Goal: Information Seeking & Learning: Learn about a topic

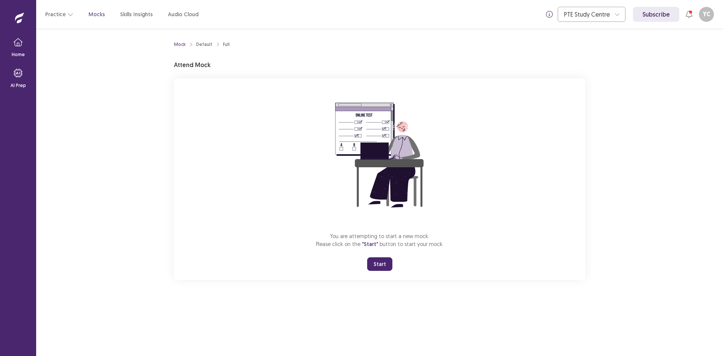
click at [379, 264] on button "Start" at bounding box center [379, 264] width 25 height 14
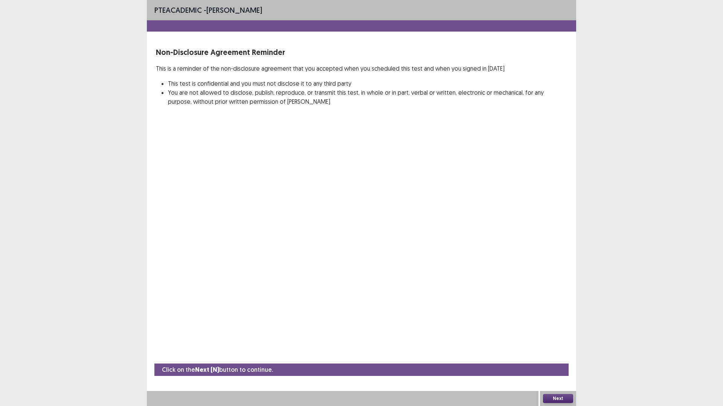
click at [554, 355] on button "Next" at bounding box center [558, 398] width 30 height 9
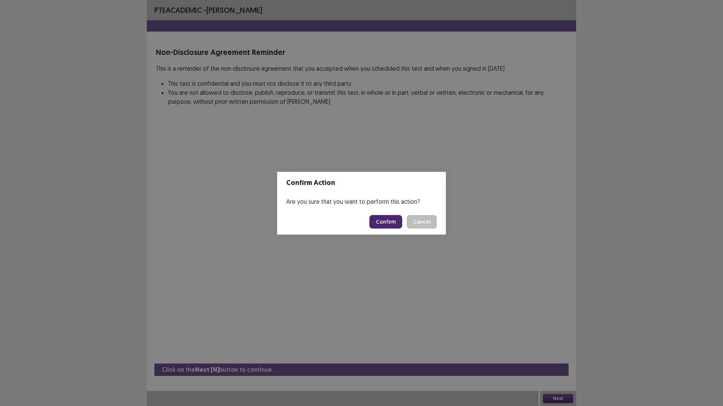
click at [387, 224] on button "Confirm" at bounding box center [385, 222] width 33 height 14
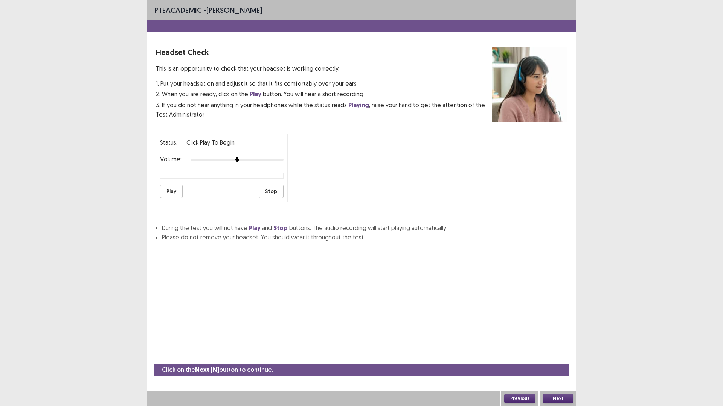
click at [173, 191] on button "Play" at bounding box center [171, 192] width 23 height 14
click at [552, 355] on button "Next" at bounding box center [558, 398] width 30 height 9
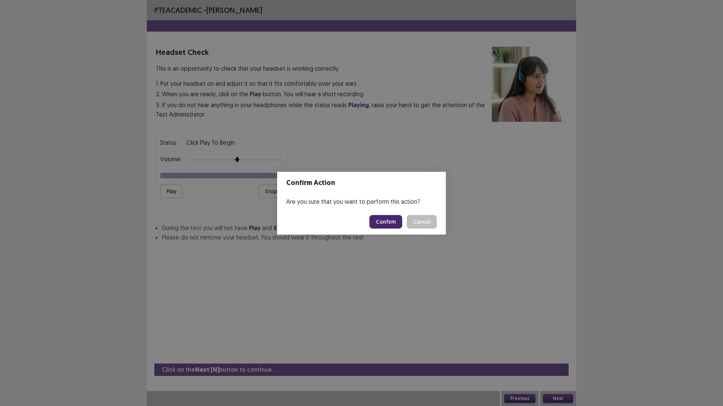
click at [392, 223] on button "Confirm" at bounding box center [385, 222] width 33 height 14
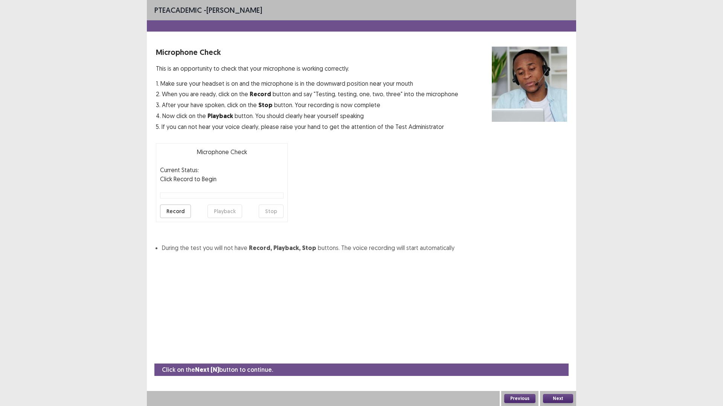
click at [171, 215] on button "Record" at bounding box center [175, 212] width 31 height 14
click at [271, 212] on button "Stop" at bounding box center [271, 212] width 25 height 14
click at [220, 213] on button "Playback" at bounding box center [224, 212] width 35 height 14
click at [559, 355] on button "Next" at bounding box center [558, 398] width 30 height 9
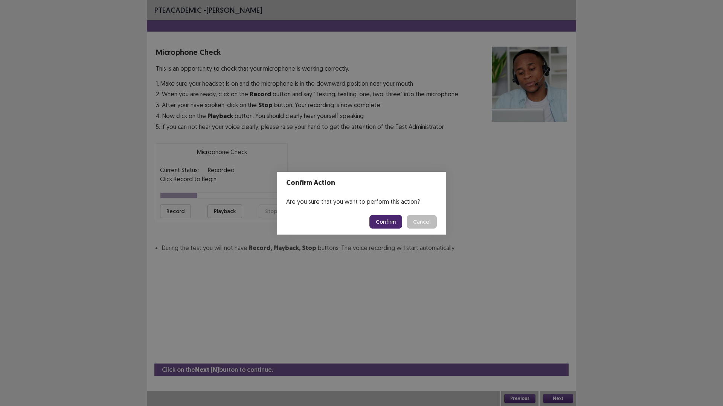
click at [389, 219] on button "Confirm" at bounding box center [385, 222] width 33 height 14
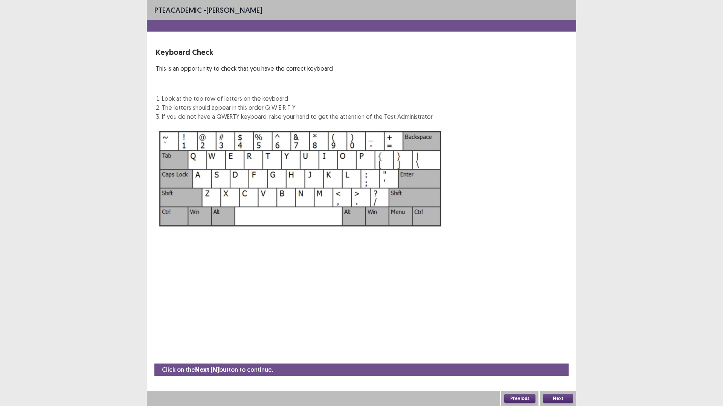
click at [557, 355] on button "Next" at bounding box center [558, 398] width 30 height 9
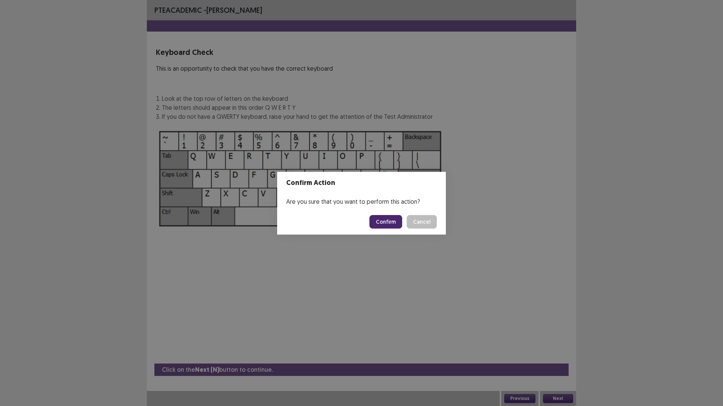
click at [391, 222] on button "Confirm" at bounding box center [385, 222] width 33 height 14
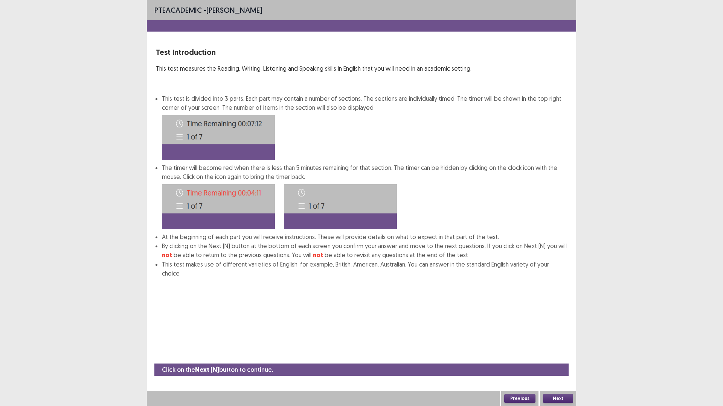
click at [559, 355] on button "Next" at bounding box center [558, 398] width 30 height 9
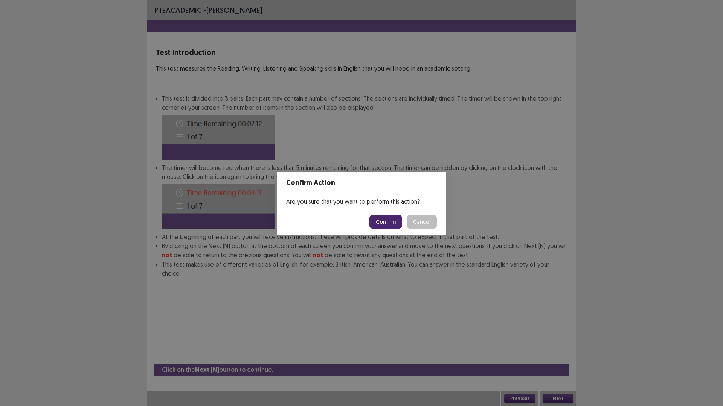
click at [386, 222] on button "Confirm" at bounding box center [385, 222] width 33 height 14
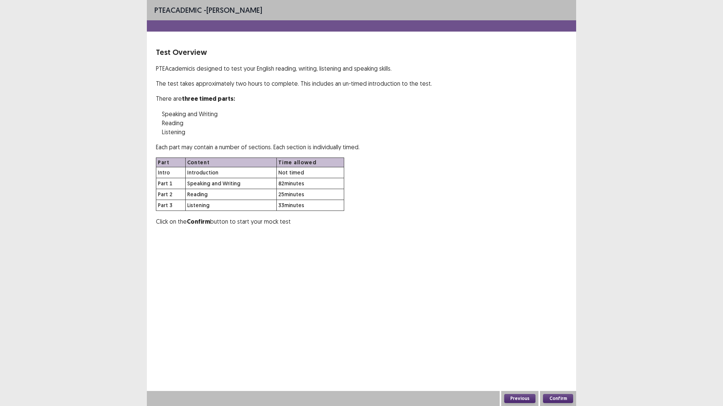
click at [557, 355] on button "Confirm" at bounding box center [558, 398] width 30 height 9
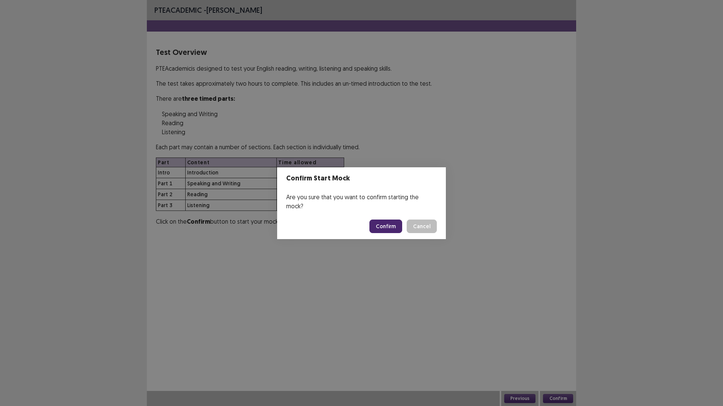
click at [391, 224] on button "Confirm" at bounding box center [385, 227] width 33 height 14
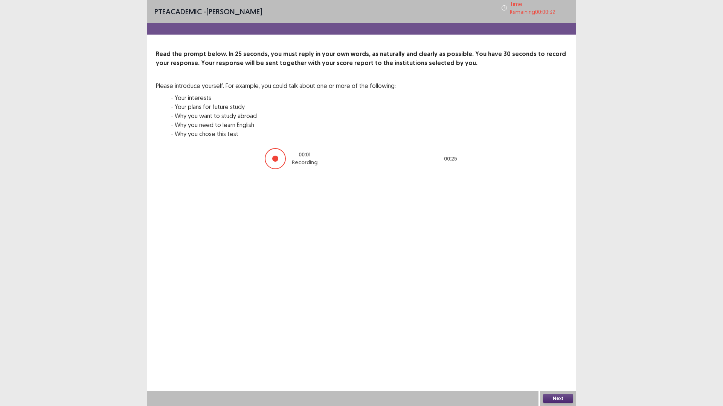
click at [554, 355] on button "Next" at bounding box center [558, 398] width 30 height 9
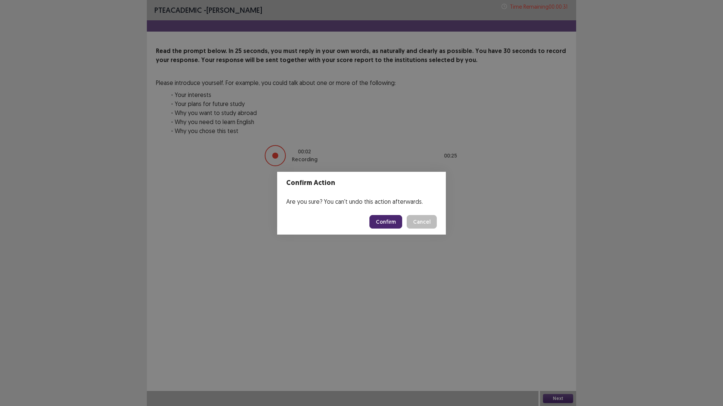
click at [389, 221] on button "Confirm" at bounding box center [385, 222] width 33 height 14
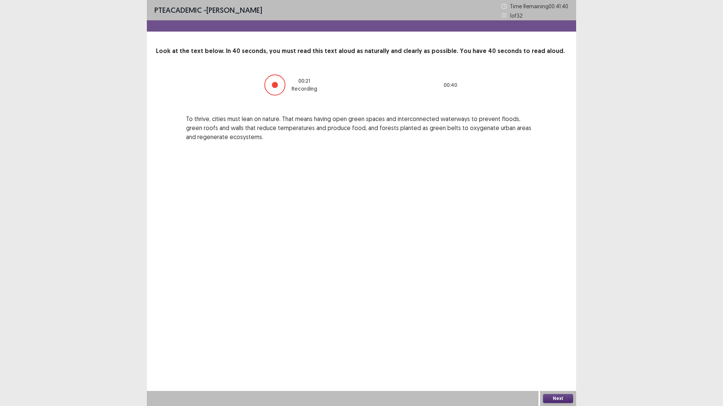
click at [551, 355] on button "Next" at bounding box center [558, 398] width 30 height 9
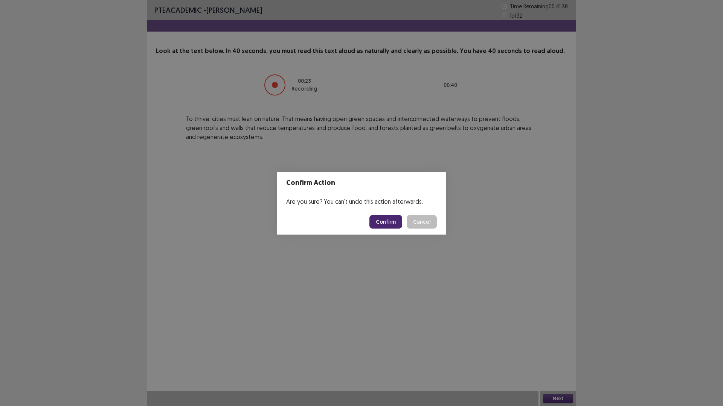
click at [387, 222] on button "Confirm" at bounding box center [385, 222] width 33 height 14
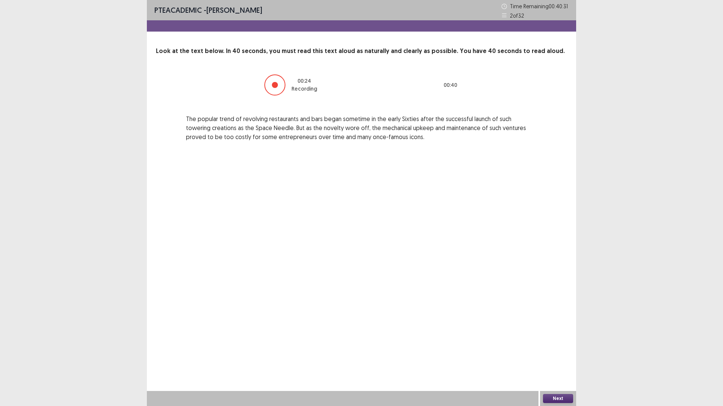
click at [557, 355] on button "Next" at bounding box center [558, 398] width 30 height 9
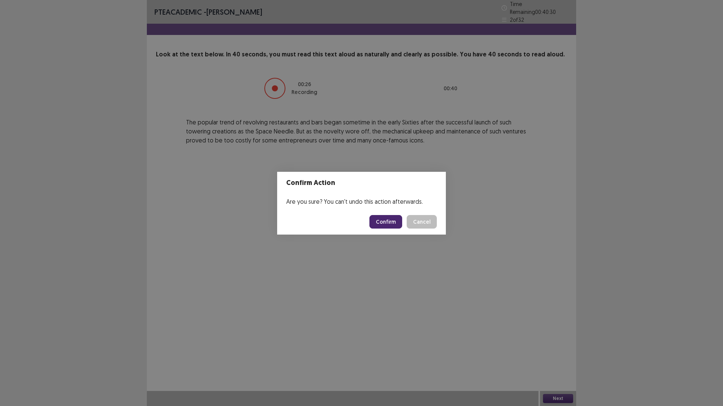
click at [385, 222] on button "Confirm" at bounding box center [385, 222] width 33 height 14
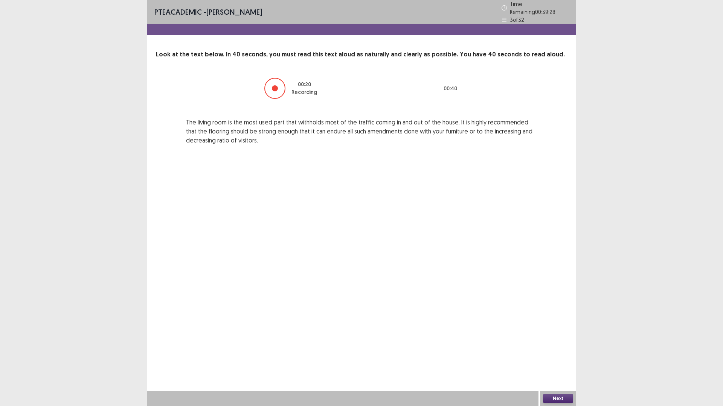
click at [557, 355] on button "Next" at bounding box center [558, 398] width 30 height 9
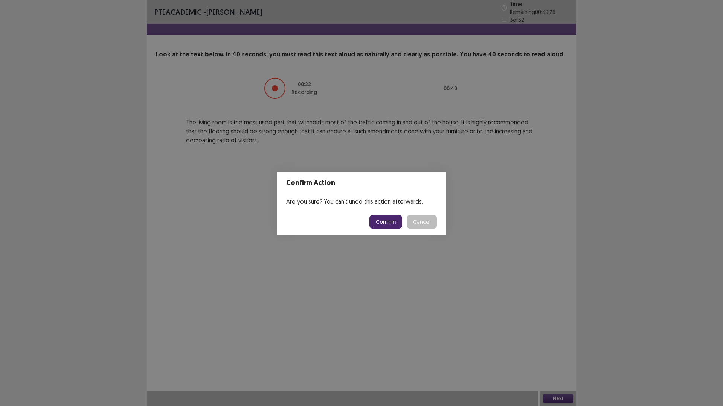
click at [390, 222] on button "Confirm" at bounding box center [385, 222] width 33 height 14
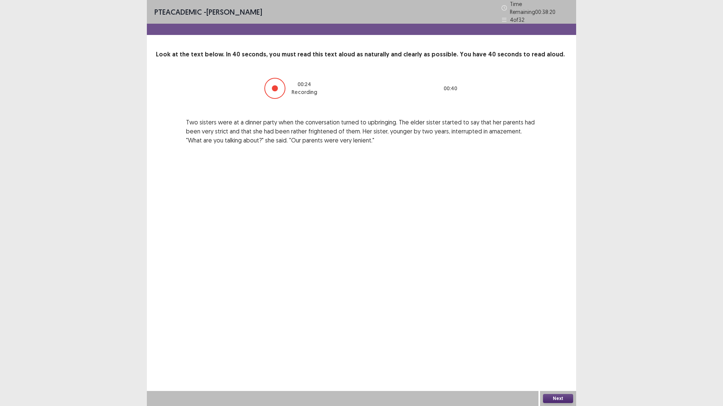
click at [559, 355] on button "Next" at bounding box center [558, 398] width 30 height 9
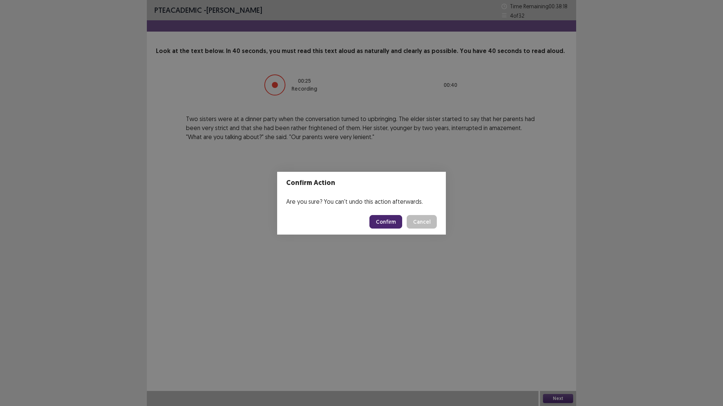
click at [387, 221] on button "Confirm" at bounding box center [385, 222] width 33 height 14
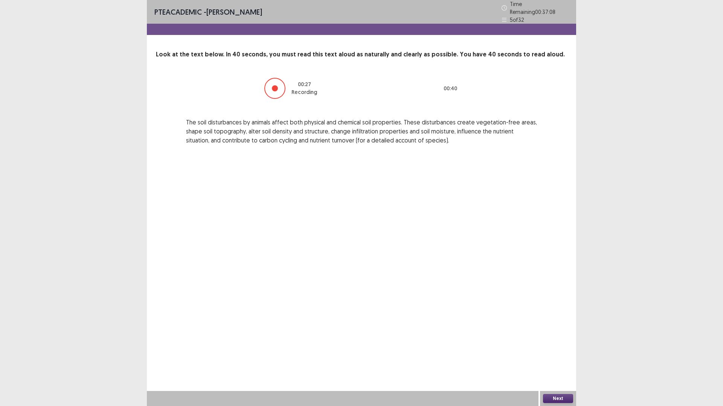
click at [558, 355] on button "Next" at bounding box center [558, 398] width 30 height 9
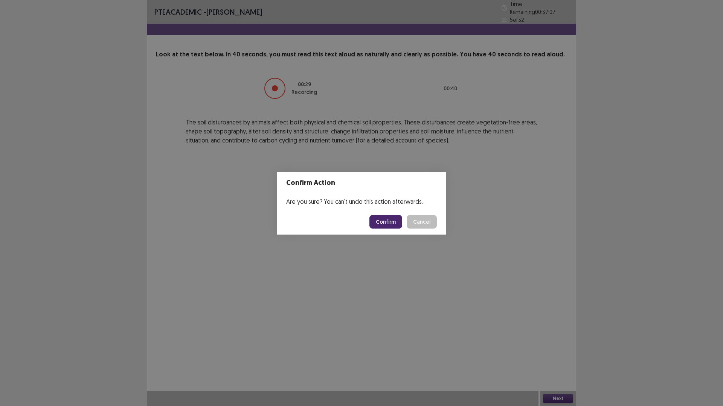
click at [387, 224] on button "Confirm" at bounding box center [385, 222] width 33 height 14
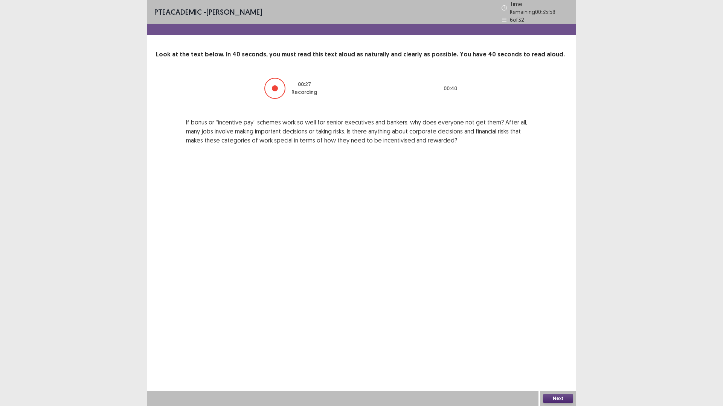
click at [547, 355] on button "Next" at bounding box center [558, 398] width 30 height 9
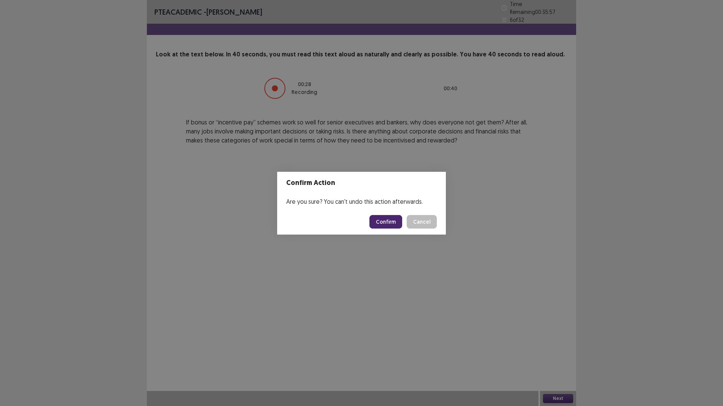
click at [385, 222] on button "Confirm" at bounding box center [385, 222] width 33 height 14
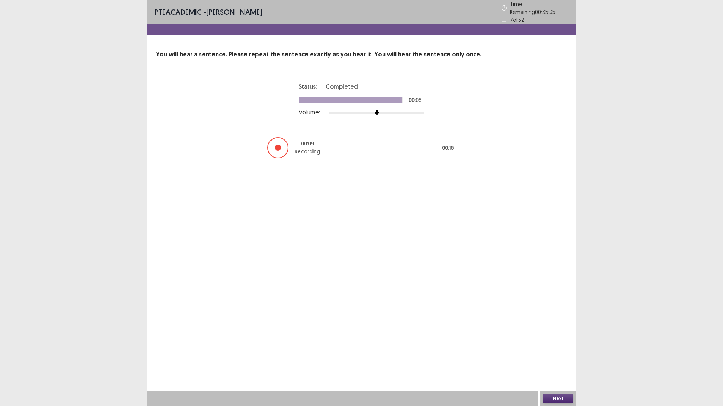
click at [549, 355] on button "Next" at bounding box center [558, 398] width 30 height 9
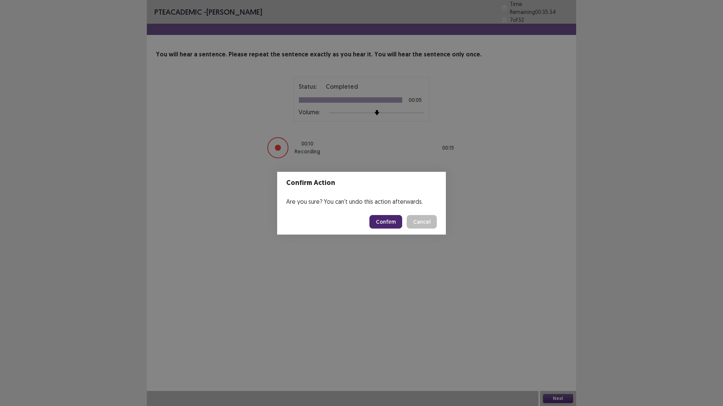
click at [388, 221] on button "Confirm" at bounding box center [385, 222] width 33 height 14
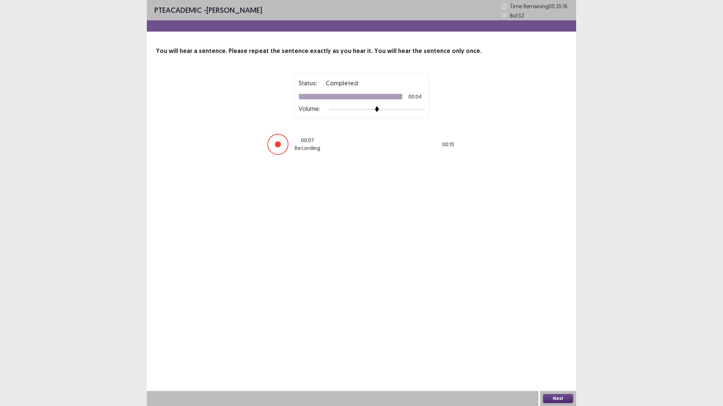
click at [556, 355] on button "Next" at bounding box center [558, 398] width 30 height 9
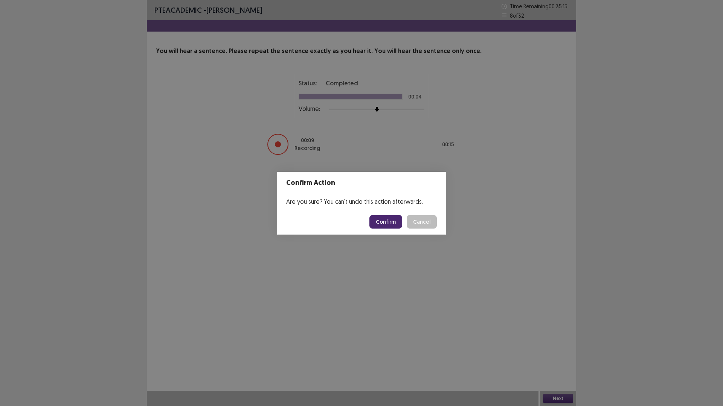
click at [390, 224] on button "Confirm" at bounding box center [385, 222] width 33 height 14
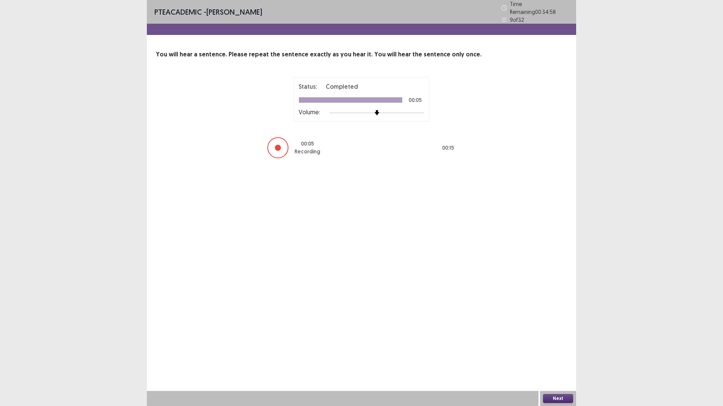
click at [558, 355] on button "Next" at bounding box center [558, 398] width 30 height 9
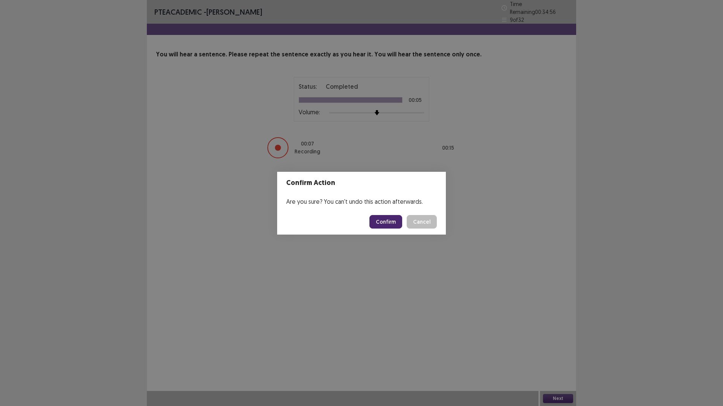
click at [382, 222] on button "Confirm" at bounding box center [385, 222] width 33 height 14
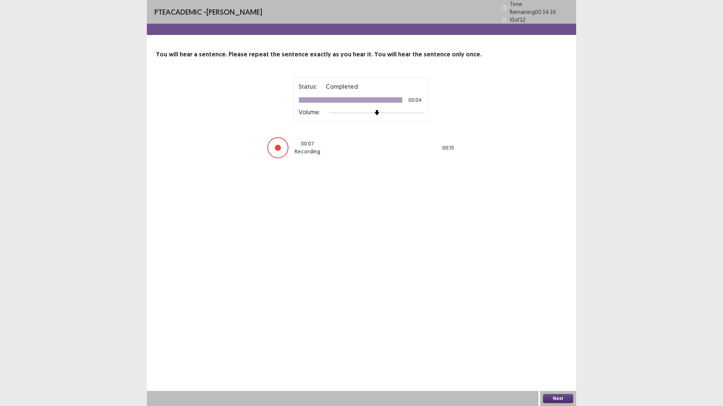
click at [556, 355] on button "Next" at bounding box center [558, 398] width 30 height 9
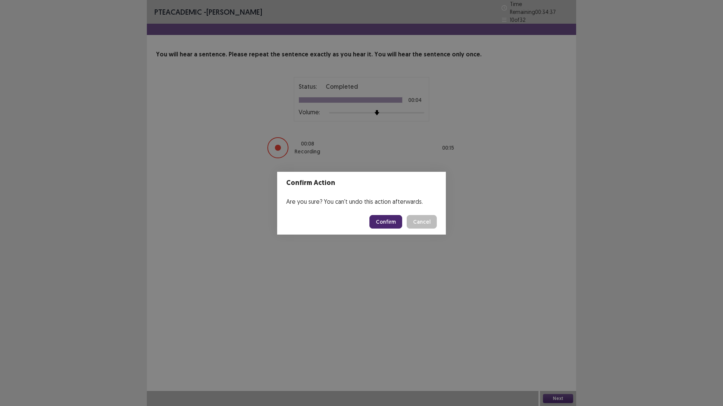
click at [390, 220] on button "Confirm" at bounding box center [385, 222] width 33 height 14
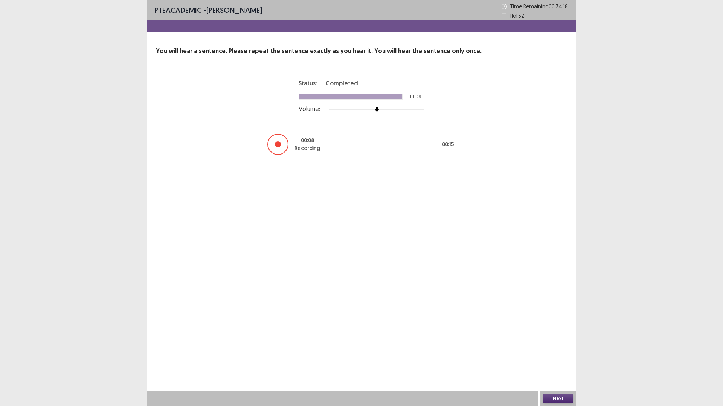
click at [559, 355] on button "Next" at bounding box center [558, 398] width 30 height 9
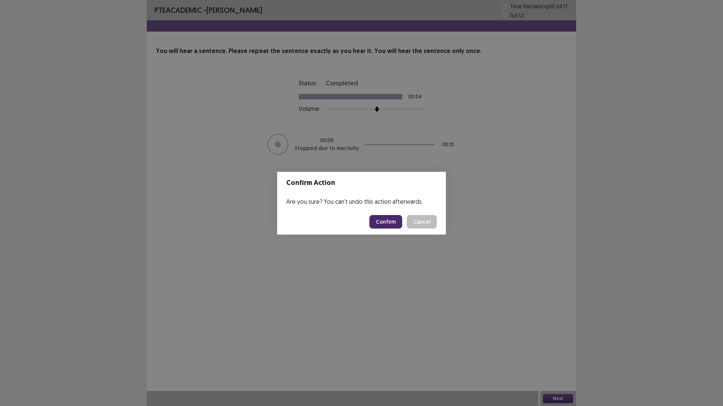
click at [390, 222] on button "Confirm" at bounding box center [385, 222] width 33 height 14
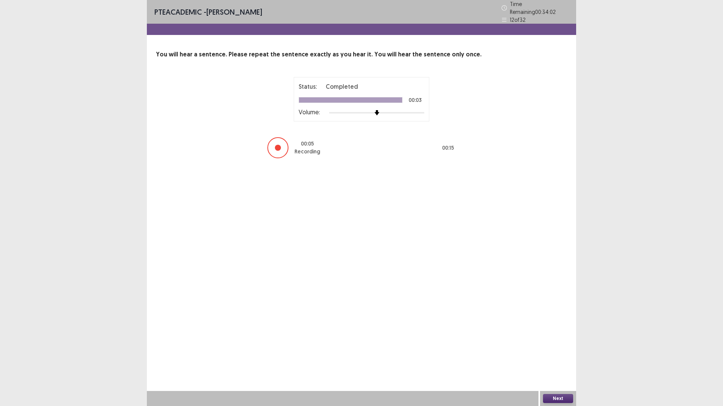
click at [555, 355] on button "Next" at bounding box center [558, 398] width 30 height 9
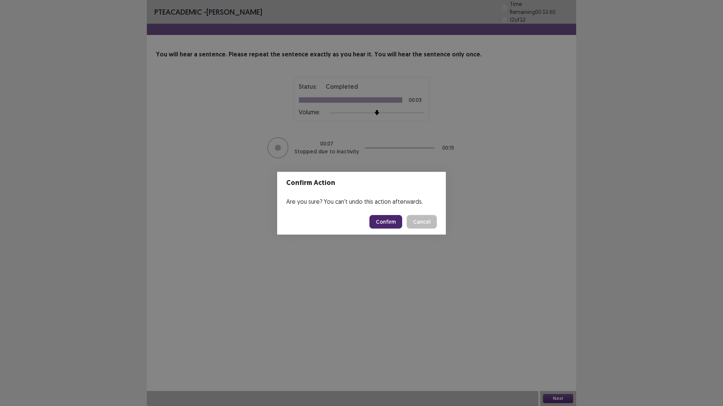
click at [386, 220] on button "Confirm" at bounding box center [385, 222] width 33 height 14
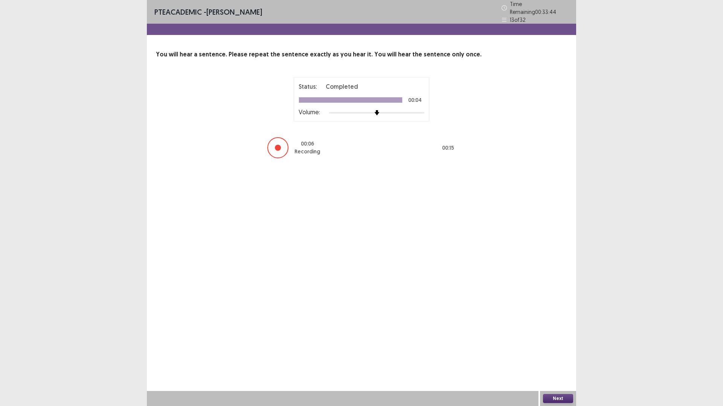
click at [552, 355] on button "Next" at bounding box center [558, 398] width 30 height 9
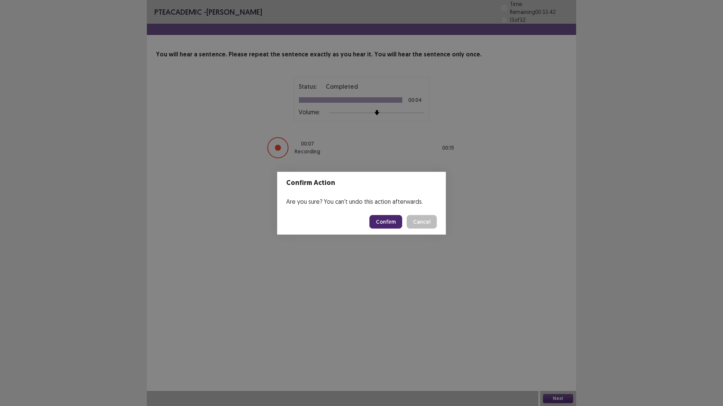
click at [391, 221] on button "Confirm" at bounding box center [385, 222] width 33 height 14
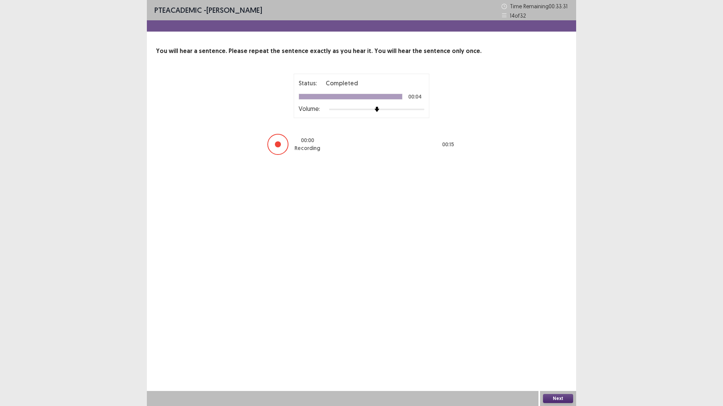
click at [559, 355] on button "Next" at bounding box center [558, 398] width 30 height 9
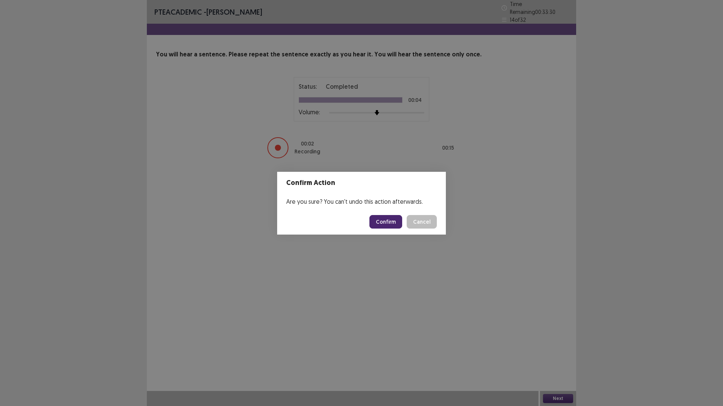
click at [385, 220] on button "Confirm" at bounding box center [385, 222] width 33 height 14
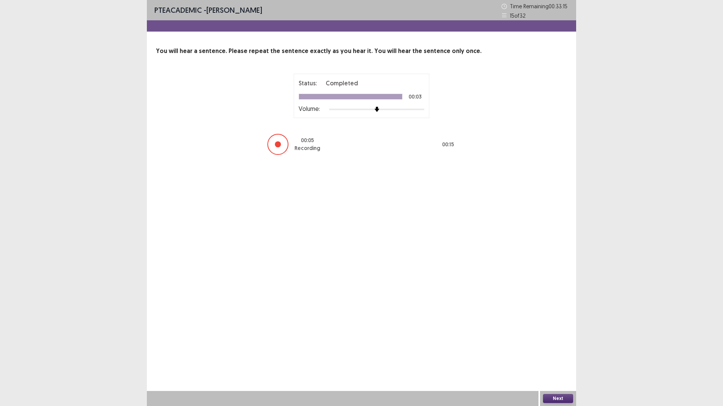
click at [558, 355] on button "Next" at bounding box center [558, 398] width 30 height 9
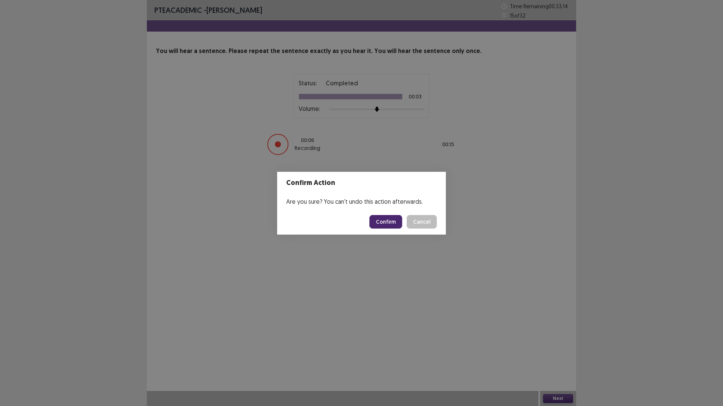
click at [388, 220] on button "Confirm" at bounding box center [385, 222] width 33 height 14
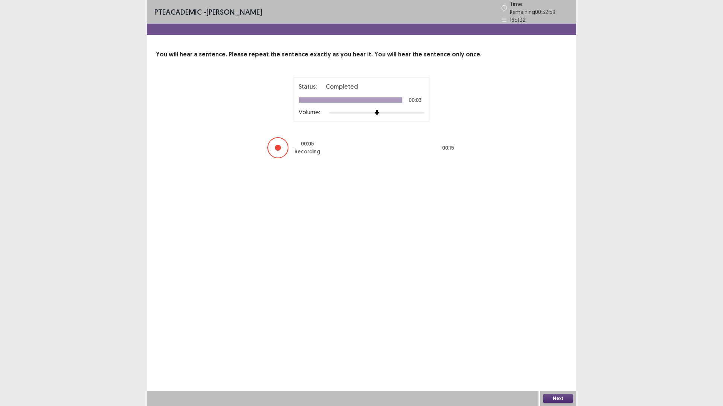
click at [559, 355] on button "Next" at bounding box center [558, 398] width 30 height 9
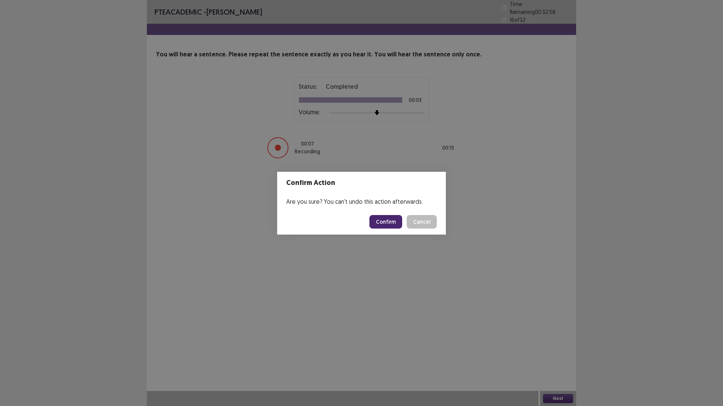
click at [390, 220] on button "Confirm" at bounding box center [385, 222] width 33 height 14
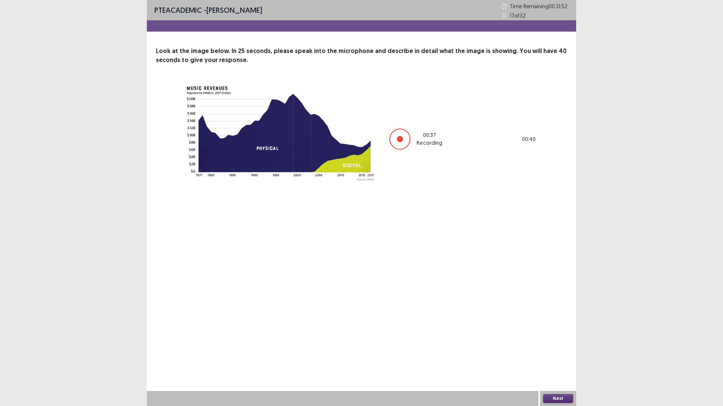
click at [549, 355] on button "Next" at bounding box center [558, 398] width 30 height 9
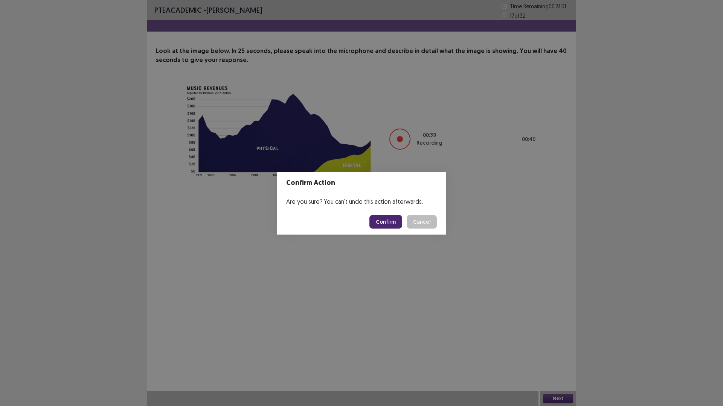
click at [391, 220] on button "Confirm" at bounding box center [385, 222] width 33 height 14
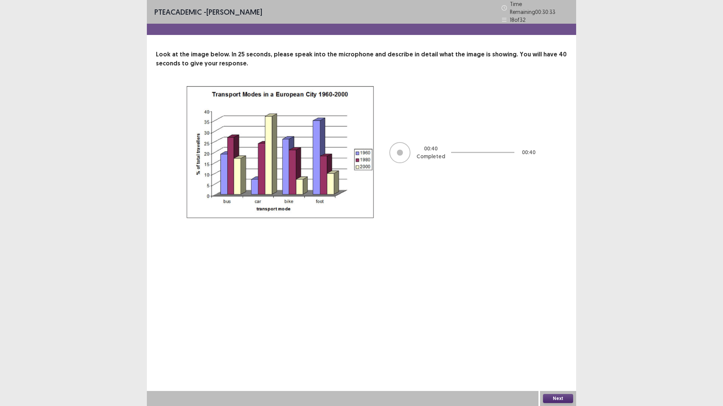
click at [552, 355] on button "Next" at bounding box center [558, 398] width 30 height 9
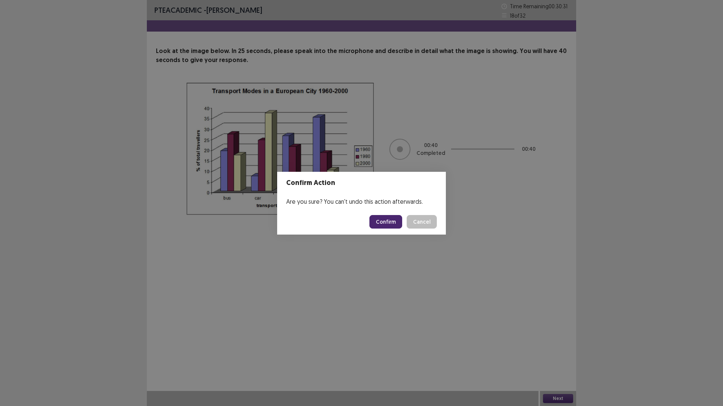
click at [390, 222] on button "Confirm" at bounding box center [385, 222] width 33 height 14
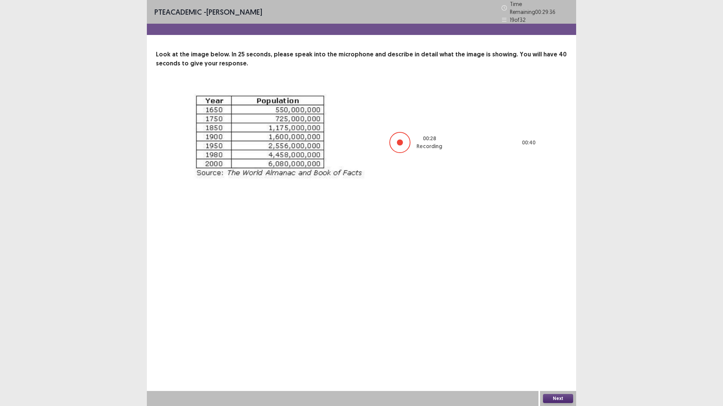
click at [554, 355] on button "Next" at bounding box center [558, 398] width 30 height 9
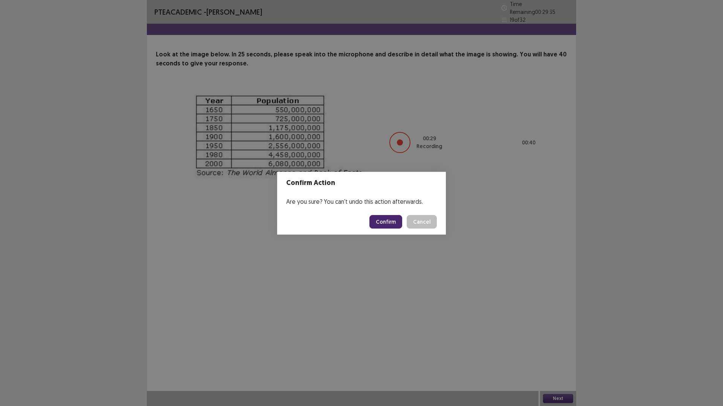
click at [388, 221] on button "Confirm" at bounding box center [385, 222] width 33 height 14
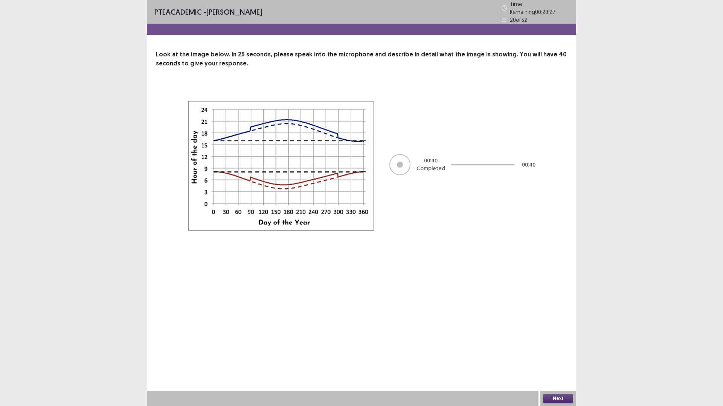
click at [554, 355] on button "Next" at bounding box center [558, 398] width 30 height 9
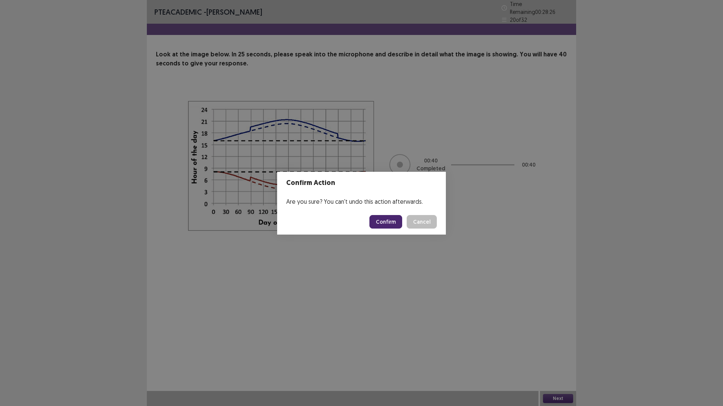
click at [383, 220] on button "Confirm" at bounding box center [385, 222] width 33 height 14
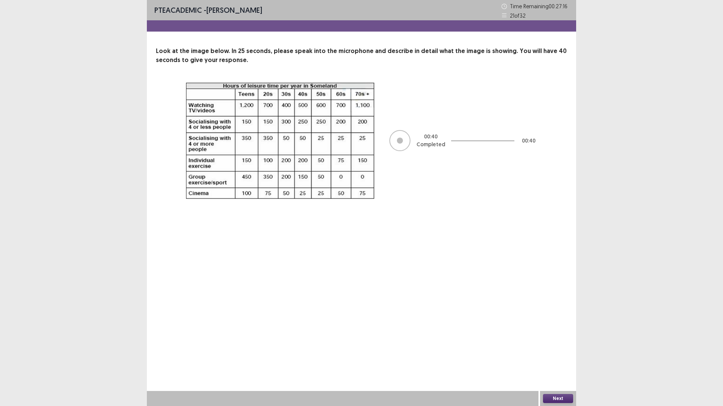
click at [556, 355] on button "Next" at bounding box center [558, 398] width 30 height 9
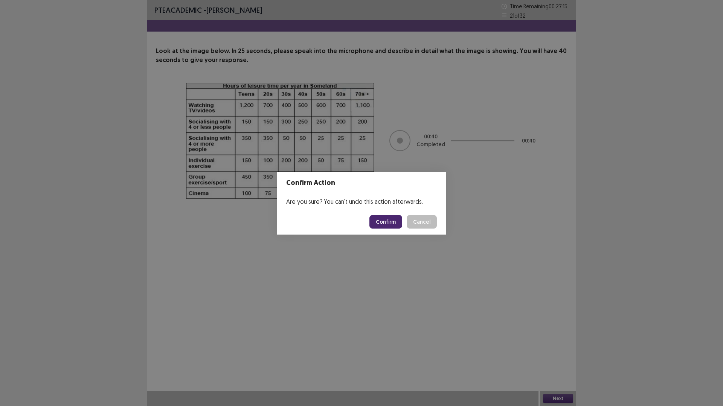
click at [384, 219] on button "Confirm" at bounding box center [385, 222] width 33 height 14
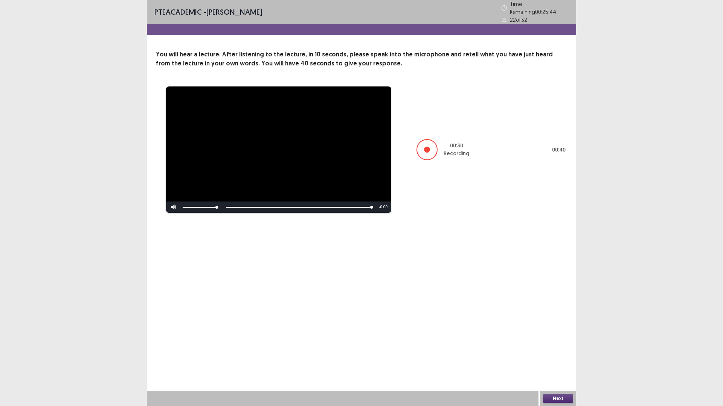
click at [553, 355] on button "Next" at bounding box center [558, 398] width 30 height 9
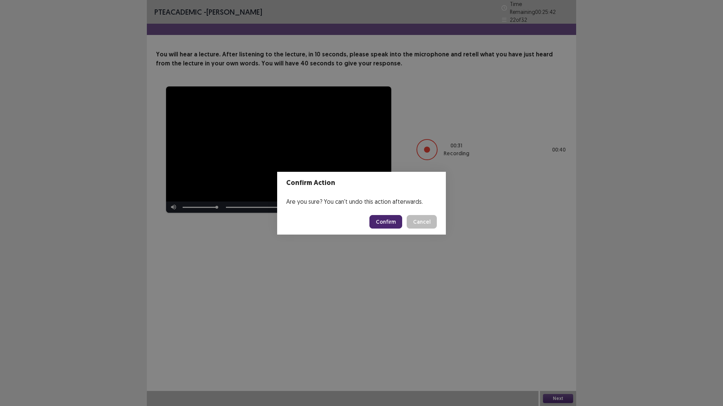
click at [393, 222] on button "Confirm" at bounding box center [385, 222] width 33 height 14
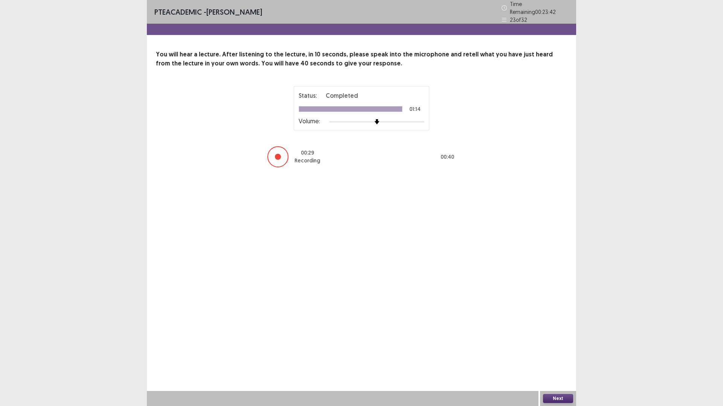
click at [556, 355] on button "Next" at bounding box center [558, 398] width 30 height 9
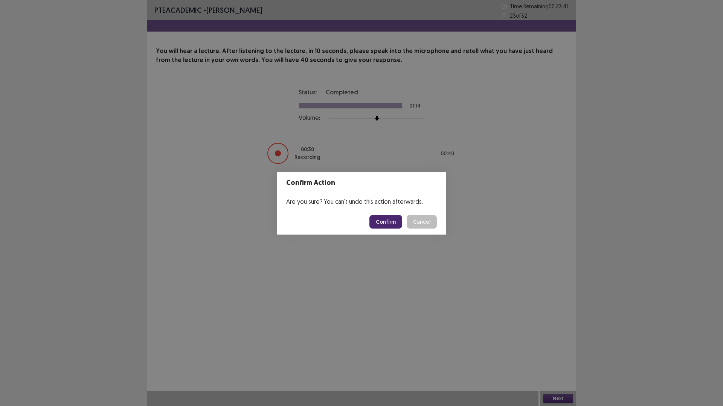
click at [388, 221] on button "Confirm" at bounding box center [385, 222] width 33 height 14
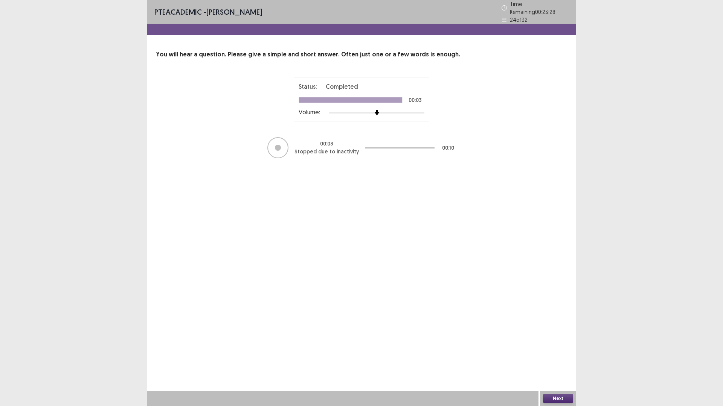
click at [560, 355] on button "Next" at bounding box center [558, 398] width 30 height 9
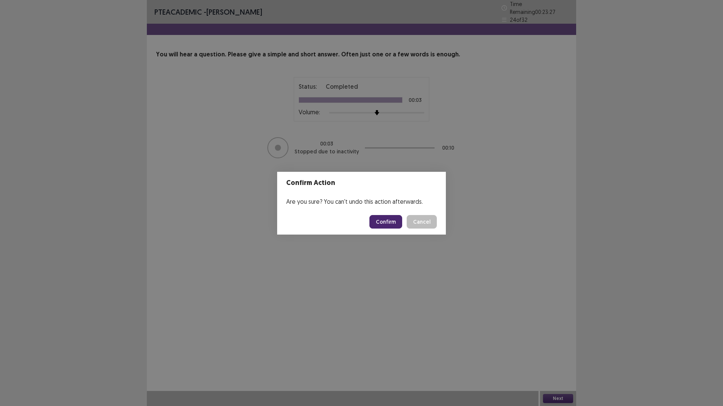
click at [389, 221] on button "Confirm" at bounding box center [385, 222] width 33 height 14
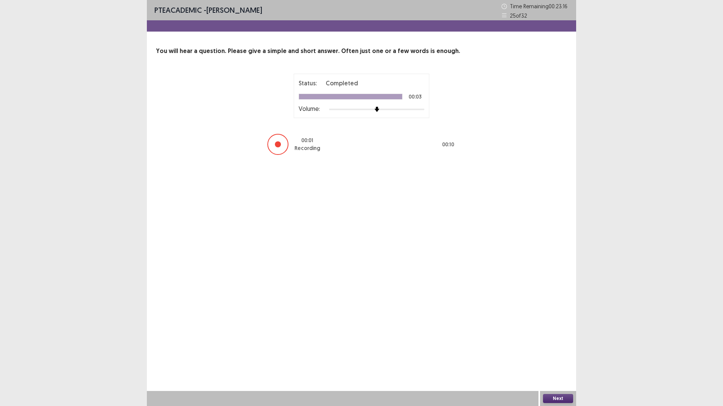
click at [557, 355] on button "Next" at bounding box center [558, 398] width 30 height 9
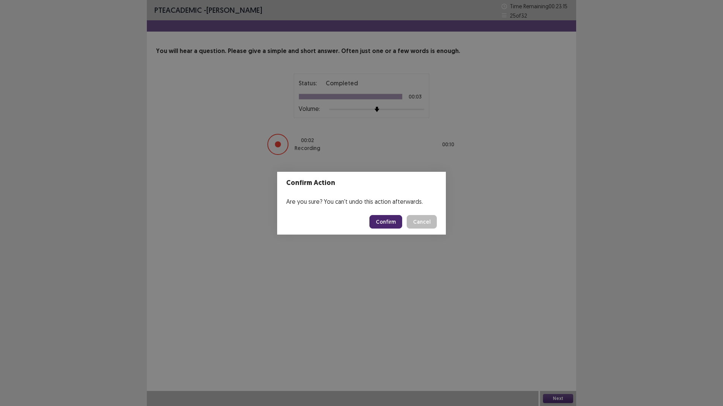
click at [386, 222] on button "Confirm" at bounding box center [385, 222] width 33 height 14
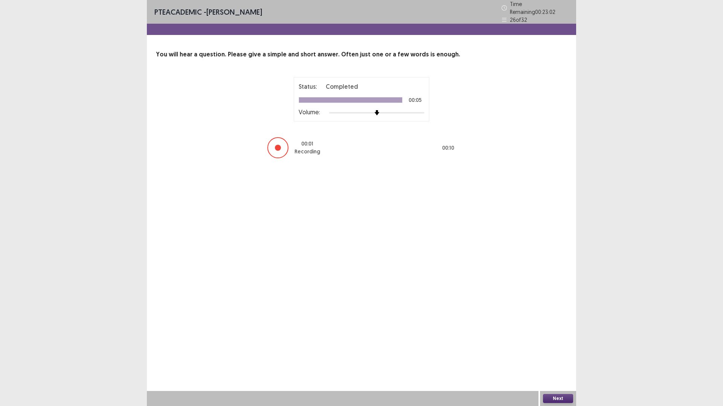
click at [554, 355] on button "Next" at bounding box center [558, 398] width 30 height 9
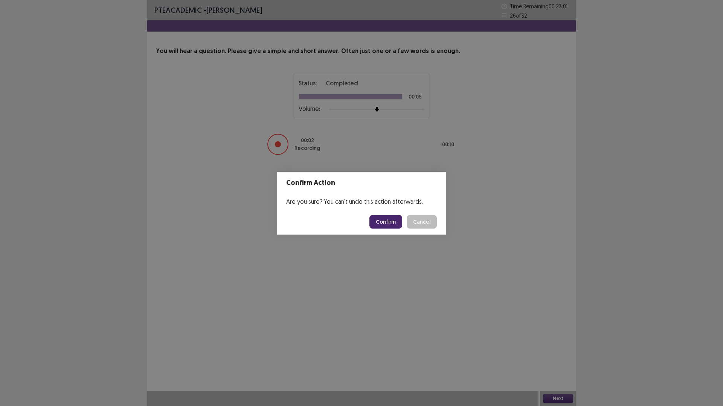
click at [390, 224] on button "Confirm" at bounding box center [385, 222] width 33 height 14
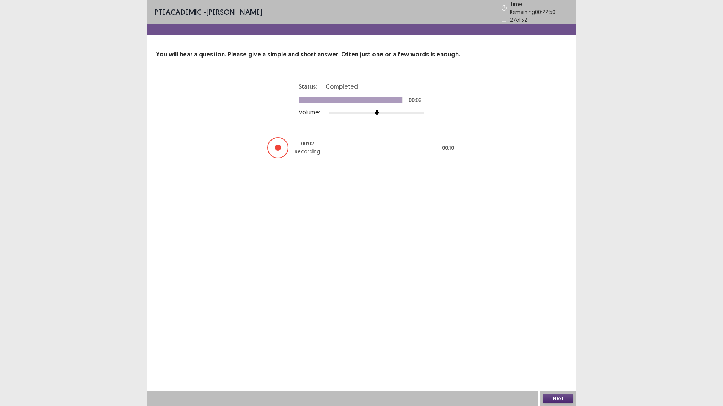
click at [555, 355] on button "Next" at bounding box center [558, 398] width 30 height 9
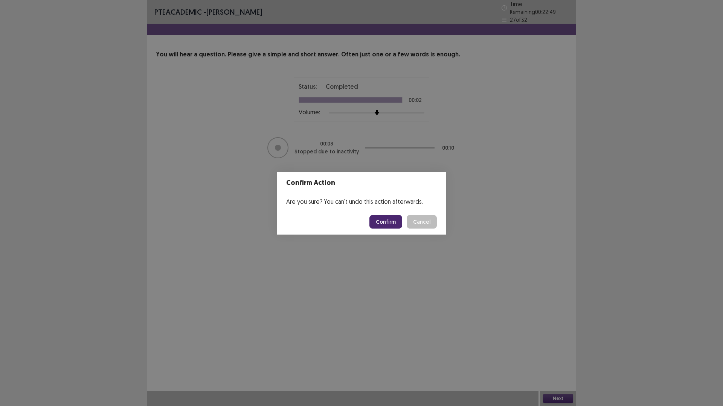
click at [389, 221] on button "Confirm" at bounding box center [385, 222] width 33 height 14
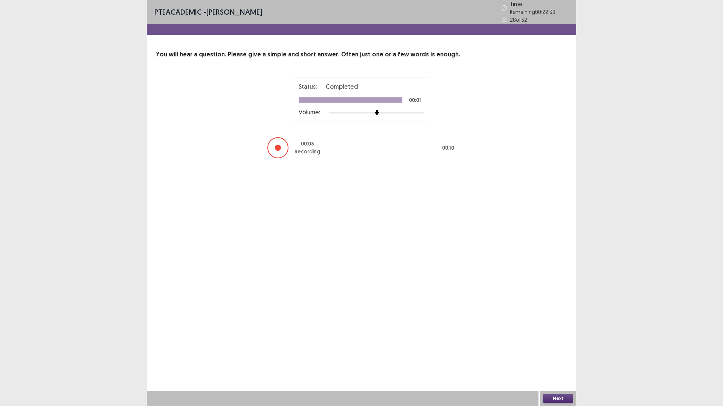
click at [562, 355] on button "Next" at bounding box center [558, 398] width 30 height 9
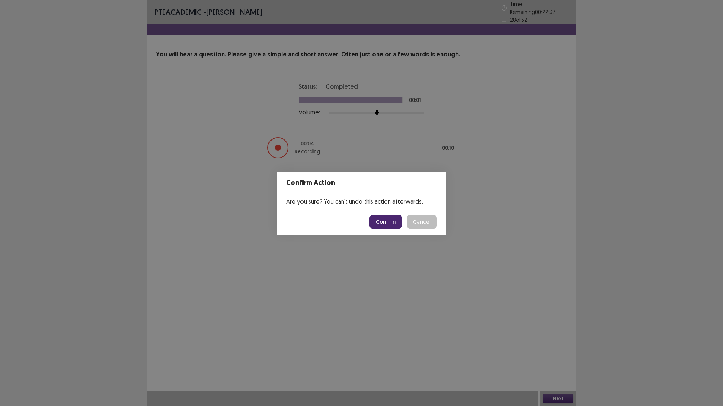
click at [388, 225] on button "Confirm" at bounding box center [385, 222] width 33 height 14
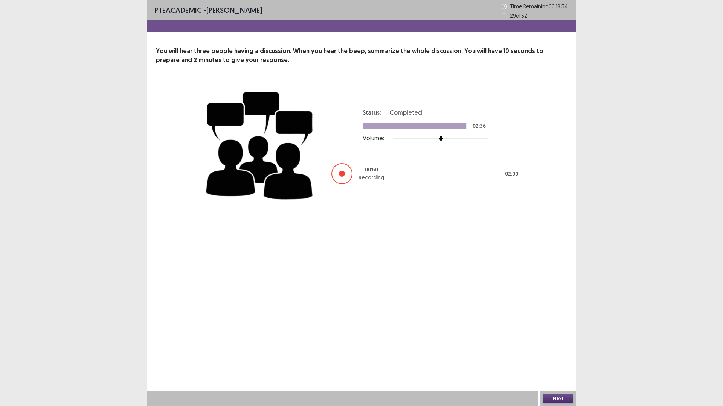
click at [559, 355] on button "Next" at bounding box center [558, 398] width 30 height 9
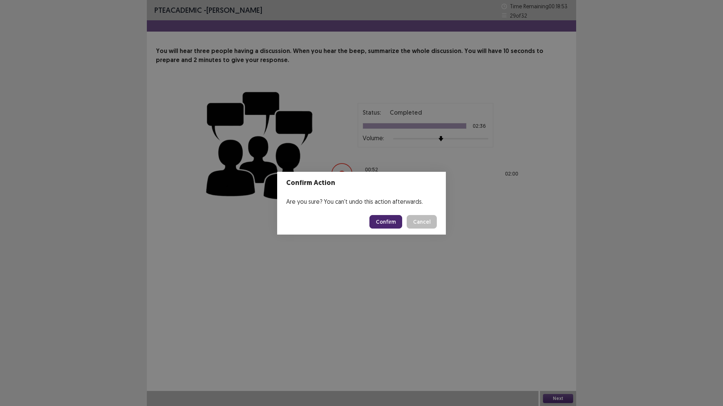
click at [391, 224] on button "Confirm" at bounding box center [385, 222] width 33 height 14
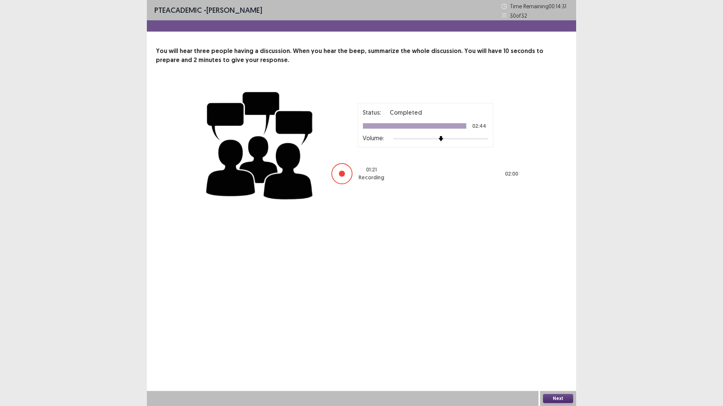
click at [557, 355] on button "Next" at bounding box center [558, 398] width 30 height 9
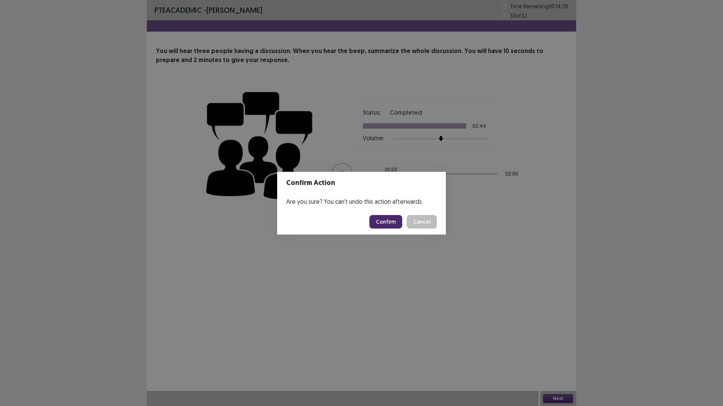
click at [380, 222] on button "Confirm" at bounding box center [385, 222] width 33 height 14
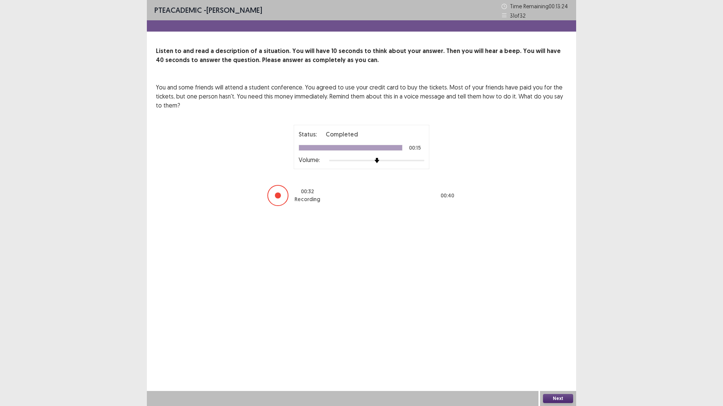
click at [554, 355] on button "Next" at bounding box center [558, 398] width 30 height 9
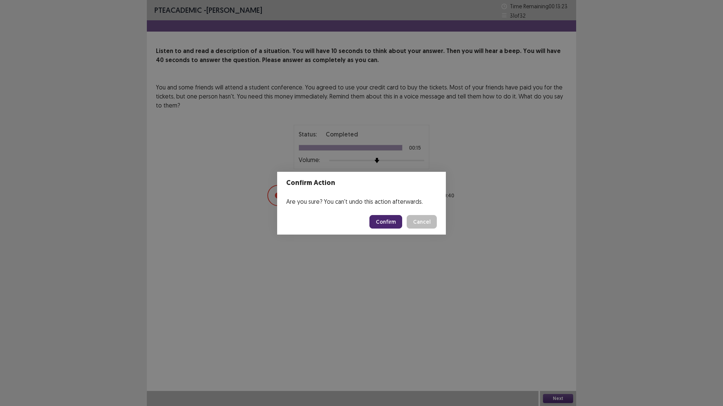
click at [385, 220] on button "Confirm" at bounding box center [385, 222] width 33 height 14
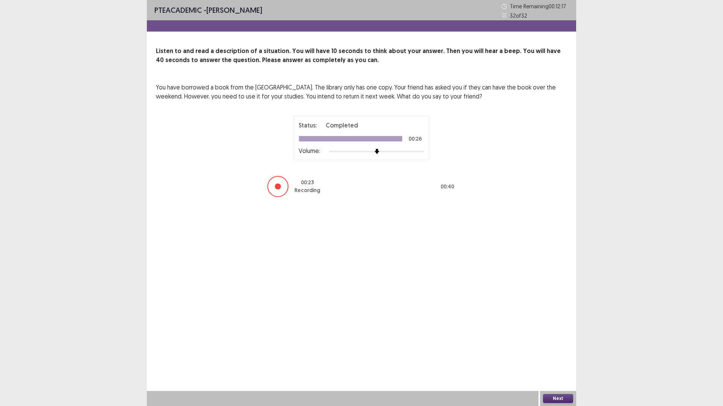
click at [555, 355] on button "Next" at bounding box center [558, 398] width 30 height 9
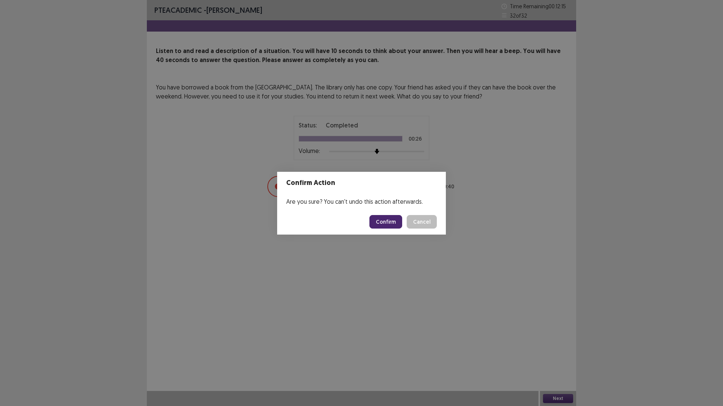
click at [388, 225] on button "Confirm" at bounding box center [385, 222] width 33 height 14
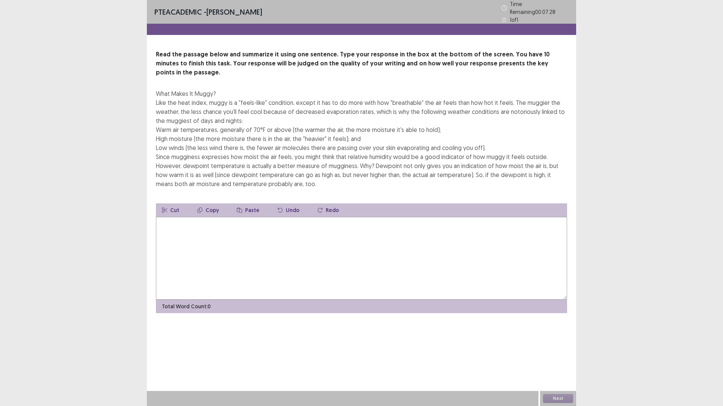
drag, startPoint x: 545, startPoint y: 162, endPoint x: 557, endPoint y: 164, distance: 11.6
click at [557, 164] on div "What Makes It Muggy? Like the heat index, muggy is a "feels-like" condition, ex…" at bounding box center [361, 138] width 411 height 99
click at [171, 218] on textarea at bounding box center [361, 258] width 411 height 83
type textarea "*"
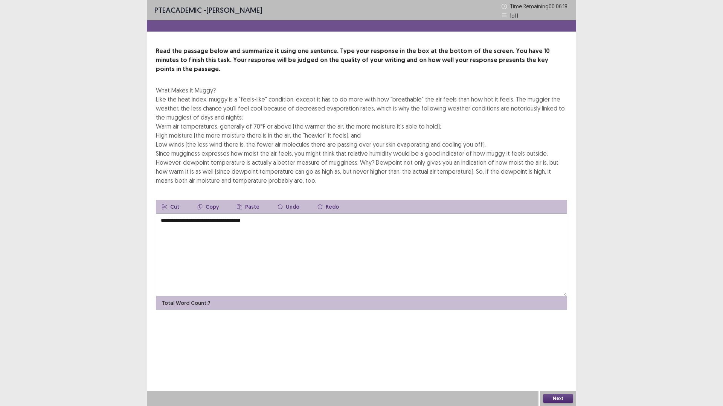
click at [191, 214] on textarea "**********" at bounding box center [361, 255] width 411 height 83
click at [296, 214] on textarea "**********" at bounding box center [361, 255] width 411 height 83
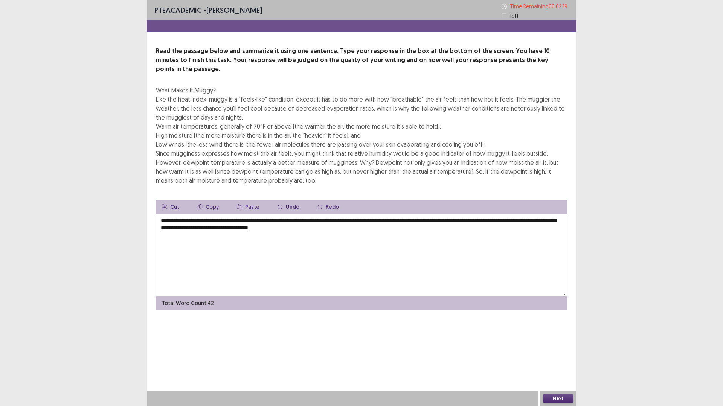
click at [251, 214] on textarea "**********" at bounding box center [361, 255] width 411 height 83
type textarea "**********"
click at [548, 355] on button "Next" at bounding box center [558, 398] width 30 height 9
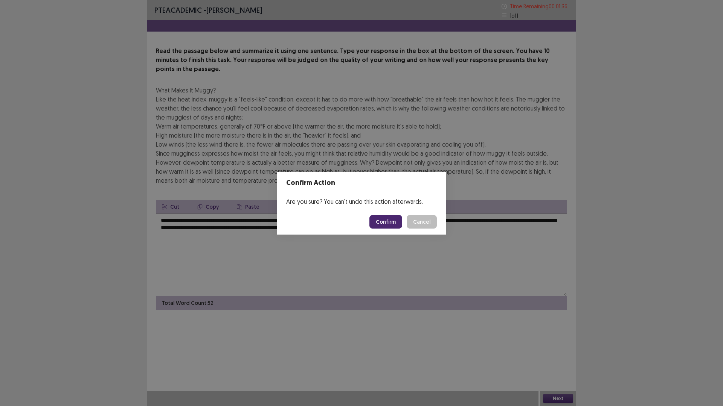
click at [382, 221] on button "Confirm" at bounding box center [385, 222] width 33 height 14
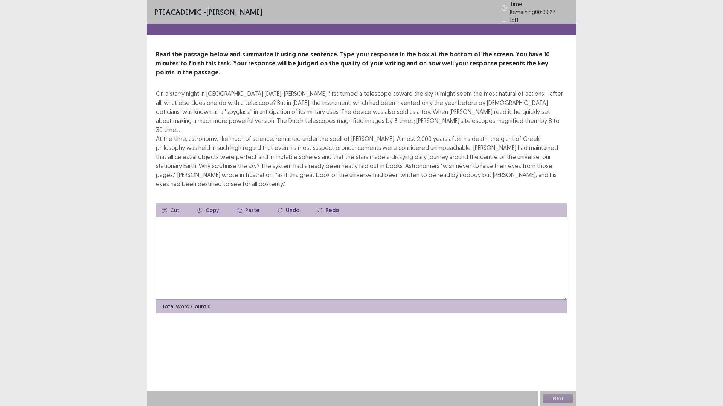
click at [201, 217] on textarea at bounding box center [361, 258] width 411 height 83
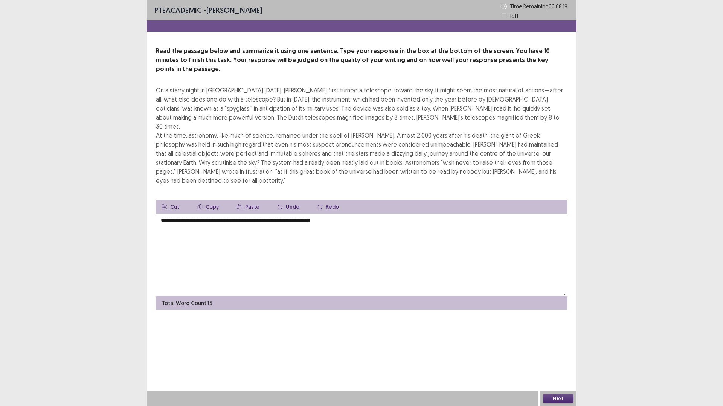
click at [299, 214] on textarea "**********" at bounding box center [361, 255] width 411 height 83
click at [378, 214] on textarea "**********" at bounding box center [361, 255] width 411 height 83
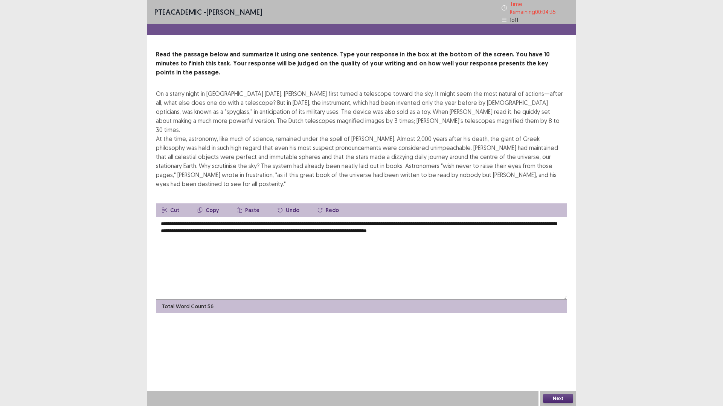
type textarea "**********"
click at [556, 355] on button "Next" at bounding box center [558, 398] width 30 height 9
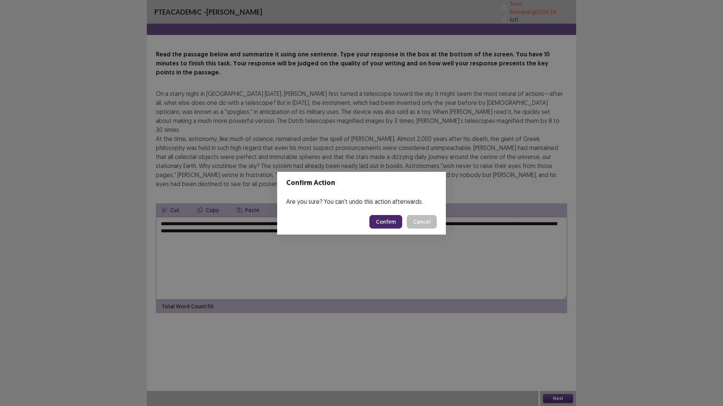
click at [384, 222] on button "Confirm" at bounding box center [385, 222] width 33 height 14
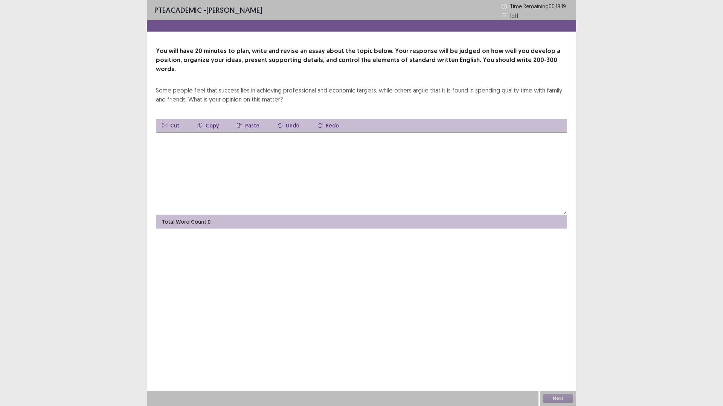
click at [204, 146] on textarea at bounding box center [361, 173] width 411 height 83
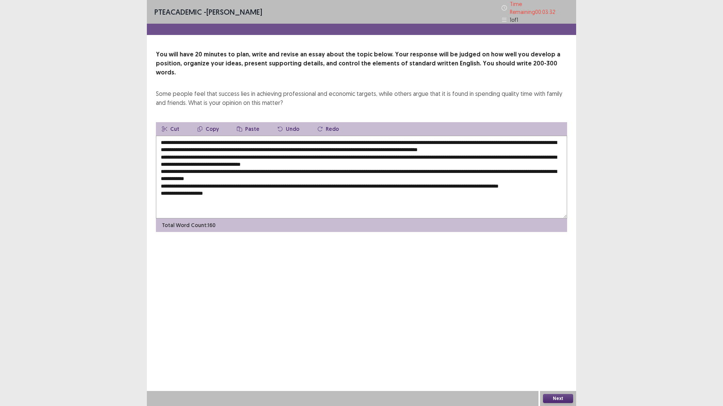
click at [404, 169] on textarea at bounding box center [361, 177] width 411 height 83
click at [230, 194] on textarea "**********" at bounding box center [361, 177] width 411 height 83
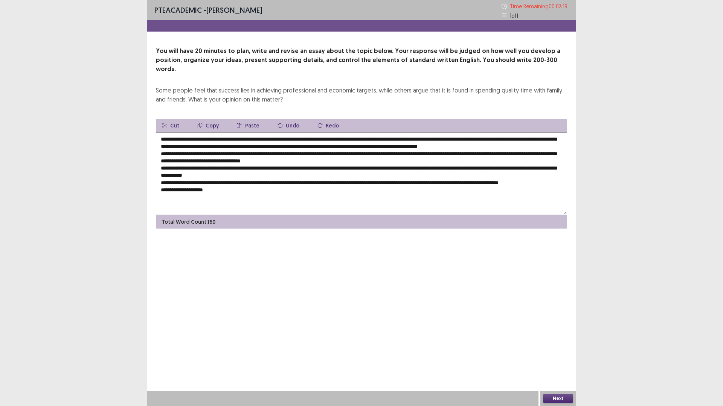
click at [170, 189] on textarea "**********" at bounding box center [361, 173] width 411 height 83
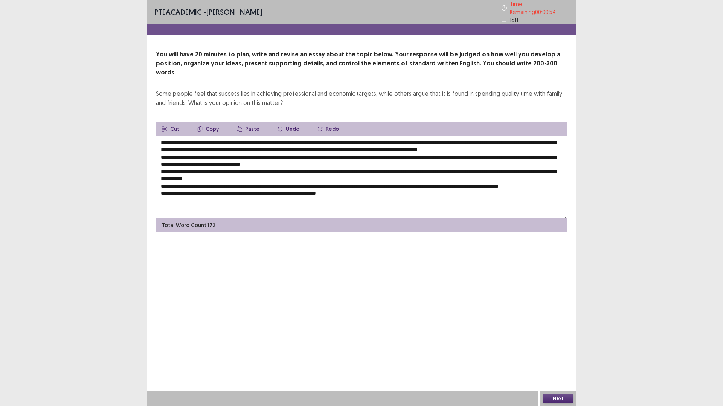
drag, startPoint x: 349, startPoint y: 192, endPoint x: 201, endPoint y: 198, distance: 148.0
click at [201, 198] on textarea at bounding box center [361, 177] width 411 height 83
click at [347, 190] on textarea at bounding box center [361, 177] width 411 height 83
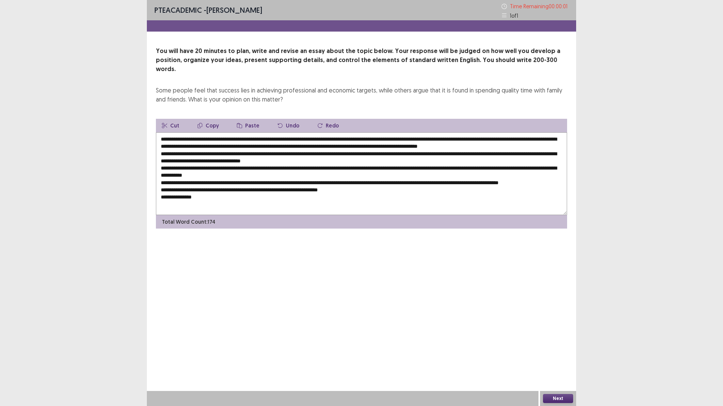
type textarea "**********"
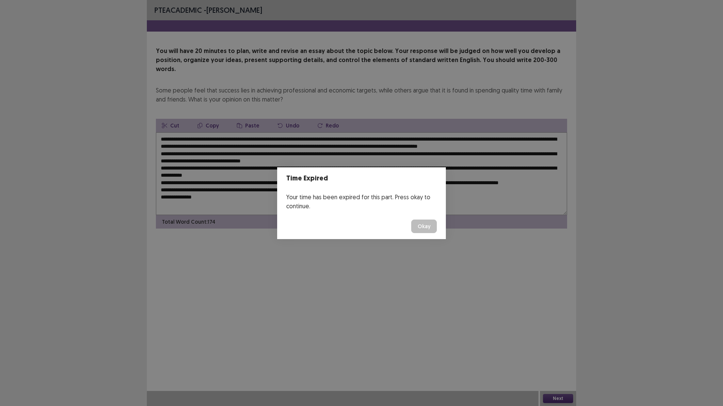
click at [422, 233] on button "Okay" at bounding box center [424, 227] width 26 height 14
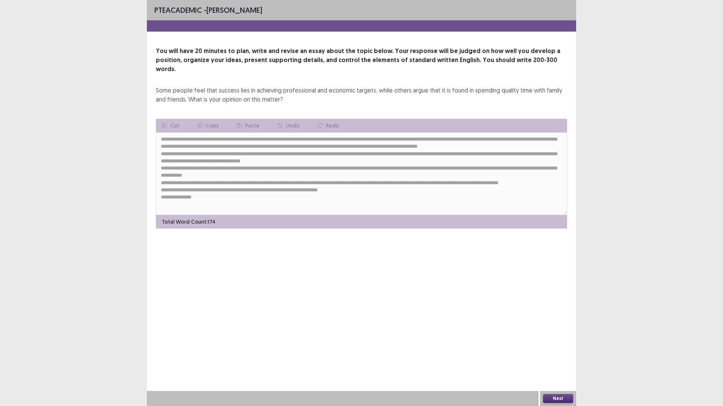
click at [555, 355] on button "Next" at bounding box center [558, 398] width 30 height 9
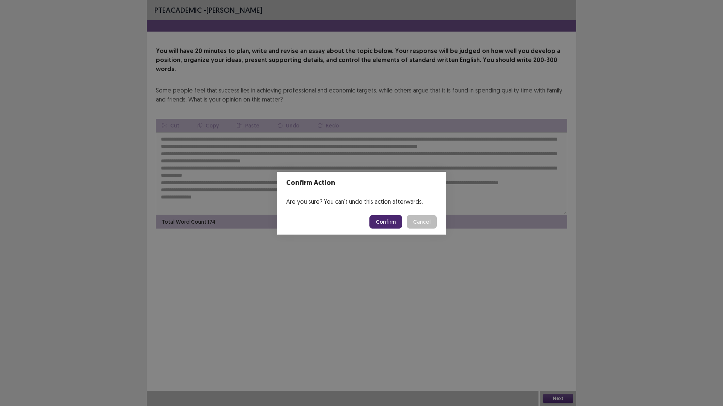
click at [390, 222] on button "Confirm" at bounding box center [385, 222] width 33 height 14
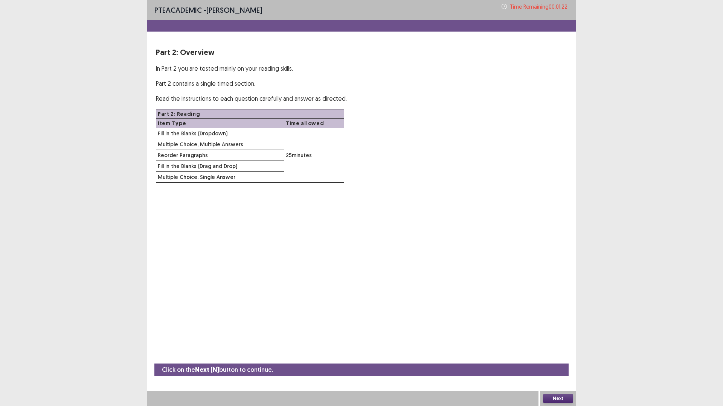
click at [556, 355] on button "Next" at bounding box center [558, 398] width 30 height 9
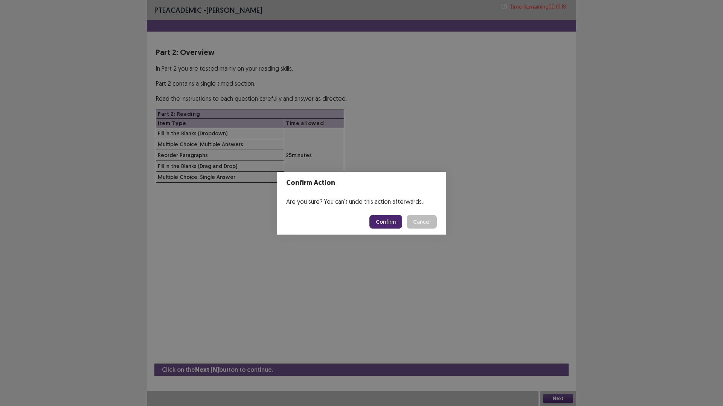
click at [382, 221] on button "Confirm" at bounding box center [385, 222] width 33 height 14
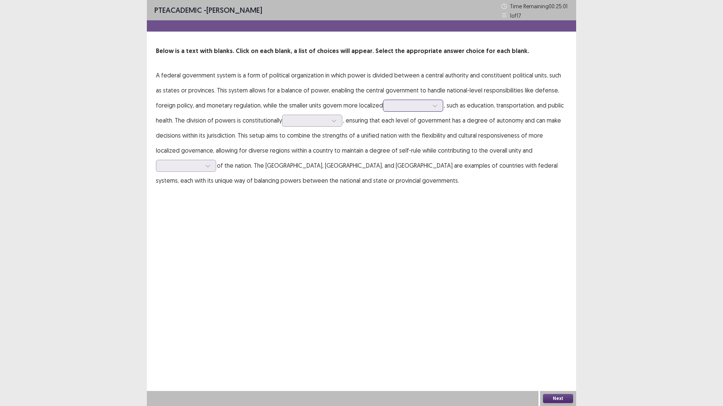
click at [432, 107] on icon at bounding box center [434, 105] width 5 height 5
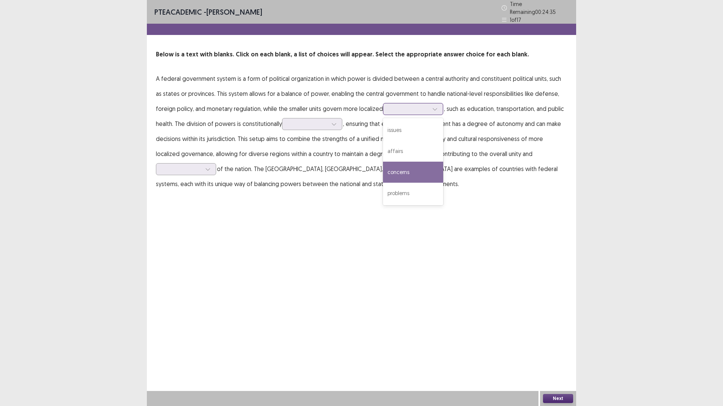
click at [388, 170] on div "concerns" at bounding box center [413, 172] width 60 height 21
click at [331, 122] on icon at bounding box center [333, 124] width 5 height 5
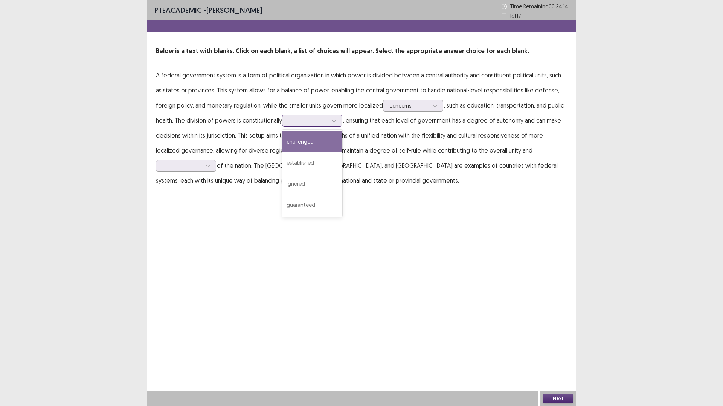
click at [303, 144] on div "challenged" at bounding box center [312, 141] width 60 height 21
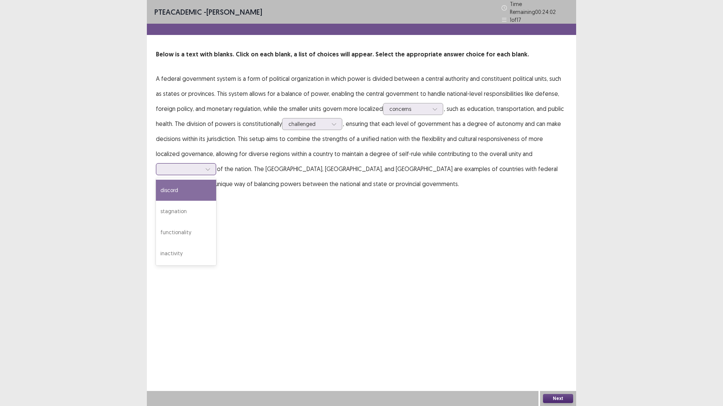
click at [209, 167] on icon at bounding box center [207, 169] width 5 height 5
click at [200, 246] on div "inactivity" at bounding box center [186, 253] width 60 height 21
click at [558, 355] on button "Next" at bounding box center [558, 398] width 30 height 9
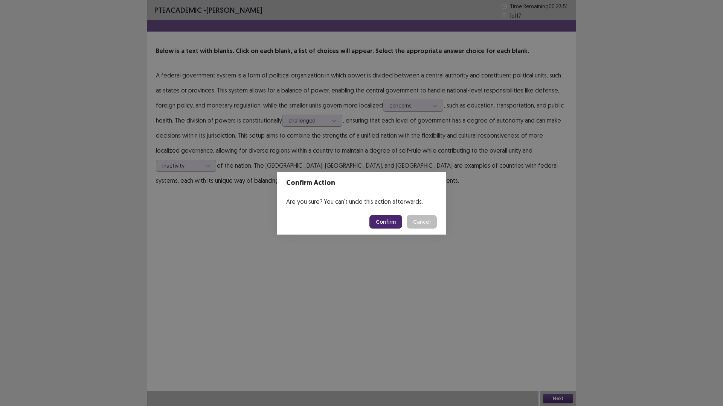
click at [390, 222] on button "Confirm" at bounding box center [385, 222] width 33 height 14
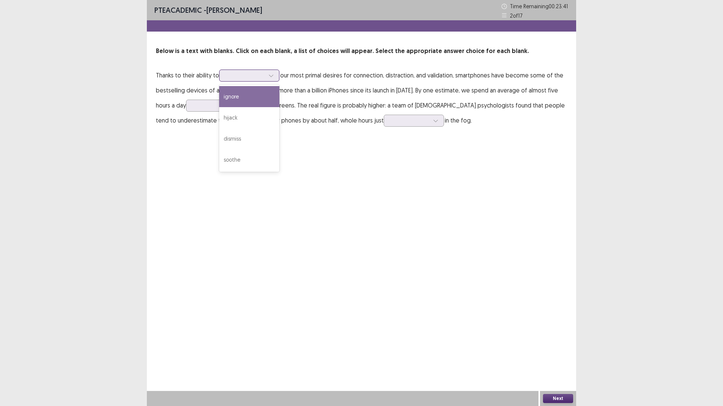
click at [272, 76] on icon at bounding box center [271, 76] width 4 height 2
click at [256, 93] on div "ignore" at bounding box center [249, 96] width 60 height 21
click at [235, 107] on icon at bounding box center [237, 105] width 5 height 5
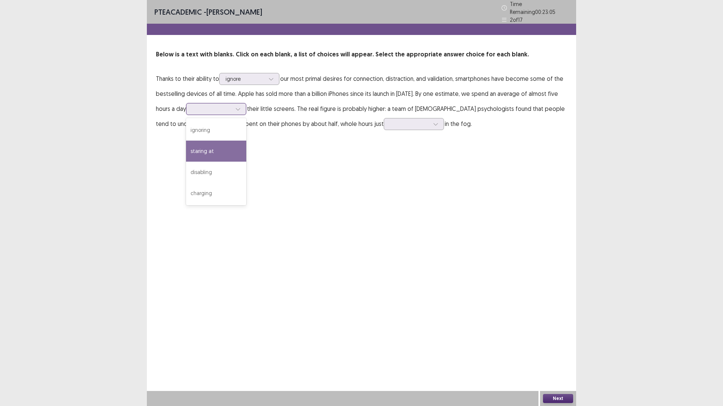
click at [203, 147] on div "staring at" at bounding box center [216, 151] width 60 height 21
click at [433, 122] on icon at bounding box center [435, 124] width 5 height 5
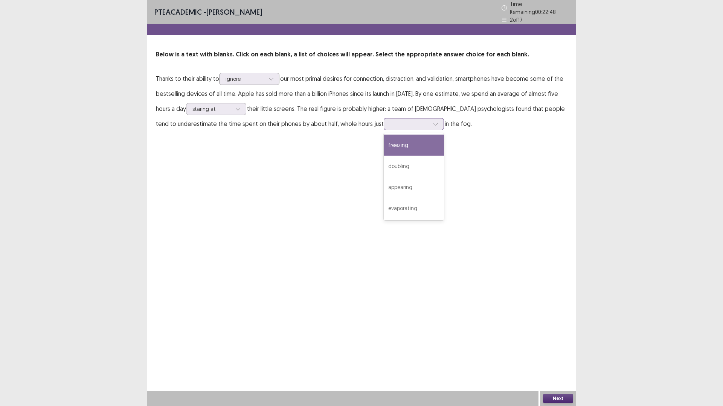
click at [384, 143] on div "freezing" at bounding box center [414, 145] width 60 height 21
click at [552, 355] on button "Next" at bounding box center [558, 398] width 30 height 9
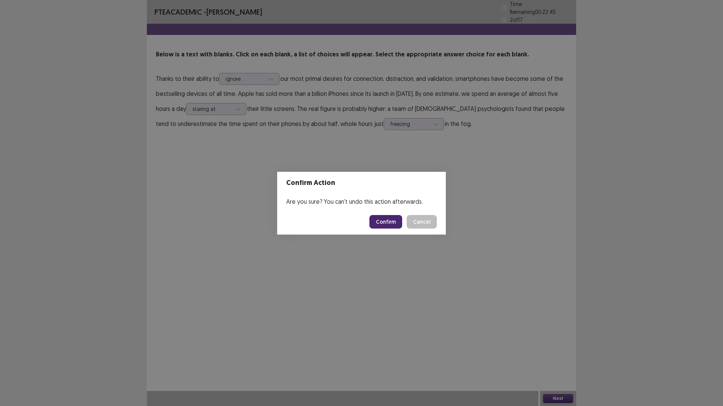
click at [385, 222] on button "Confirm" at bounding box center [385, 222] width 33 height 14
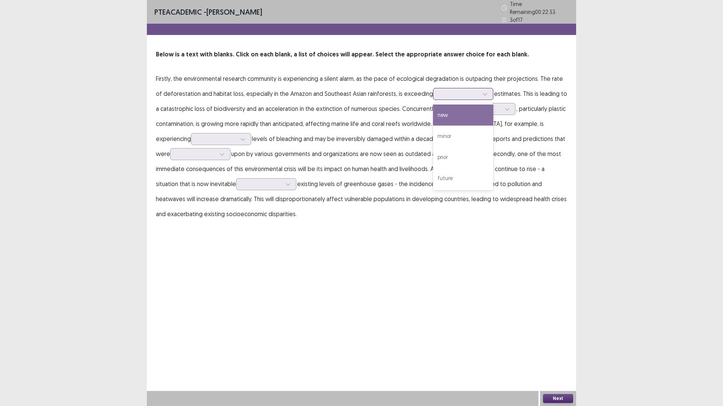
click at [482, 91] on icon at bounding box center [484, 93] width 5 height 5
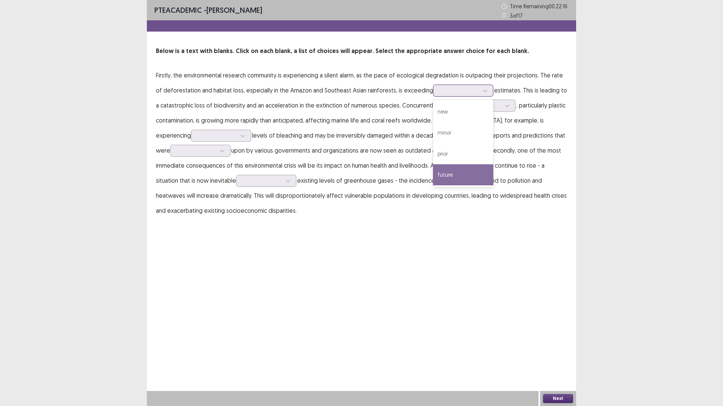
click at [447, 175] on div "future" at bounding box center [463, 174] width 60 height 21
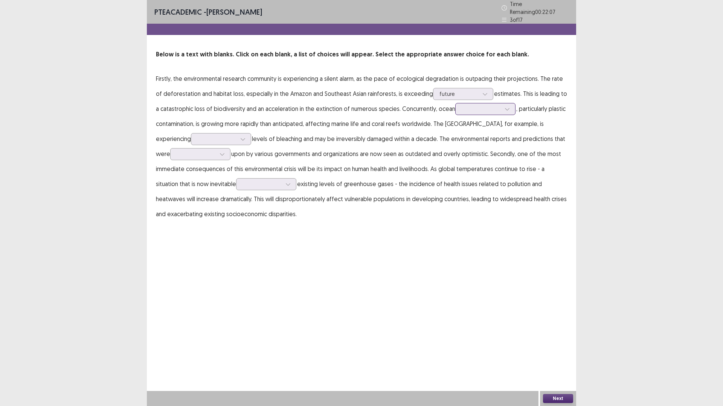
click at [504, 107] on div at bounding box center [506, 108] width 11 height 11
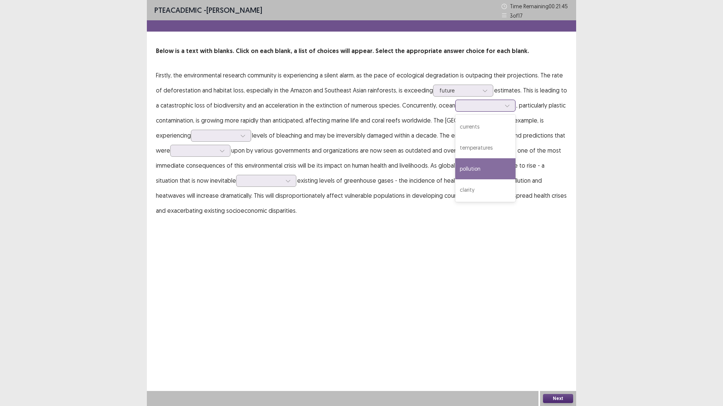
click at [466, 170] on div "pollution" at bounding box center [485, 168] width 60 height 21
click at [240, 137] on icon at bounding box center [242, 135] width 5 height 5
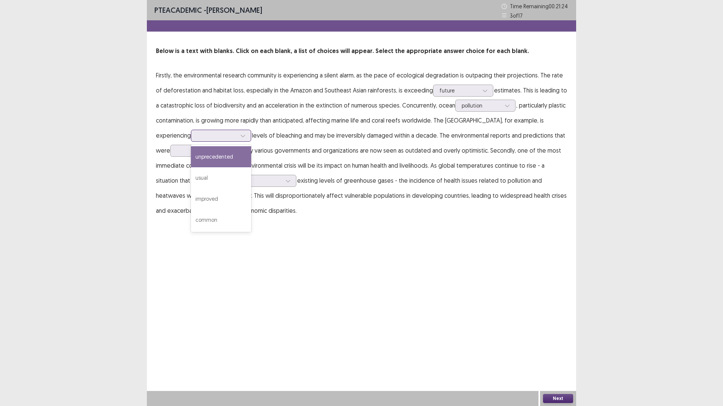
click at [191, 157] on div "unprecedented" at bounding box center [221, 156] width 60 height 21
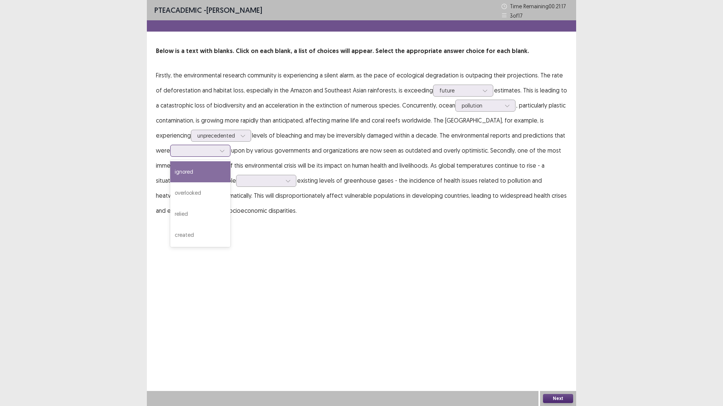
click at [216, 153] on div at bounding box center [221, 150] width 11 height 11
click at [187, 176] on div "ignored" at bounding box center [200, 171] width 60 height 21
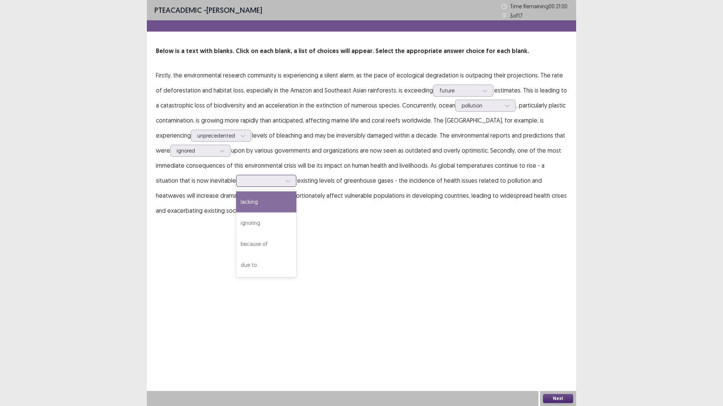
click at [285, 181] on icon at bounding box center [287, 180] width 5 height 5
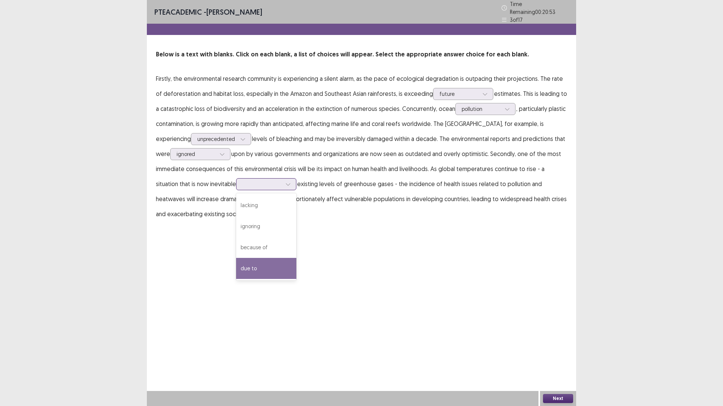
click at [247, 268] on div "due to" at bounding box center [266, 268] width 60 height 21
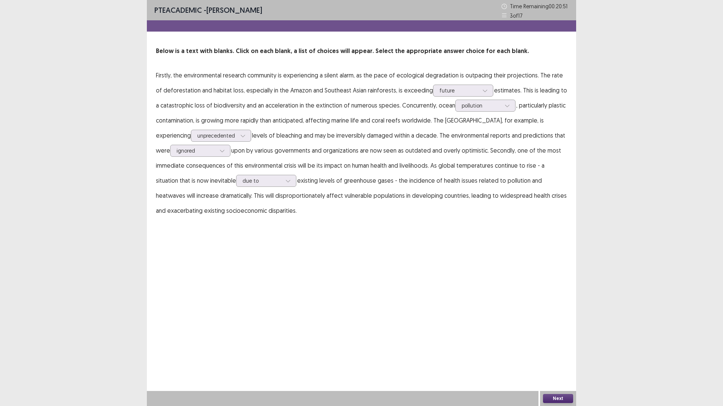
click at [560, 355] on button "Next" at bounding box center [558, 398] width 30 height 9
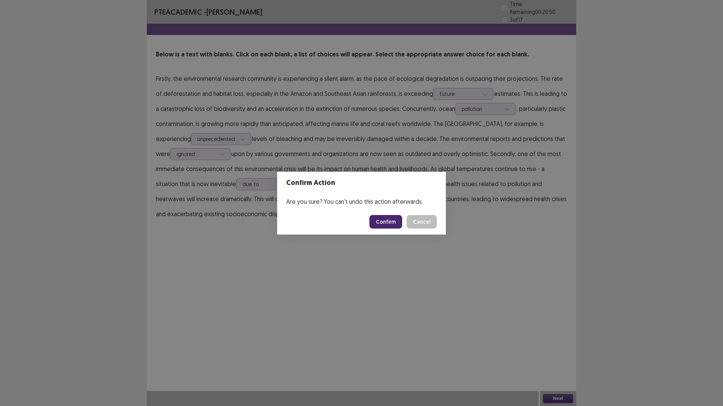
click at [391, 221] on button "Confirm" at bounding box center [385, 222] width 33 height 14
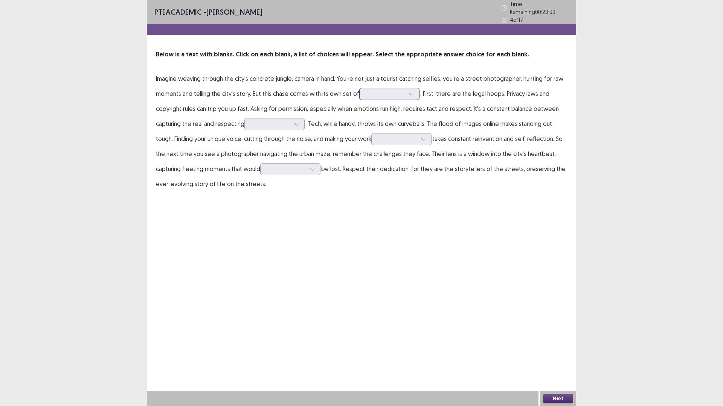
click at [410, 92] on icon at bounding box center [410, 93] width 5 height 5
click at [385, 114] on div "opportunities" at bounding box center [389, 115] width 60 height 21
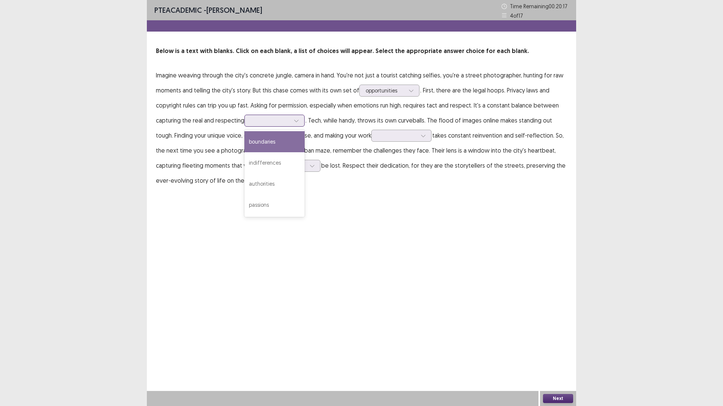
click at [298, 121] on icon at bounding box center [296, 120] width 5 height 5
click at [280, 145] on div "boundaries" at bounding box center [274, 141] width 60 height 21
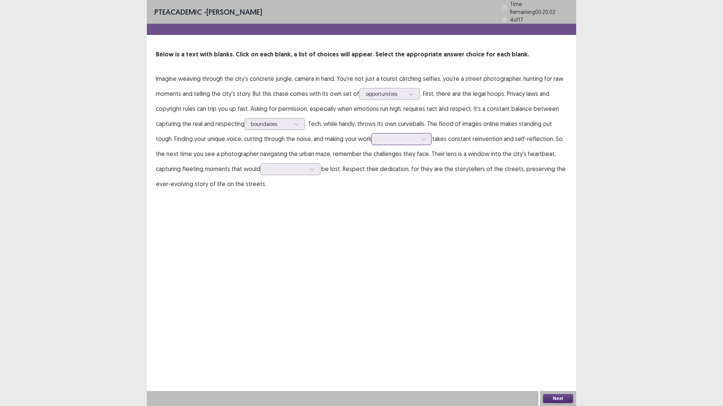
click at [429, 138] on div at bounding box center [422, 139] width 11 height 11
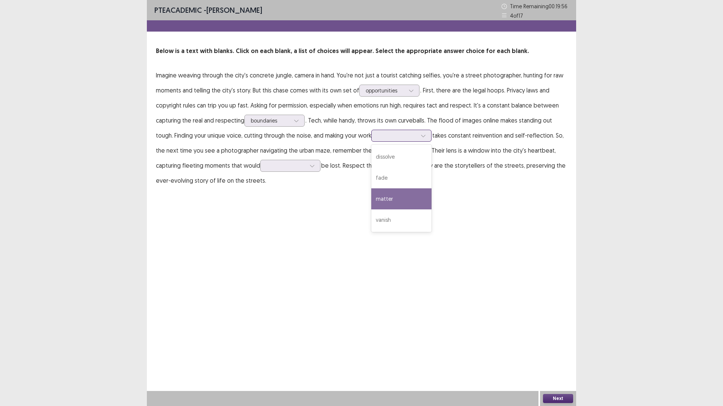
click at [405, 198] on div "matter" at bounding box center [401, 199] width 60 height 21
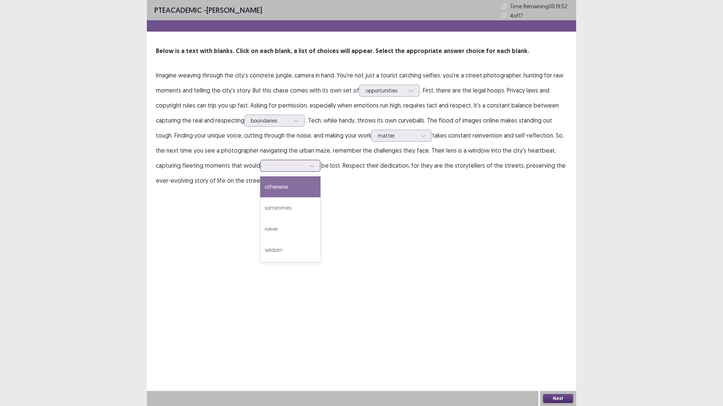
click at [313, 167] on icon at bounding box center [312, 166] width 4 height 2
click at [292, 210] on div "sometimes" at bounding box center [290, 208] width 60 height 21
click at [557, 355] on button "Next" at bounding box center [558, 398] width 30 height 9
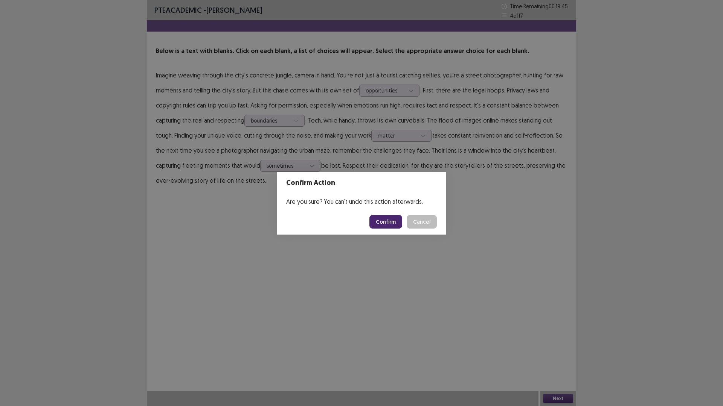
click at [387, 220] on button "Confirm" at bounding box center [385, 222] width 33 height 14
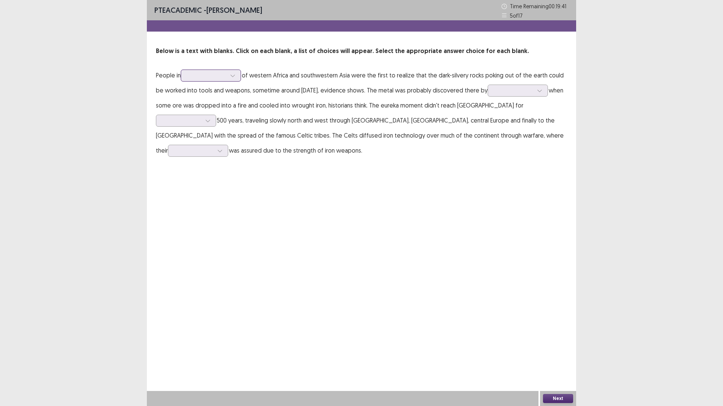
click at [238, 76] on div at bounding box center [232, 75] width 11 height 11
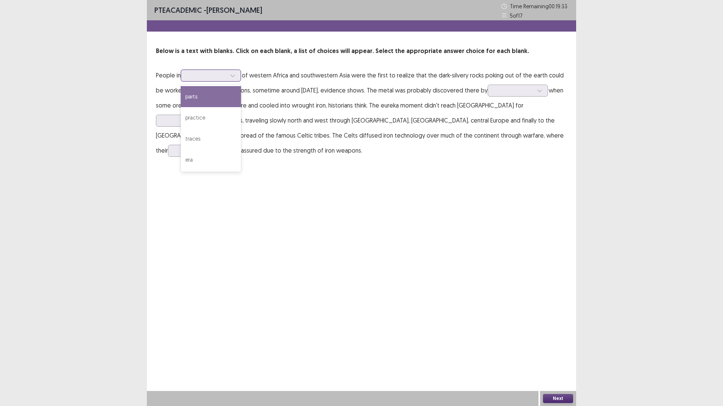
click at [206, 94] on div "parts" at bounding box center [211, 96] width 60 height 21
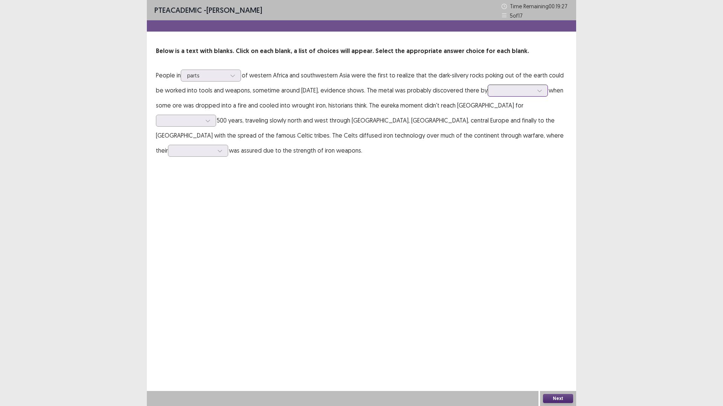
click at [545, 91] on div at bounding box center [539, 90] width 11 height 11
click at [524, 112] on div "accident" at bounding box center [517, 111] width 60 height 21
click at [213, 115] on div at bounding box center [207, 120] width 11 height 11
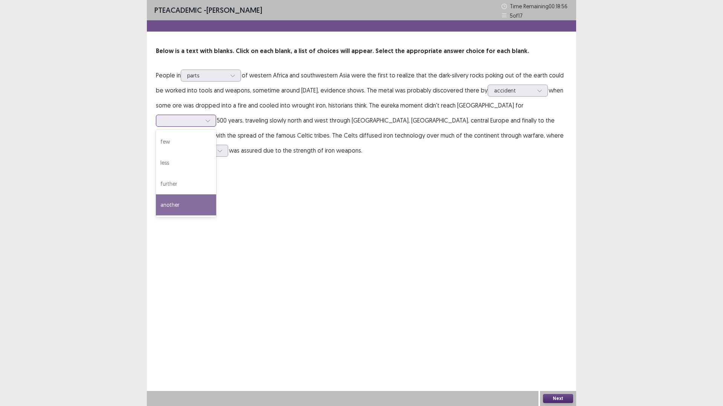
click at [216, 195] on div "another" at bounding box center [186, 205] width 60 height 21
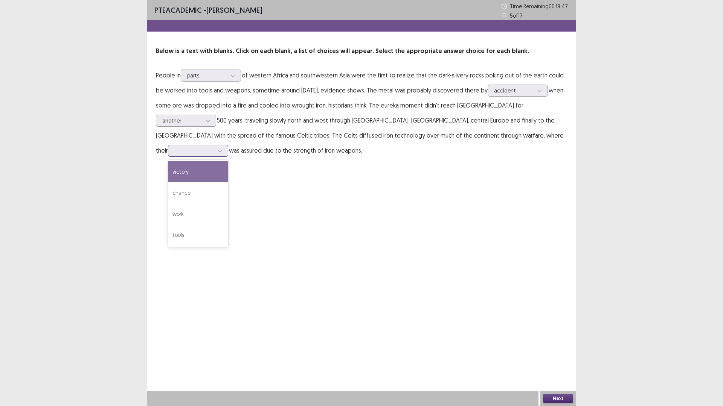
click at [222, 148] on icon at bounding box center [219, 150] width 5 height 5
click at [228, 161] on div "victory" at bounding box center [198, 171] width 60 height 21
click at [547, 355] on button "Next" at bounding box center [558, 398] width 30 height 9
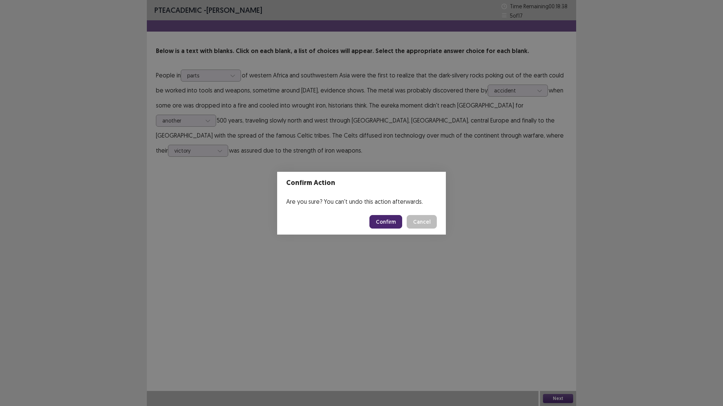
click at [385, 226] on button "Confirm" at bounding box center [385, 222] width 33 height 14
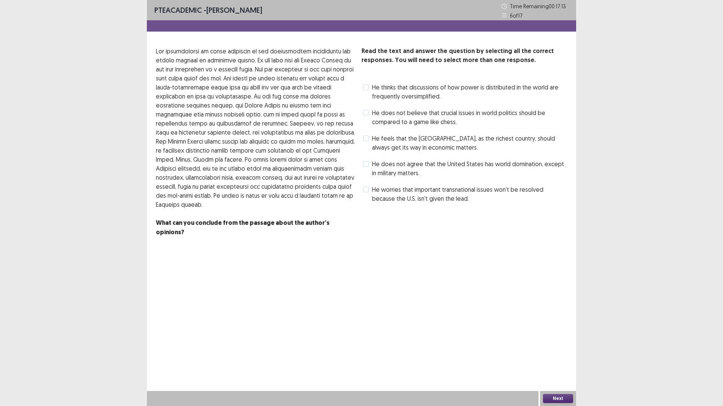
click at [366, 163] on span at bounding box center [366, 164] width 6 height 6
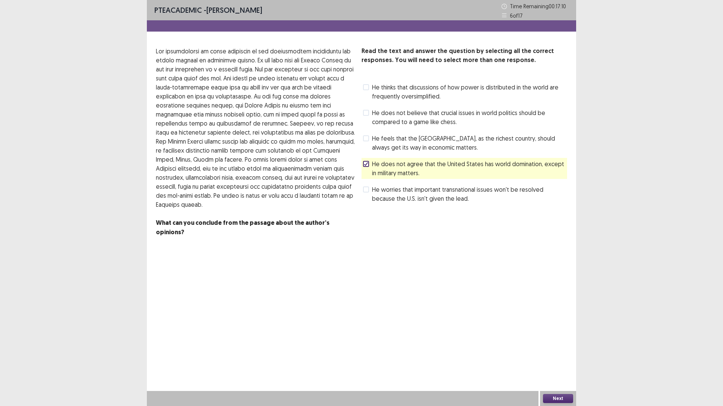
click at [366, 139] on span at bounding box center [366, 138] width 6 height 6
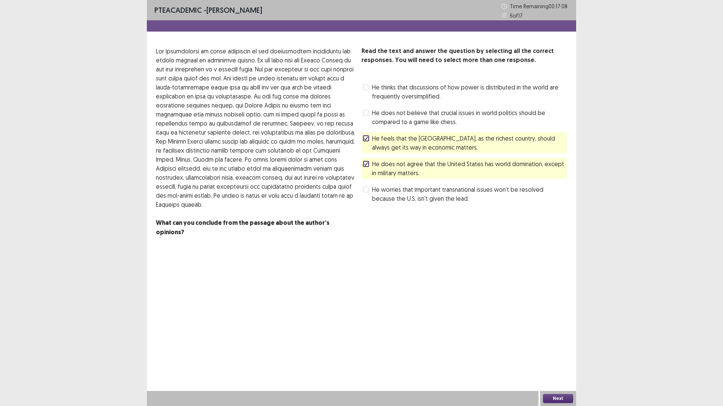
click at [550, 355] on button "Next" at bounding box center [558, 398] width 30 height 9
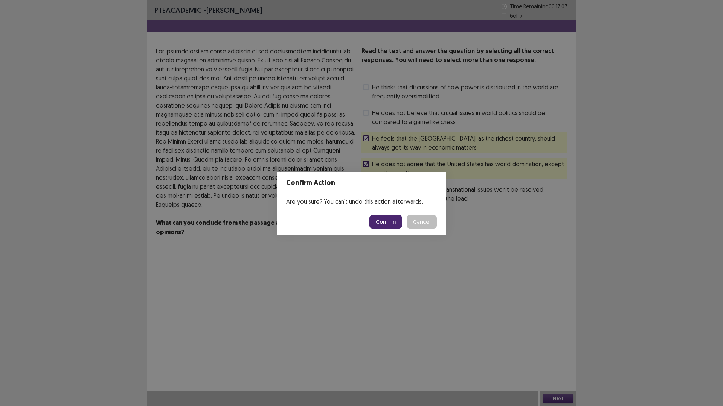
click at [385, 221] on button "Confirm" at bounding box center [385, 222] width 33 height 14
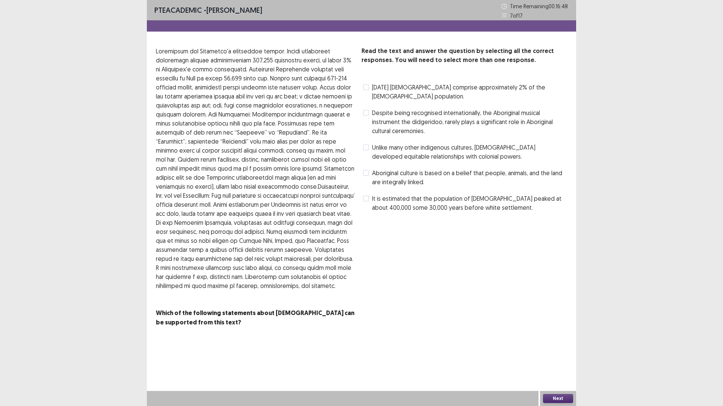
click at [367, 88] on span at bounding box center [366, 87] width 6 height 6
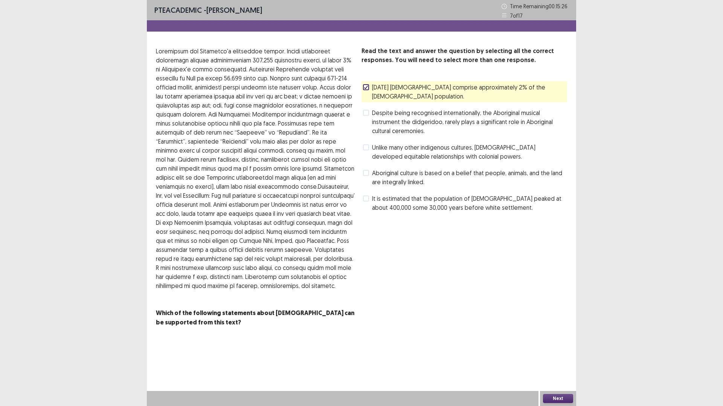
click at [365, 147] on span at bounding box center [366, 148] width 6 height 6
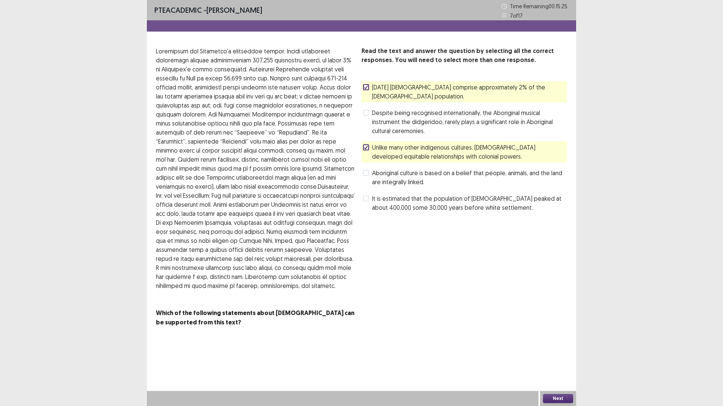
click at [560, 355] on button "Next" at bounding box center [558, 398] width 30 height 9
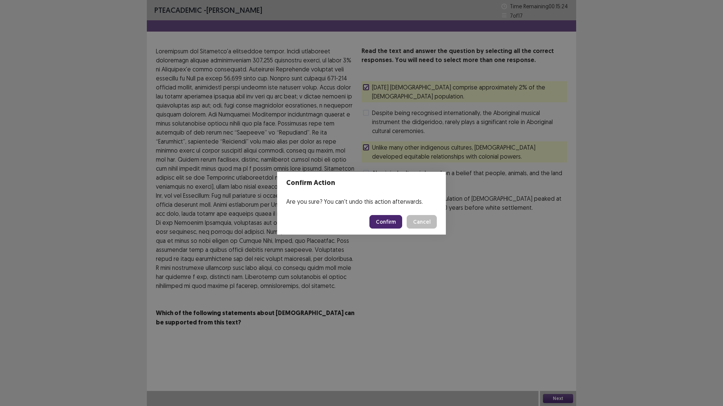
click at [390, 223] on button "Confirm" at bounding box center [385, 222] width 33 height 14
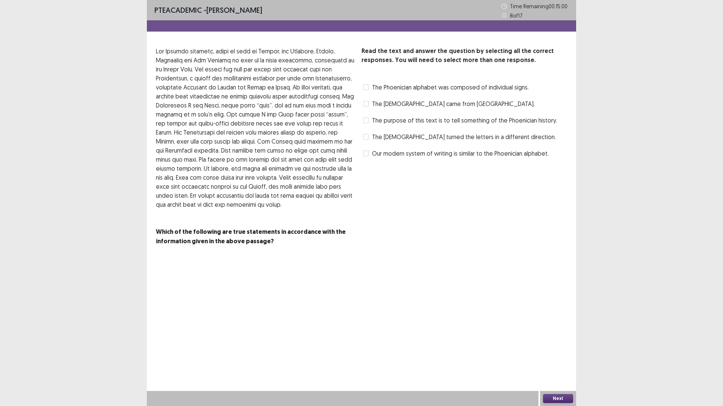
click at [365, 86] on span at bounding box center [366, 87] width 6 height 6
click at [368, 122] on span at bounding box center [366, 120] width 6 height 6
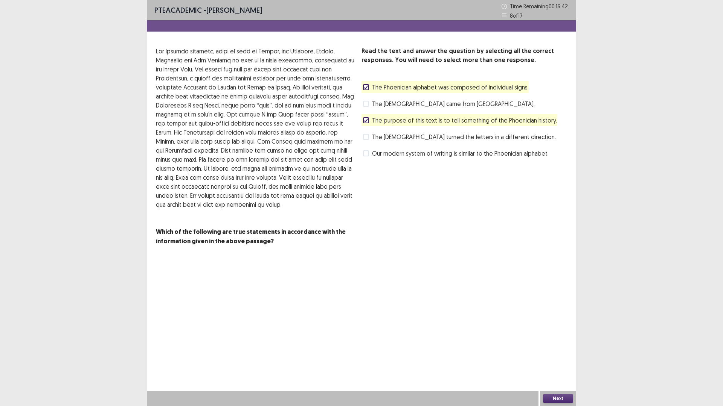
click at [367, 140] on label "The [DEMOGRAPHIC_DATA] turned the letters in a different direction." at bounding box center [459, 136] width 193 height 9
click at [367, 102] on span at bounding box center [366, 104] width 6 height 6
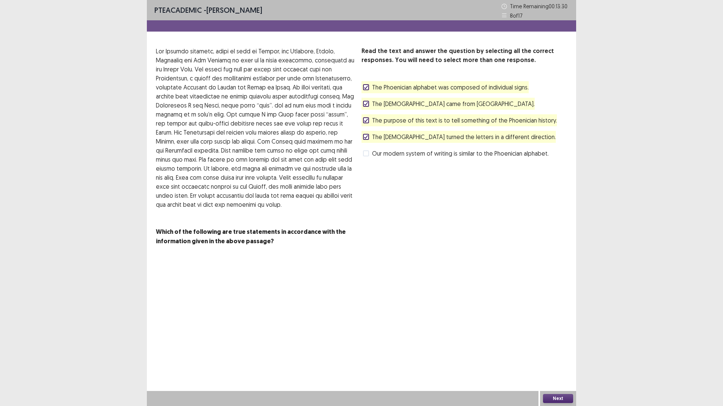
click at [365, 152] on span at bounding box center [366, 154] width 6 height 6
click at [365, 154] on icon at bounding box center [366, 154] width 5 height 4
click at [366, 105] on polyline at bounding box center [365, 103] width 3 height 3
click at [565, 355] on button "Next" at bounding box center [558, 398] width 30 height 9
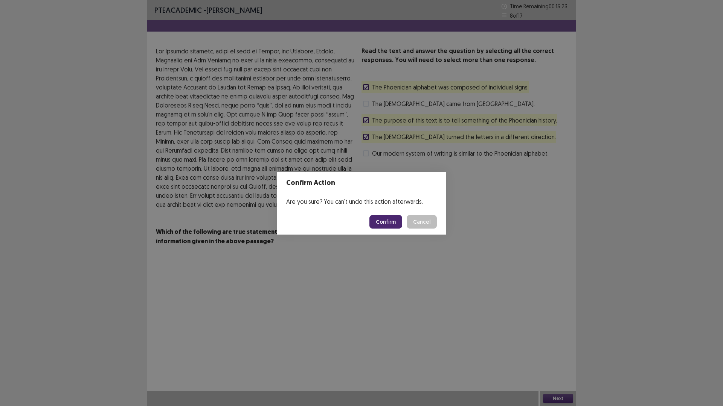
click at [384, 224] on button "Confirm" at bounding box center [385, 222] width 33 height 14
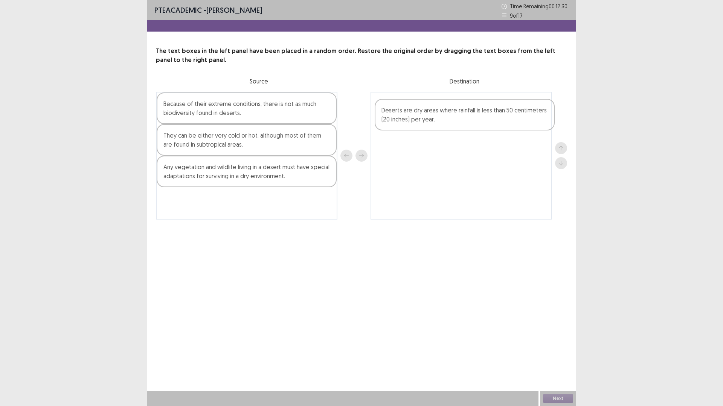
drag, startPoint x: 221, startPoint y: 146, endPoint x: 443, endPoint y: 120, distance: 223.9
click at [443, 120] on div "Because of their extreme conditions, there is not as much biodiversity found in…" at bounding box center [361, 156] width 411 height 128
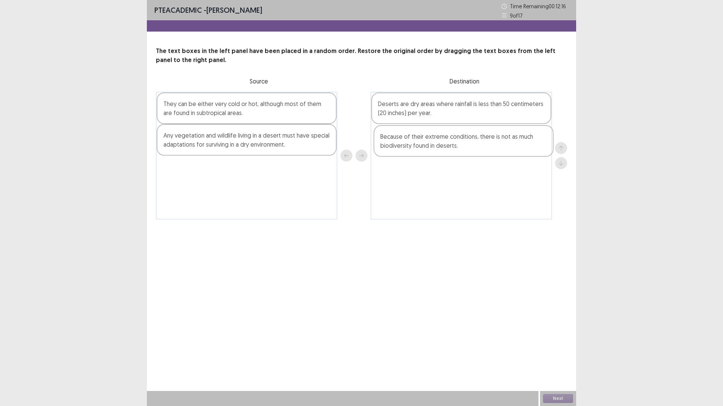
drag, startPoint x: 258, startPoint y: 111, endPoint x: 478, endPoint y: 145, distance: 222.4
click at [478, 145] on div "Because of their extreme conditions, there is not as much biodiversity found in…" at bounding box center [361, 156] width 411 height 128
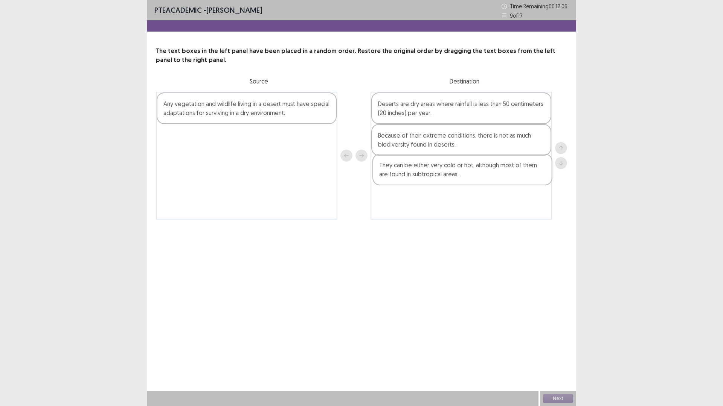
drag, startPoint x: 282, startPoint y: 135, endPoint x: 436, endPoint y: 173, distance: 158.4
click at [436, 173] on div "They can be either very cold or hot, although most of them are found in subtrop…" at bounding box center [361, 156] width 411 height 128
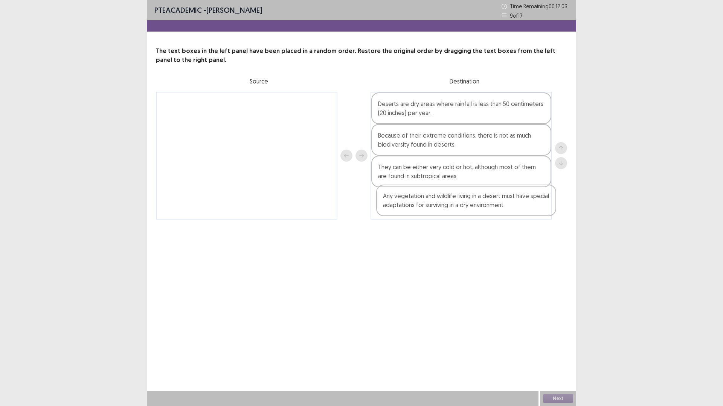
drag, startPoint x: 252, startPoint y: 141, endPoint x: 413, endPoint y: 207, distance: 173.7
click at [413, 207] on div "Any vegetation and wildlife living in a desert must have special adaptations fo…" at bounding box center [361, 156] width 411 height 128
click at [556, 355] on button "Next" at bounding box center [558, 398] width 30 height 9
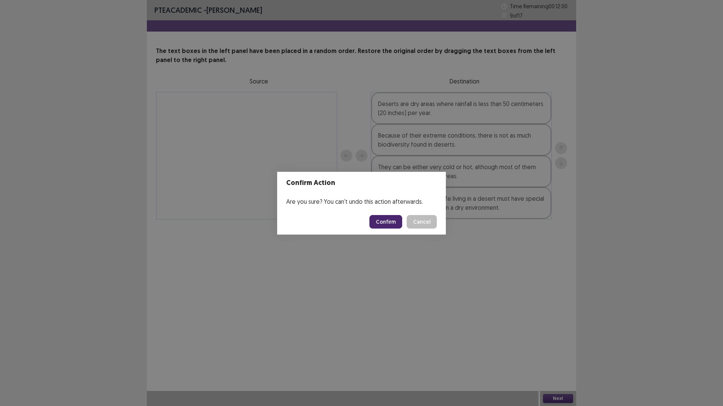
click at [391, 221] on button "Confirm" at bounding box center [385, 222] width 33 height 14
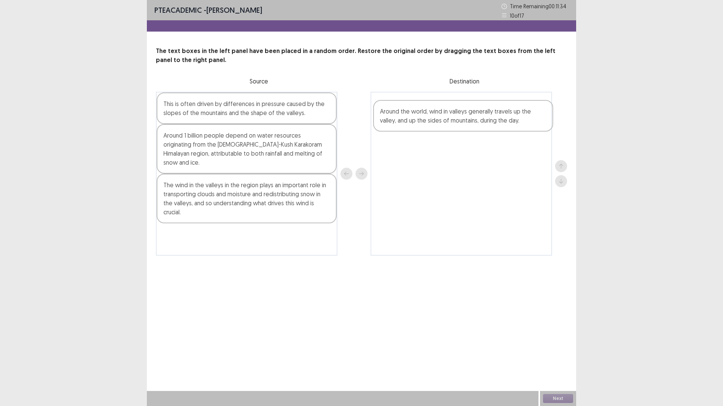
drag, startPoint x: 188, startPoint y: 142, endPoint x: 411, endPoint y: 120, distance: 224.2
click at [411, 120] on div "This is often driven by differences in pressure caused by the slopes of the mou…" at bounding box center [361, 174] width 411 height 164
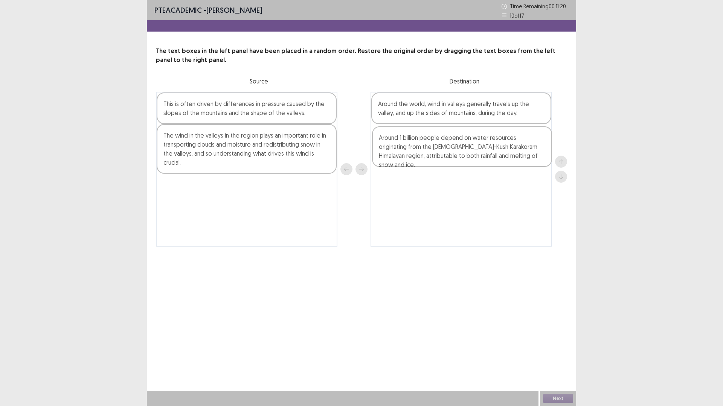
drag, startPoint x: 192, startPoint y: 146, endPoint x: 411, endPoint y: 149, distance: 218.7
click at [411, 149] on div "This is often driven by differences in pressure caused by the slopes of the mou…" at bounding box center [361, 169] width 411 height 155
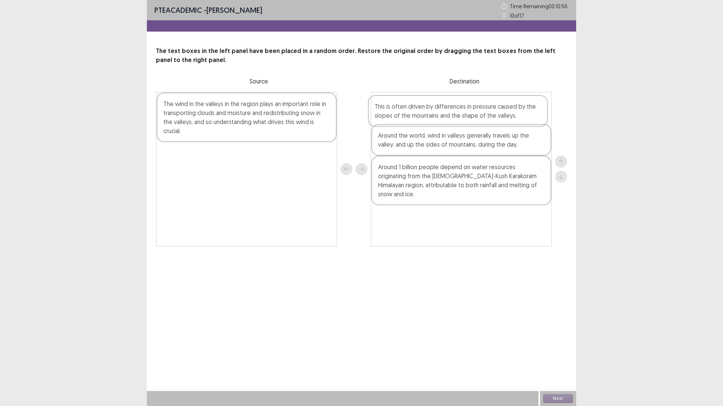
drag, startPoint x: 264, startPoint y: 107, endPoint x: 481, endPoint y: 109, distance: 217.2
click at [481, 109] on div "This is often driven by differences in pressure caused by the slopes of the mou…" at bounding box center [361, 169] width 411 height 155
drag, startPoint x: 447, startPoint y: 107, endPoint x: 447, endPoint y: 137, distance: 30.5
click at [447, 137] on div "This is often driven by differences in pressure caused by the slopes of the mou…" at bounding box center [460, 169] width 181 height 155
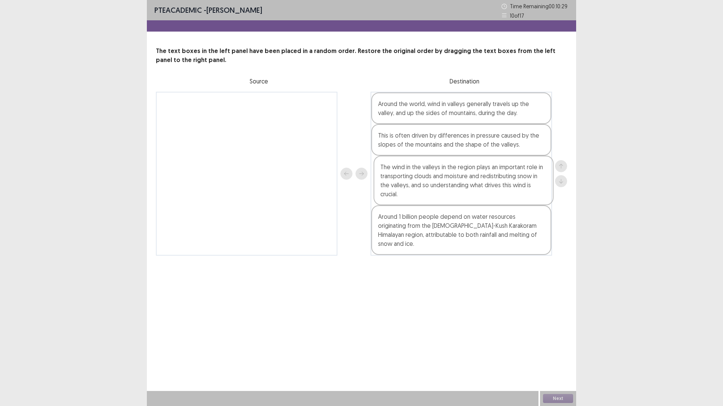
drag, startPoint x: 259, startPoint y: 135, endPoint x: 430, endPoint y: 180, distance: 176.4
click at [430, 180] on div "The wind in the valleys in the region plays an important role in transporting c…" at bounding box center [361, 174] width 411 height 164
click at [553, 355] on button "Next" at bounding box center [558, 398] width 30 height 9
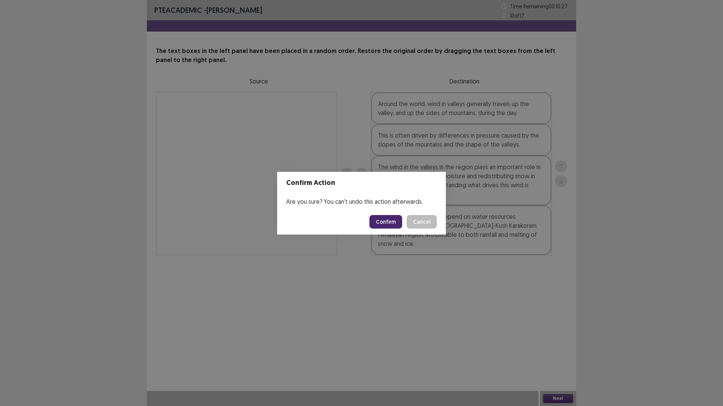
click at [381, 224] on button "Confirm" at bounding box center [385, 222] width 33 height 14
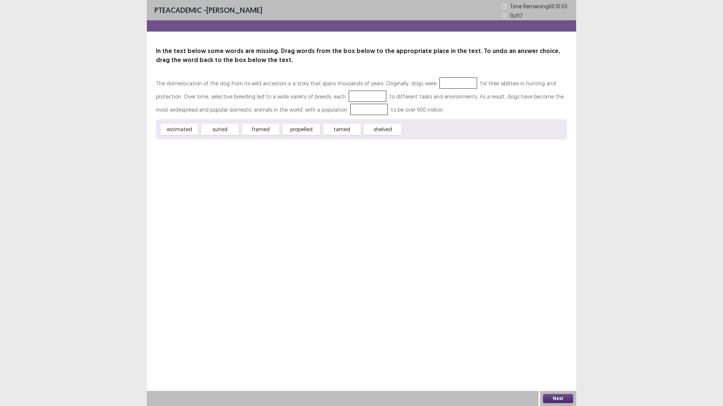
drag, startPoint x: 219, startPoint y: 130, endPoint x: 449, endPoint y: 80, distance: 235.3
click at [449, 80] on div "The domestication of the dog from its wild ancestors is a story that spans thou…" at bounding box center [361, 108] width 411 height 63
drag, startPoint x: 214, startPoint y: 131, endPoint x: 444, endPoint y: 84, distance: 234.8
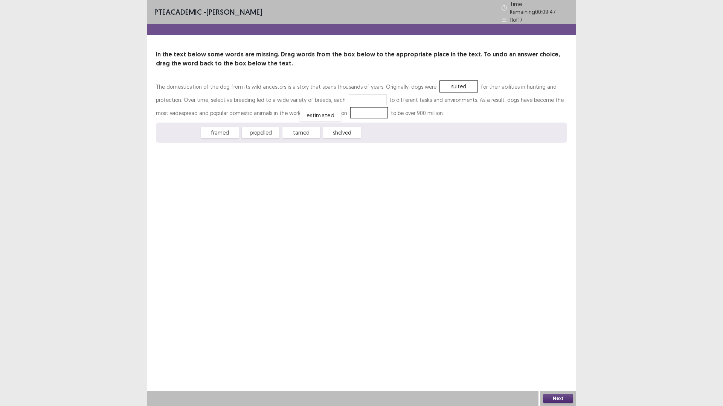
drag, startPoint x: 174, startPoint y: 130, endPoint x: 315, endPoint y: 112, distance: 142.2
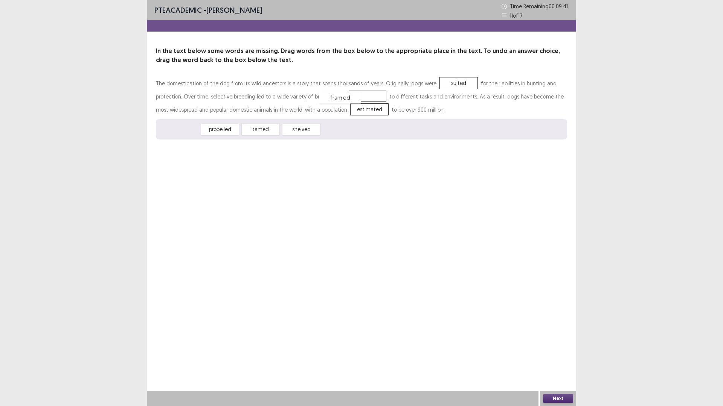
drag, startPoint x: 175, startPoint y: 130, endPoint x: 336, endPoint y: 98, distance: 163.9
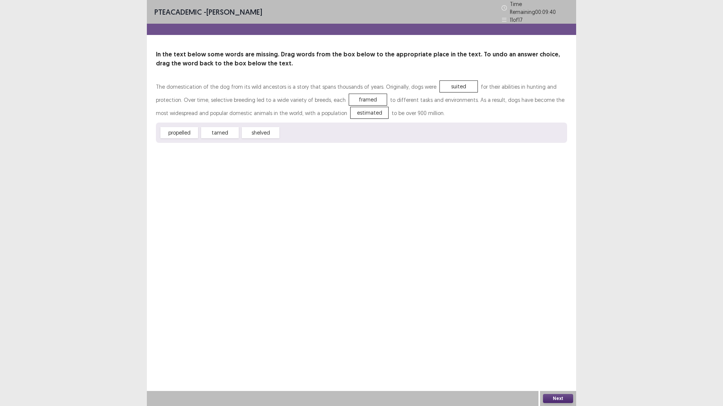
click at [564, 355] on button "Next" at bounding box center [558, 398] width 30 height 9
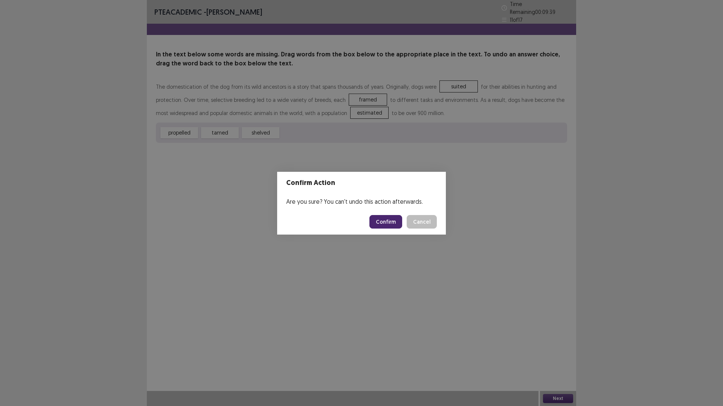
click at [391, 221] on button "Confirm" at bounding box center [385, 222] width 33 height 14
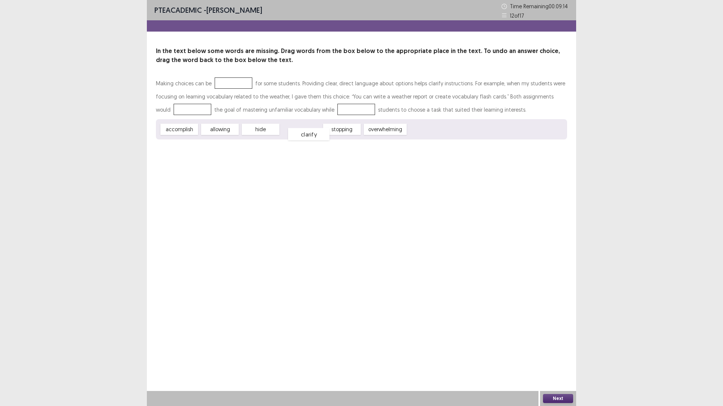
drag, startPoint x: 298, startPoint y: 131, endPoint x: 306, endPoint y: 136, distance: 9.0
click at [306, 136] on div "clarify" at bounding box center [308, 134] width 41 height 12
drag, startPoint x: 213, startPoint y: 131, endPoint x: 227, endPoint y: 82, distance: 50.3
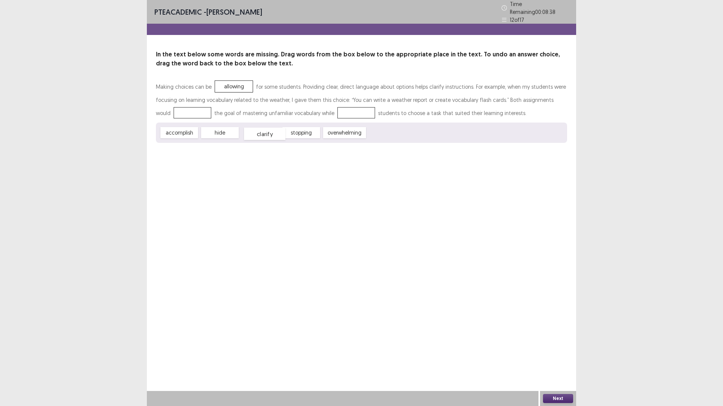
click at [269, 130] on div "clarify" at bounding box center [264, 134] width 41 height 12
drag, startPoint x: 183, startPoint y: 131, endPoint x: 178, endPoint y: 108, distance: 23.4
drag, startPoint x: 220, startPoint y: 131, endPoint x: 342, endPoint y: 113, distance: 122.8
click at [342, 113] on div "Making choices can be allowing for some students. Providing clear, direct langu…" at bounding box center [361, 111] width 411 height 63
drag, startPoint x: 226, startPoint y: 129, endPoint x: 347, endPoint y: 110, distance: 122.3
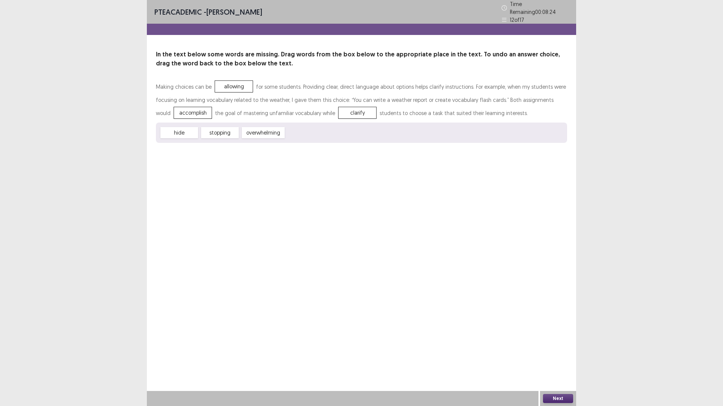
click at [554, 355] on button "Next" at bounding box center [558, 398] width 30 height 9
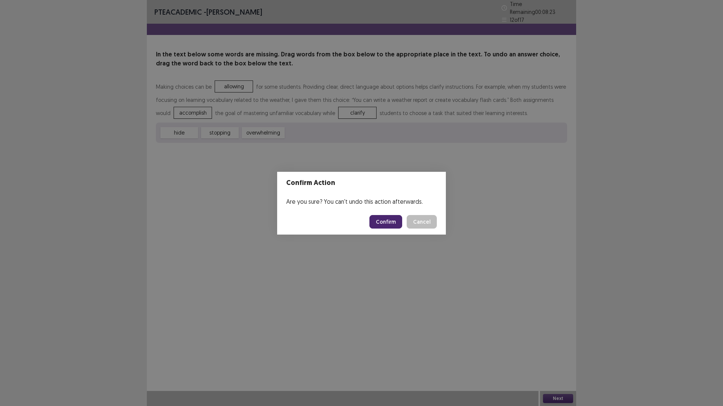
click at [389, 224] on button "Confirm" at bounding box center [385, 222] width 33 height 14
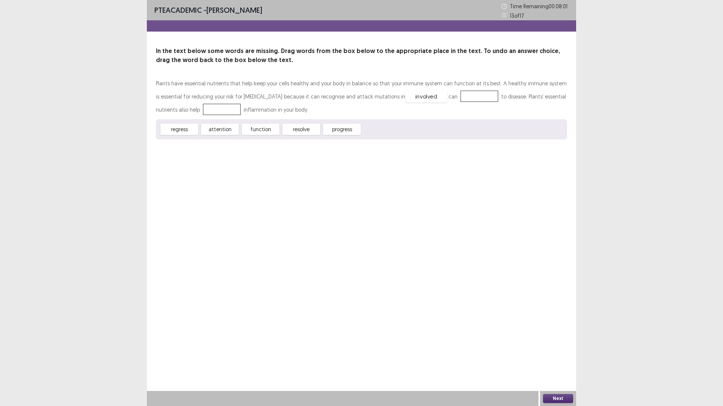
drag, startPoint x: 379, startPoint y: 131, endPoint x: 422, endPoint y: 98, distance: 54.8
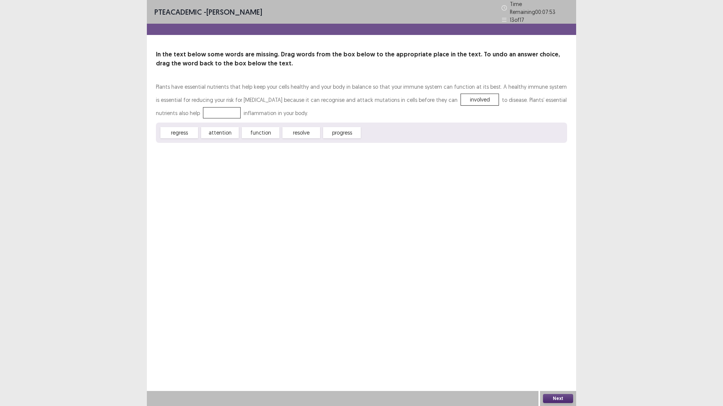
drag, startPoint x: 304, startPoint y: 129, endPoint x: 206, endPoint y: 127, distance: 98.3
click at [206, 127] on div "regress attention function resolve progress" at bounding box center [361, 133] width 411 height 20
drag, startPoint x: 263, startPoint y: 131, endPoint x: 178, endPoint y: 110, distance: 87.5
click at [564, 355] on button "Next" at bounding box center [558, 398] width 30 height 9
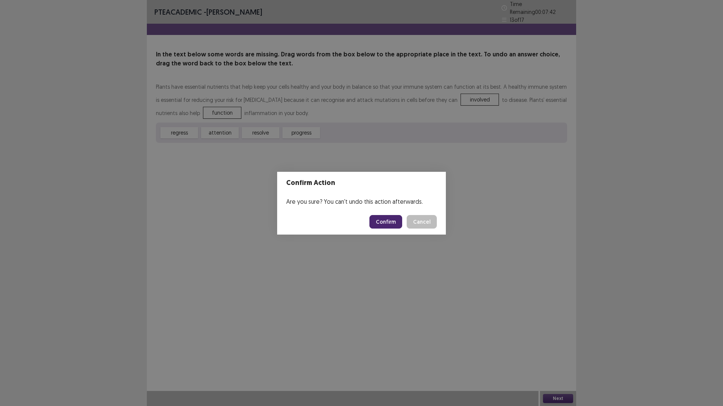
click at [388, 221] on button "Confirm" at bounding box center [385, 222] width 33 height 14
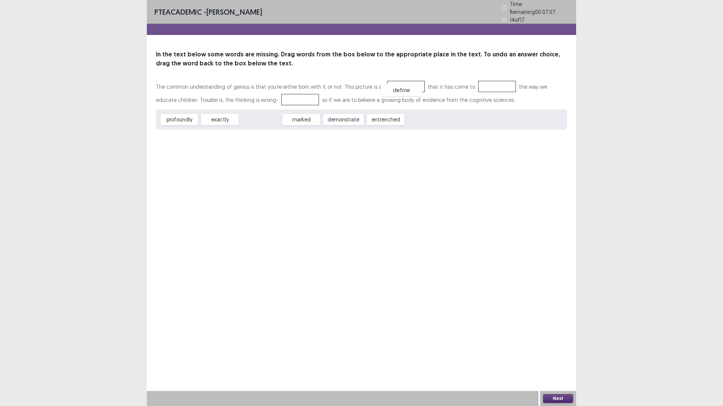
drag, startPoint x: 265, startPoint y: 116, endPoint x: 406, endPoint y: 86, distance: 143.9
drag, startPoint x: 259, startPoint y: 117, endPoint x: 476, endPoint y: 83, distance: 220.6
drag, startPoint x: 264, startPoint y: 118, endPoint x: 285, endPoint y: 99, distance: 27.7
click at [559, 355] on button "Next" at bounding box center [558, 398] width 30 height 9
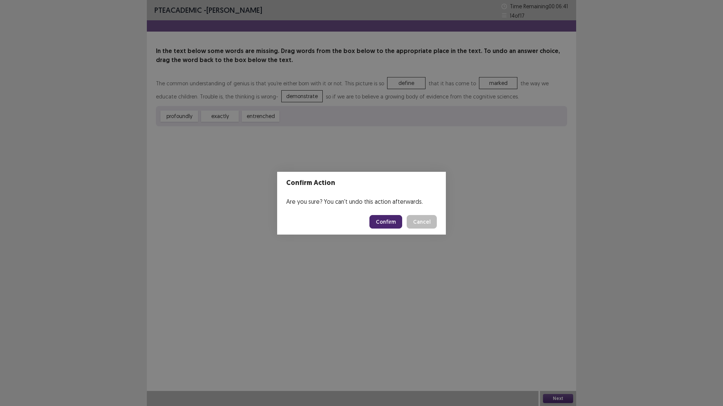
click at [388, 223] on button "Confirm" at bounding box center [385, 222] width 33 height 14
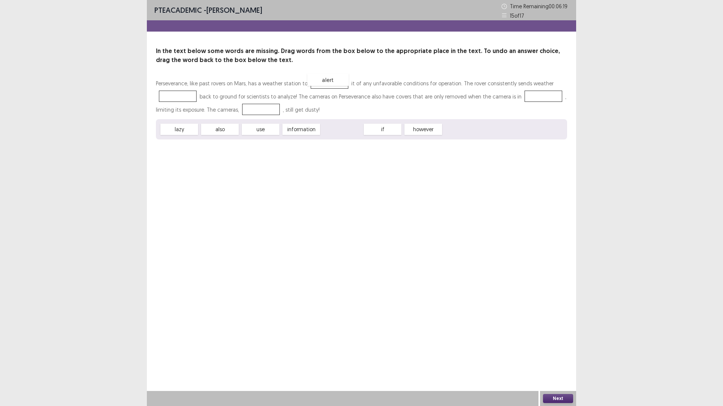
drag, startPoint x: 342, startPoint y: 131, endPoint x: 328, endPoint y: 81, distance: 51.6
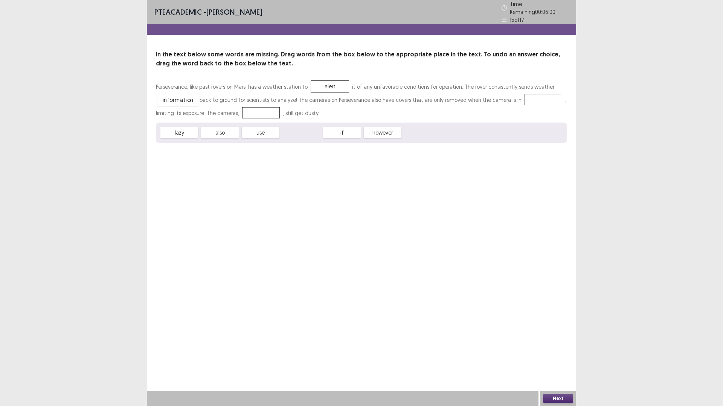
drag, startPoint x: 300, startPoint y: 129, endPoint x: 177, endPoint y: 96, distance: 127.4
drag, startPoint x: 260, startPoint y: 129, endPoint x: 537, endPoint y: 96, distance: 278.2
drag, startPoint x: 219, startPoint y: 132, endPoint x: 262, endPoint y: 113, distance: 46.2
click at [562, 355] on button "Next" at bounding box center [558, 398] width 30 height 9
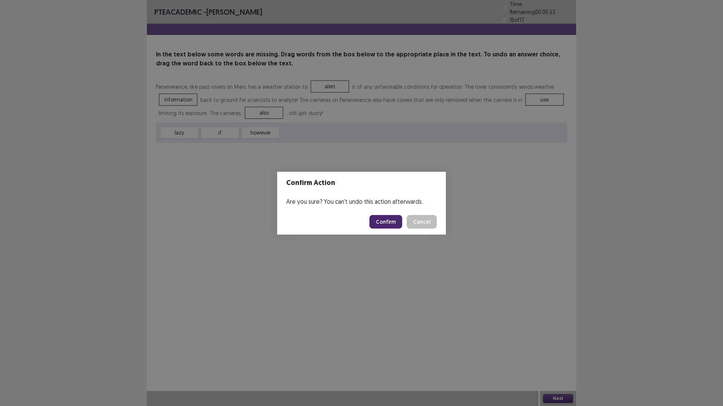
click at [390, 221] on button "Confirm" at bounding box center [385, 222] width 33 height 14
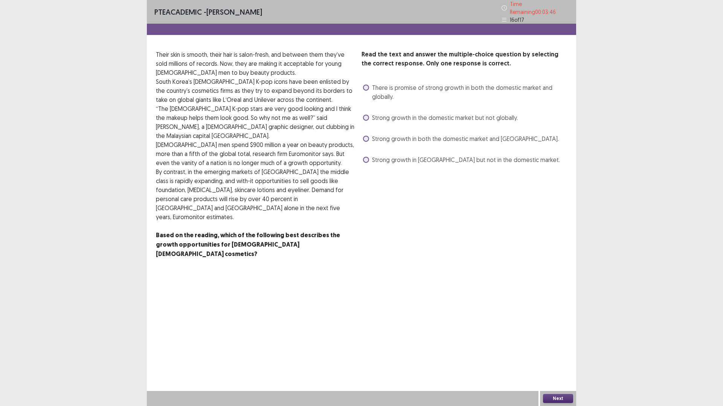
click at [364, 85] on span at bounding box center [366, 88] width 6 height 6
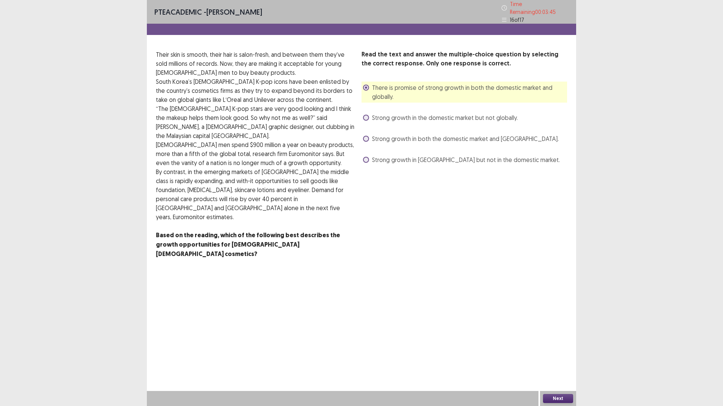
click at [555, 355] on button "Next" at bounding box center [558, 398] width 30 height 9
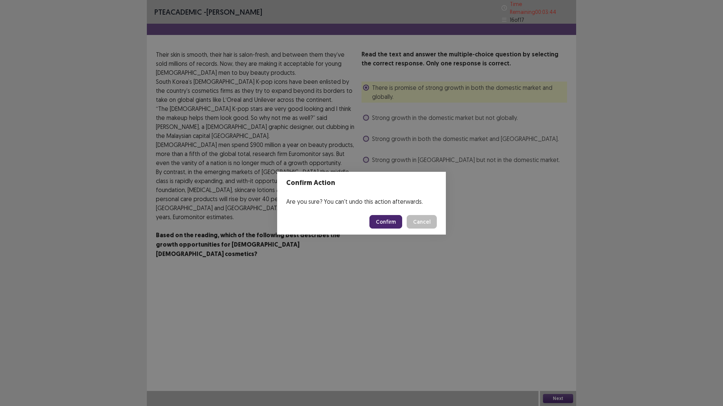
click at [379, 221] on button "Confirm" at bounding box center [385, 222] width 33 height 14
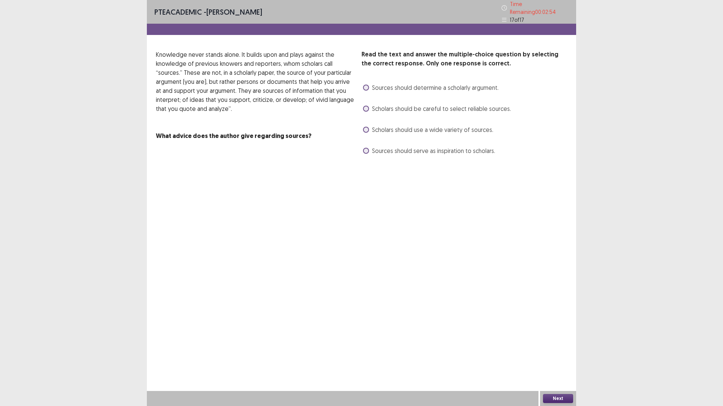
click at [368, 127] on span at bounding box center [366, 130] width 6 height 6
click at [558, 355] on button "Next" at bounding box center [558, 398] width 30 height 9
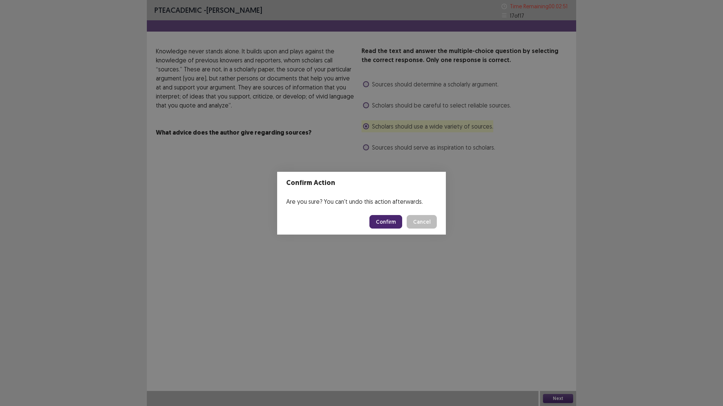
click at [387, 222] on button "Confirm" at bounding box center [385, 222] width 33 height 14
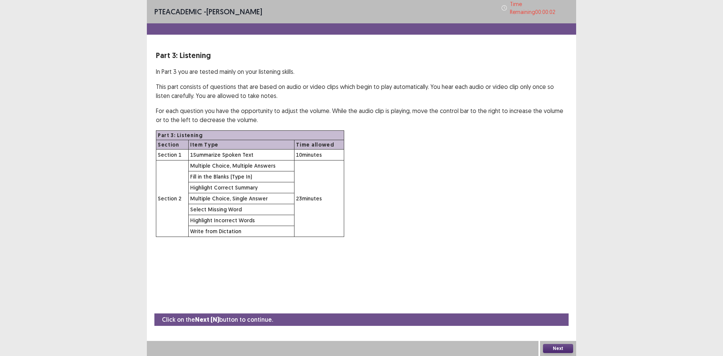
click at [559, 347] on button "Next" at bounding box center [558, 348] width 30 height 9
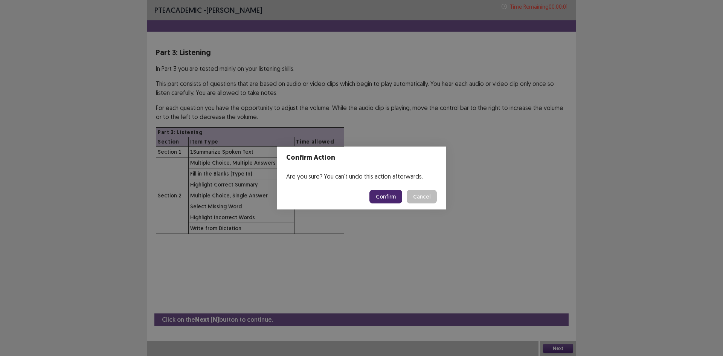
click at [390, 195] on button "Confirm" at bounding box center [385, 197] width 33 height 14
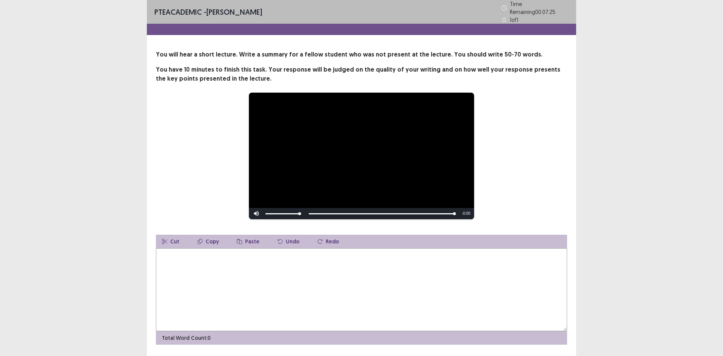
scroll to position [18, 0]
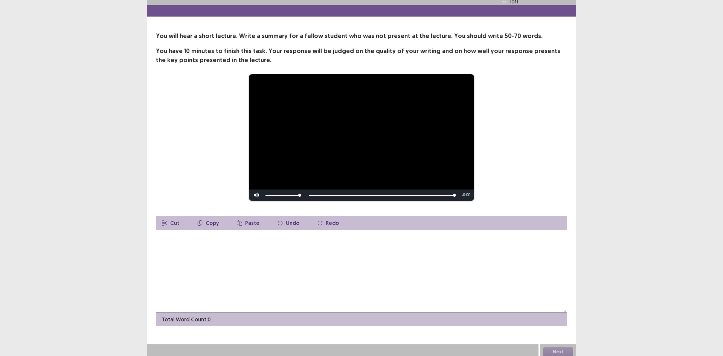
click at [226, 247] on textarea at bounding box center [361, 271] width 411 height 83
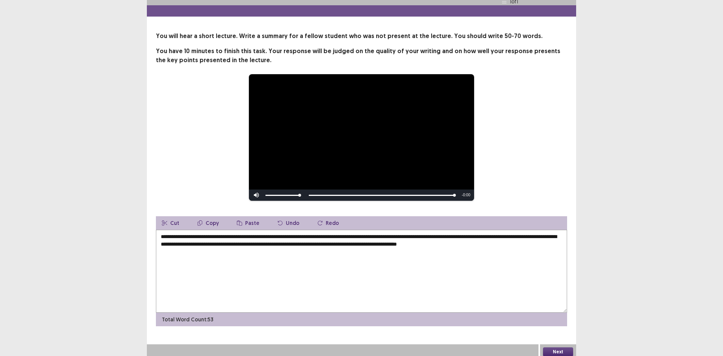
scroll to position [0, 0]
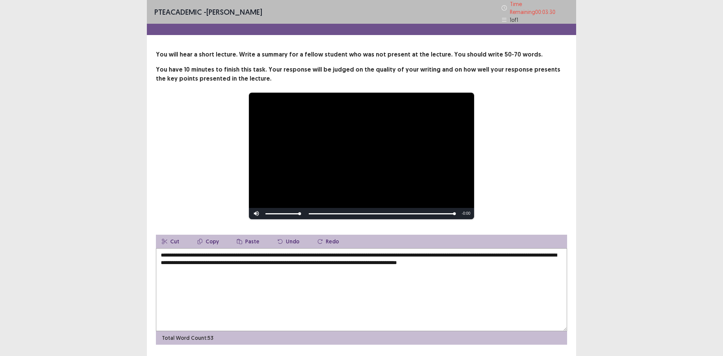
drag, startPoint x: 386, startPoint y: 251, endPoint x: 570, endPoint y: 265, distance: 184.6
click at [570, 265] on div "**********" at bounding box center [361, 197] width 429 height 294
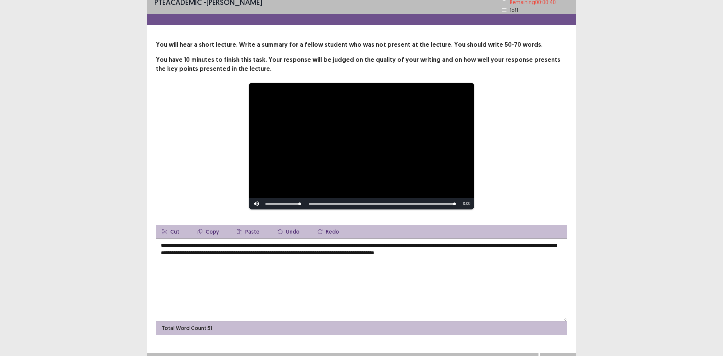
scroll to position [18, 0]
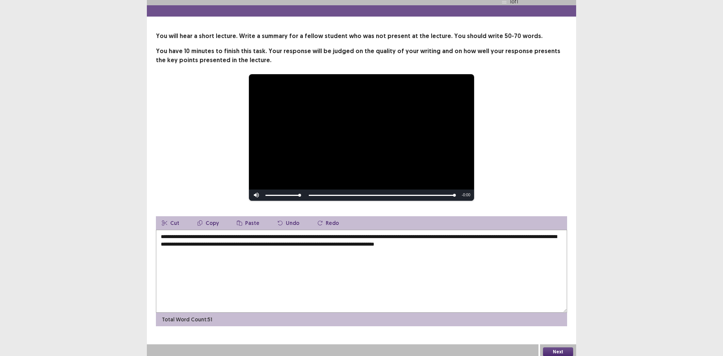
type textarea "**********"
click at [552, 347] on button "Next" at bounding box center [558, 351] width 30 height 9
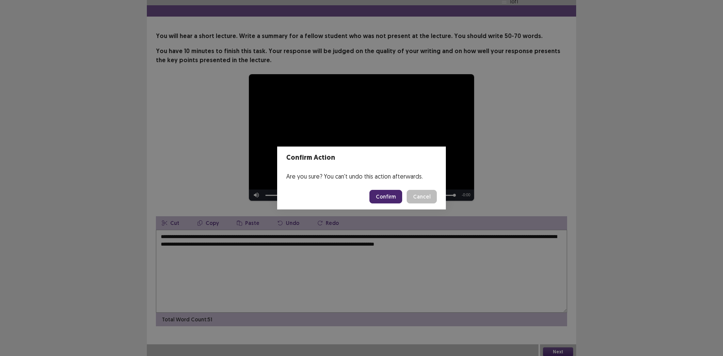
click at [393, 194] on button "Confirm" at bounding box center [385, 197] width 33 height 14
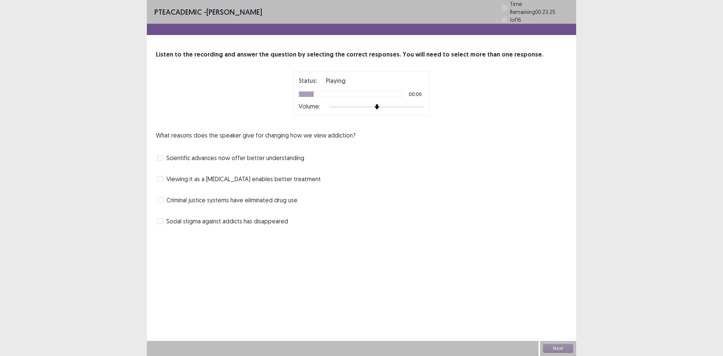
click at [162, 197] on span at bounding box center [160, 200] width 6 height 6
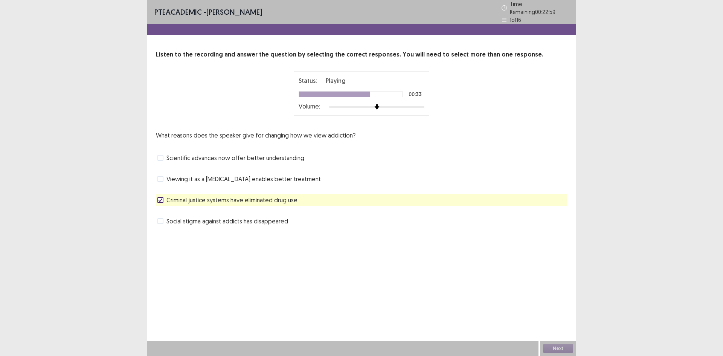
click at [162, 176] on span at bounding box center [160, 179] width 6 height 6
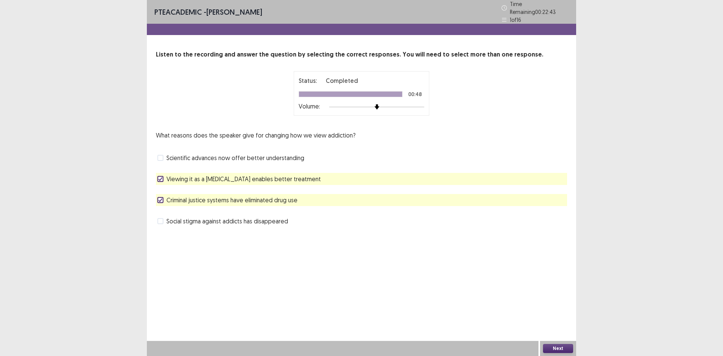
click at [554, 348] on button "Next" at bounding box center [558, 348] width 30 height 9
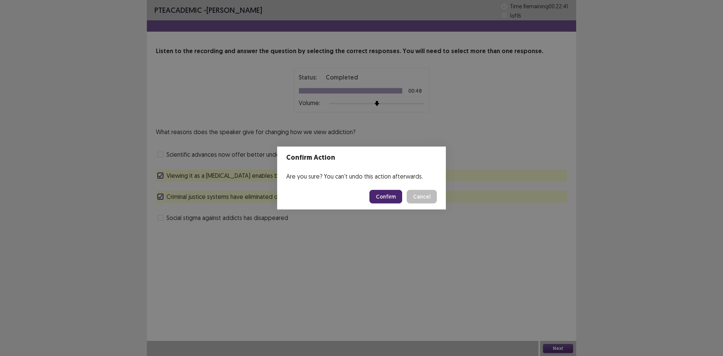
click at [382, 199] on button "Confirm" at bounding box center [385, 197] width 33 height 14
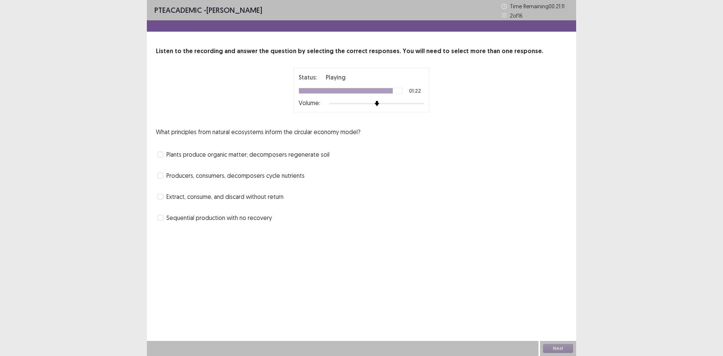
click at [162, 155] on span at bounding box center [160, 154] width 6 height 6
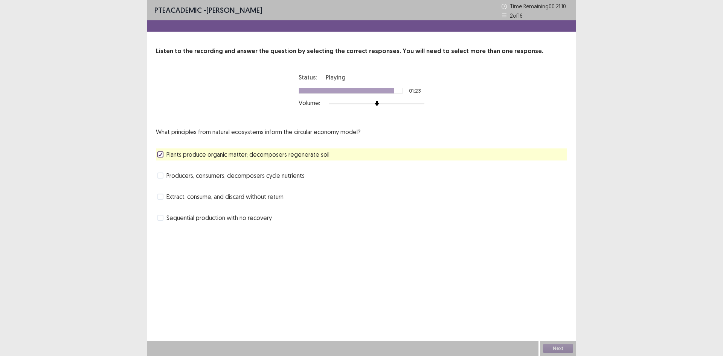
click at [160, 174] on span at bounding box center [160, 175] width 6 height 6
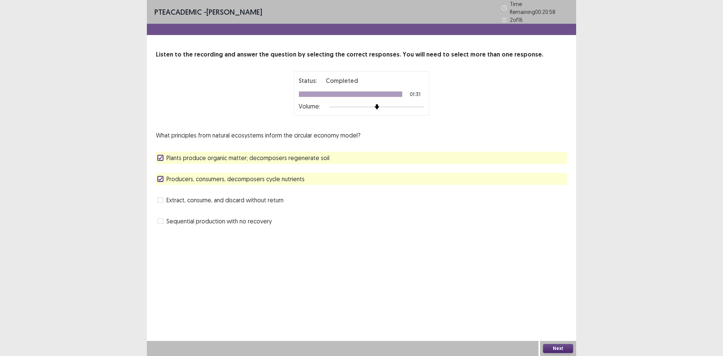
click at [554, 346] on button "Next" at bounding box center [558, 348] width 30 height 9
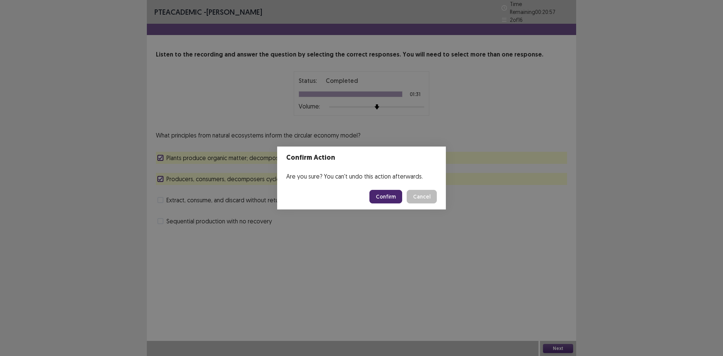
click at [387, 197] on button "Confirm" at bounding box center [385, 197] width 33 height 14
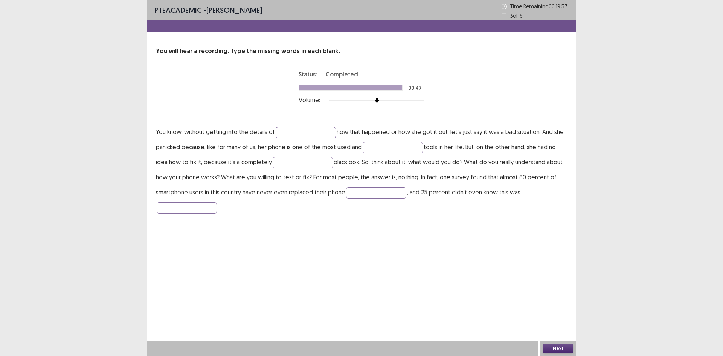
click at [310, 132] on input "text" at bounding box center [305, 132] width 60 height 11
type input "*******"
click at [382, 147] on input "text" at bounding box center [392, 147] width 60 height 11
type input "*********"
click at [291, 161] on input "text" at bounding box center [302, 162] width 60 height 11
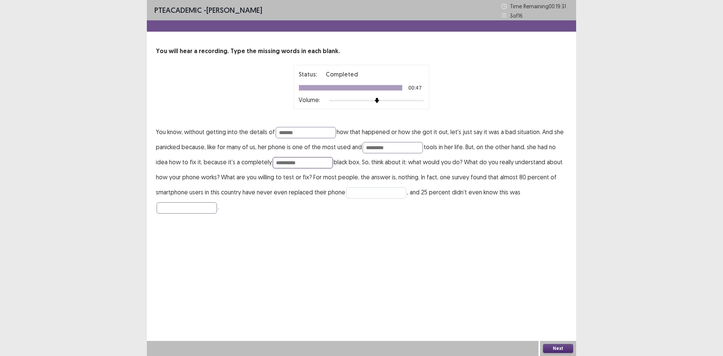
type input "**********"
click at [361, 192] on input "text" at bounding box center [376, 192] width 60 height 11
type input "*********"
click at [187, 211] on input "text" at bounding box center [187, 207] width 60 height 11
type input "********"
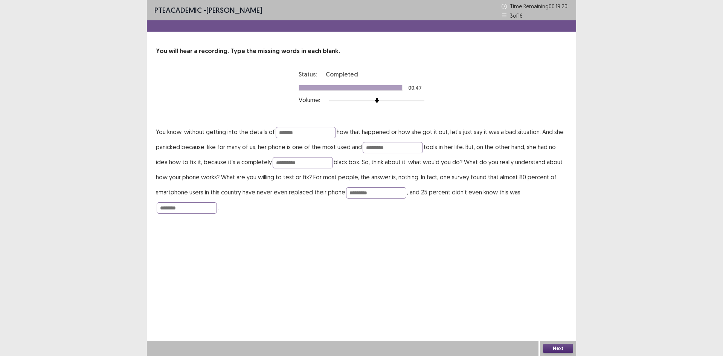
click at [555, 349] on button "Next" at bounding box center [558, 348] width 30 height 9
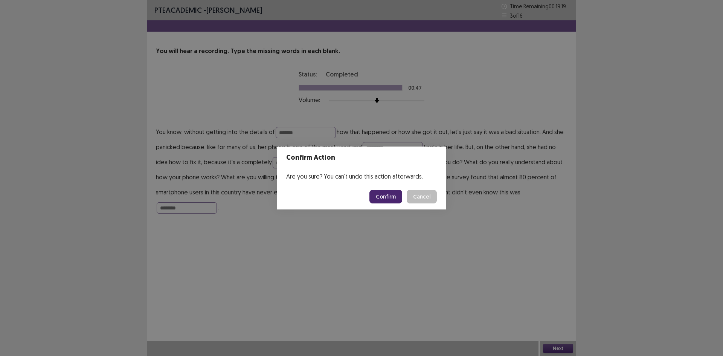
click at [384, 196] on button "Confirm" at bounding box center [385, 197] width 33 height 14
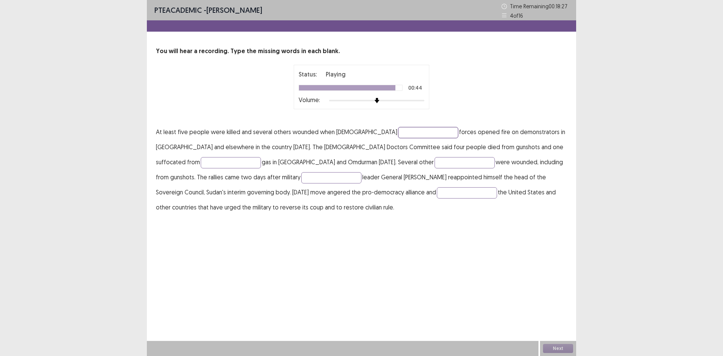
click at [398, 132] on input "text" at bounding box center [428, 132] width 60 height 11
type input "**********"
click at [261, 157] on input "text" at bounding box center [231, 162] width 60 height 11
type input "*******"
click at [434, 163] on input "text" at bounding box center [464, 162] width 60 height 11
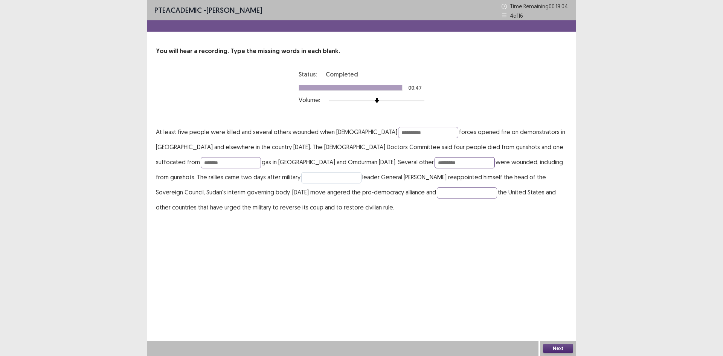
type input "*********"
click at [301, 177] on input "text" at bounding box center [331, 177] width 60 height 11
type input "*********"
click at [437, 191] on input "text" at bounding box center [467, 192] width 60 height 11
type input "********"
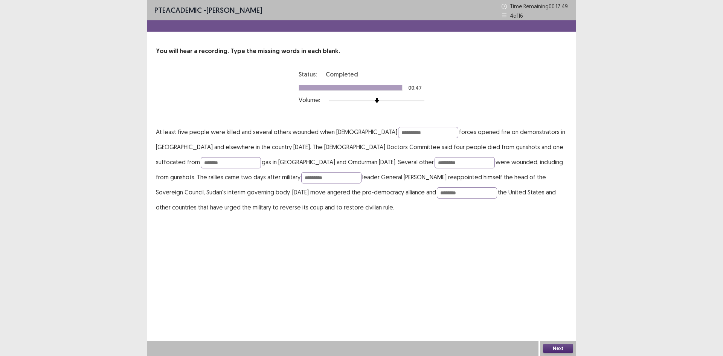
click at [554, 350] on button "Next" at bounding box center [558, 348] width 30 height 9
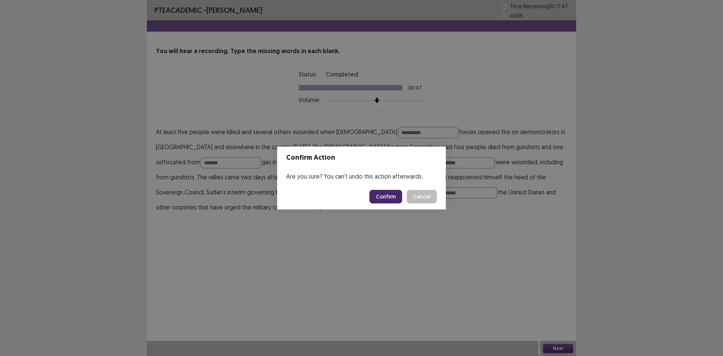
click at [388, 197] on button "Confirm" at bounding box center [385, 197] width 33 height 14
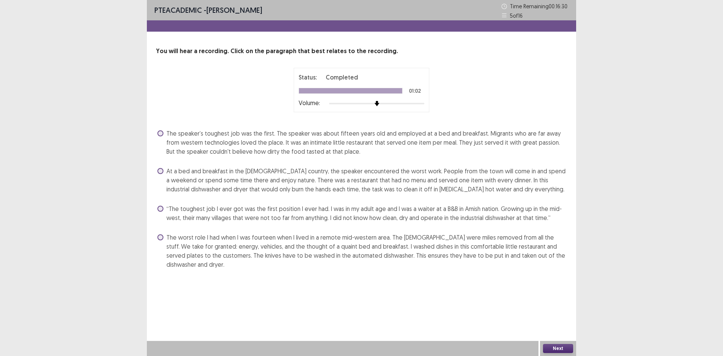
click at [161, 172] on span at bounding box center [160, 171] width 6 height 6
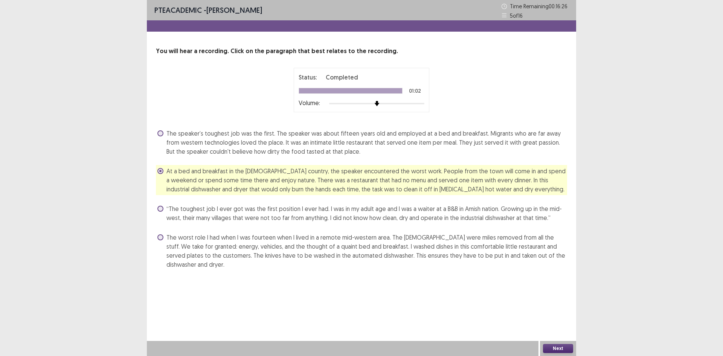
click at [551, 348] on button "Next" at bounding box center [558, 348] width 30 height 9
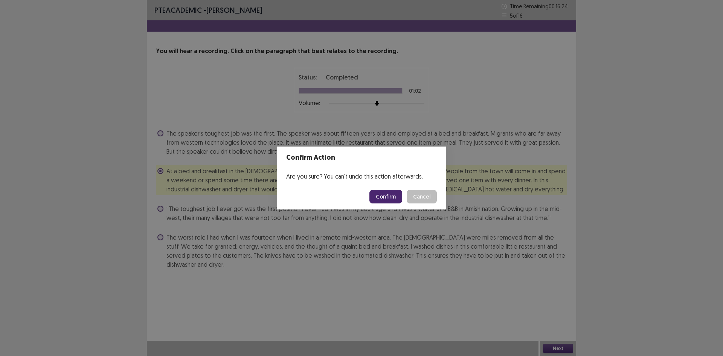
click at [384, 199] on button "Confirm" at bounding box center [385, 197] width 33 height 14
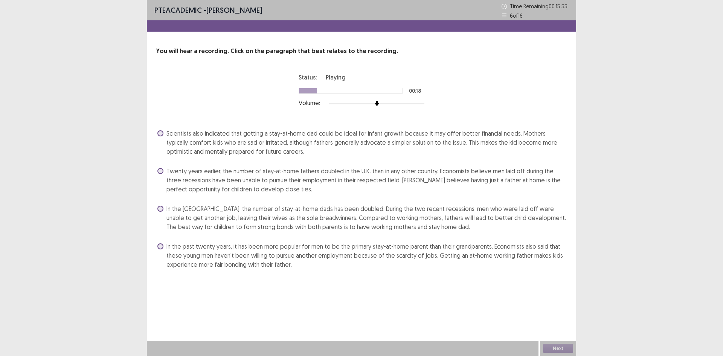
click at [161, 172] on span at bounding box center [160, 171] width 6 height 6
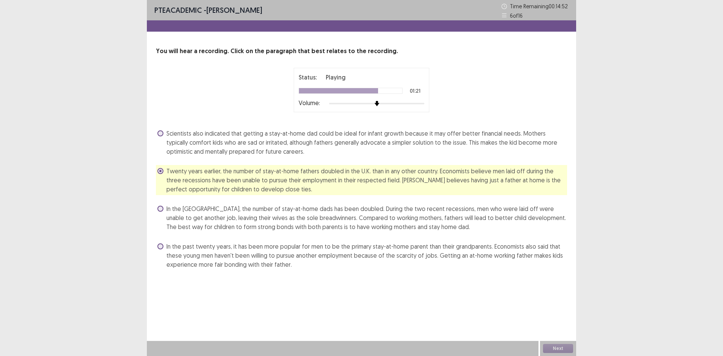
drag, startPoint x: 421, startPoint y: 244, endPoint x: 599, endPoint y: 269, distance: 179.8
click at [599, 269] on div "PTE academic - [PERSON_NAME] Time Remaining 00 : 14 : 52 6 of 16 You will hear …" at bounding box center [361, 178] width 723 height 356
click at [158, 245] on span at bounding box center [160, 246] width 6 height 6
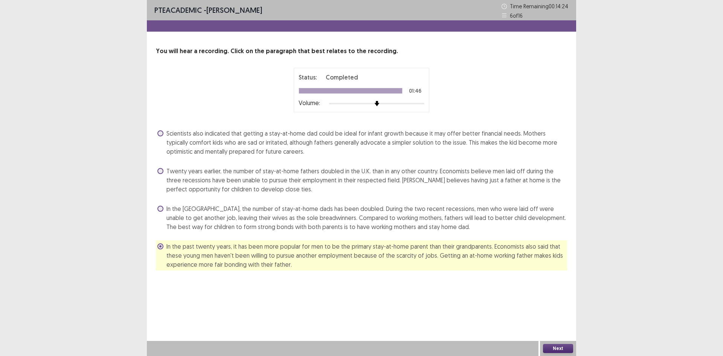
click at [557, 345] on button "Next" at bounding box center [558, 348] width 30 height 9
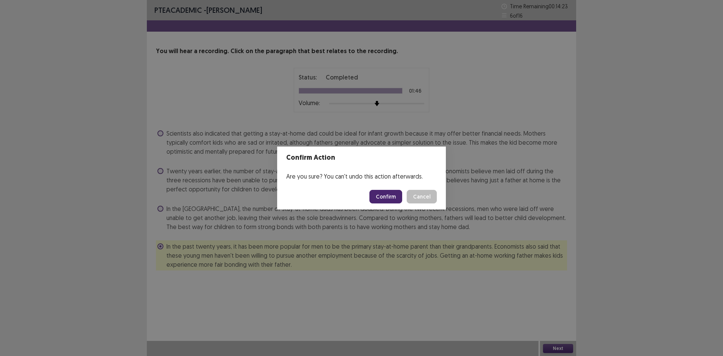
click at [381, 199] on button "Confirm" at bounding box center [385, 197] width 33 height 14
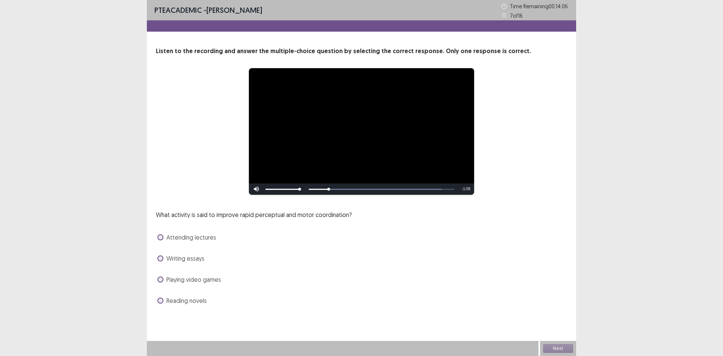
click at [161, 279] on span at bounding box center [160, 279] width 6 height 6
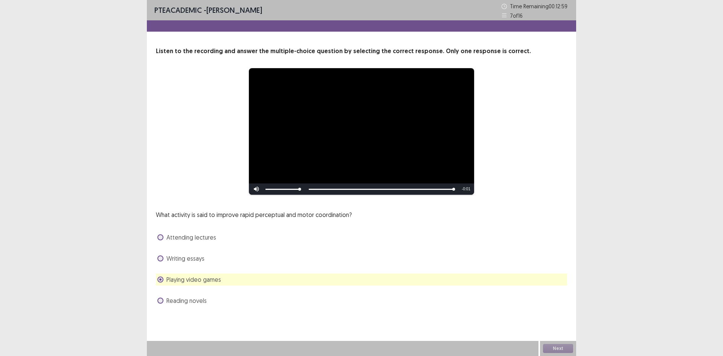
click at [160, 237] on span at bounding box center [160, 237] width 6 height 6
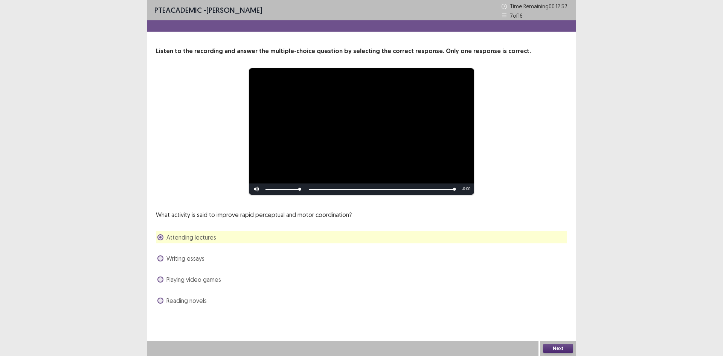
click at [162, 282] on label "Playing video games" at bounding box center [189, 279] width 64 height 9
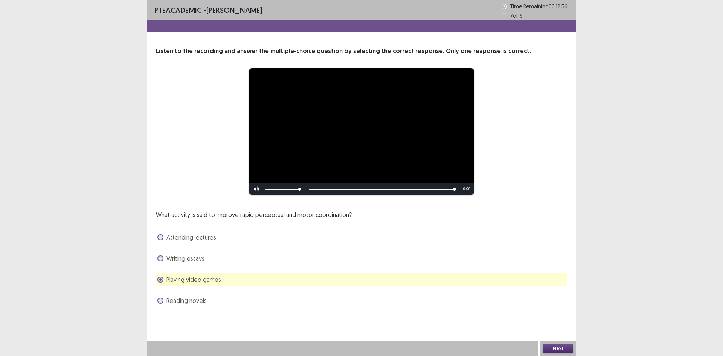
click at [551, 349] on button "Next" at bounding box center [558, 348] width 30 height 9
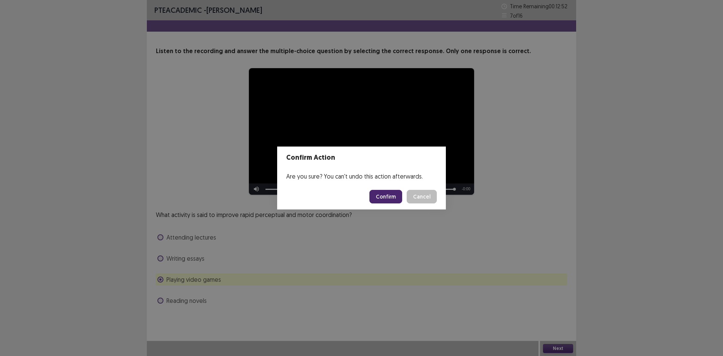
click at [387, 198] on button "Confirm" at bounding box center [385, 197] width 33 height 14
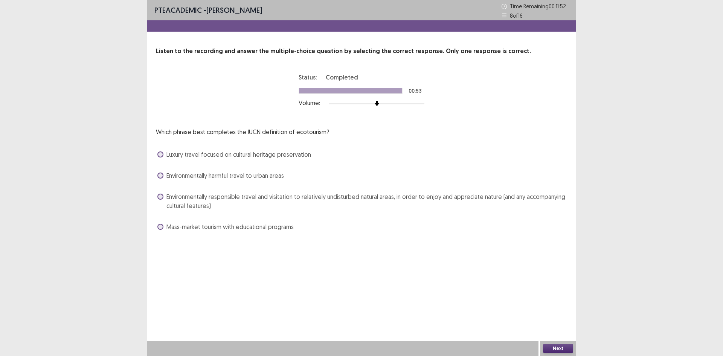
click at [162, 197] on span at bounding box center [160, 196] width 6 height 6
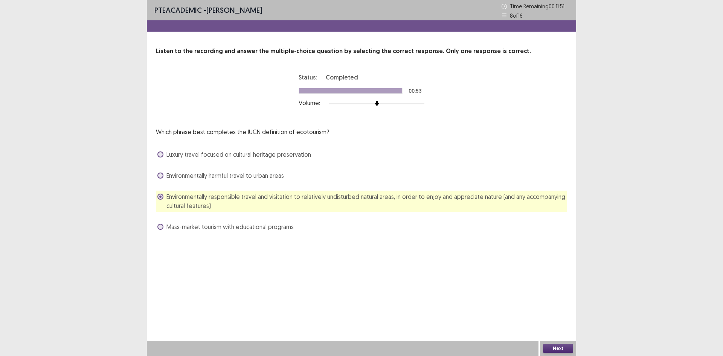
click at [560, 346] on button "Next" at bounding box center [558, 348] width 30 height 9
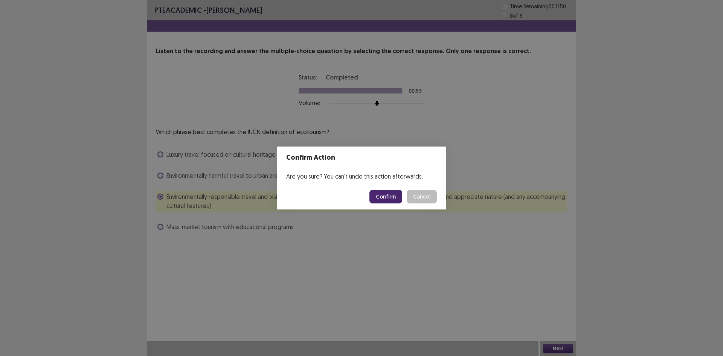
click at [382, 197] on button "Confirm" at bounding box center [385, 197] width 33 height 14
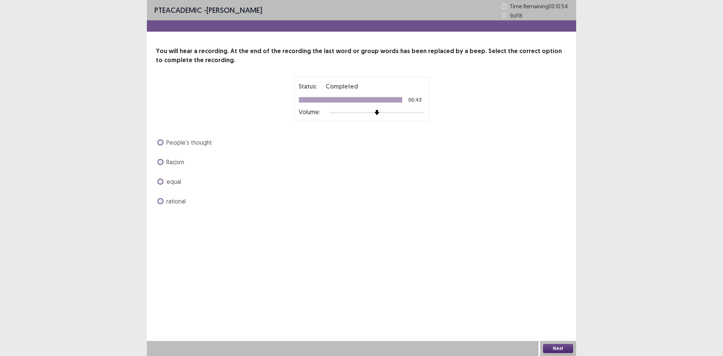
click at [161, 164] on span at bounding box center [160, 162] width 6 height 6
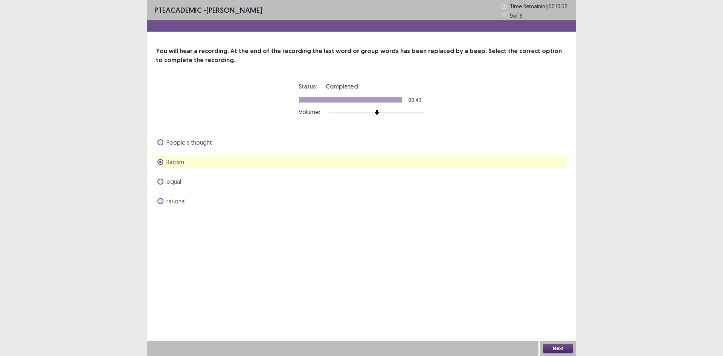
click at [556, 348] on button "Next" at bounding box center [558, 348] width 30 height 9
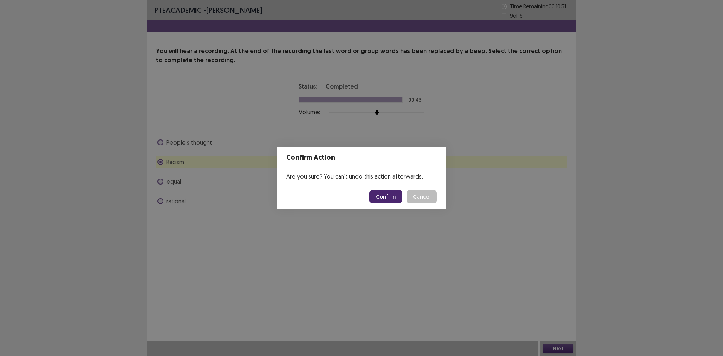
click at [387, 199] on button "Confirm" at bounding box center [385, 197] width 33 height 14
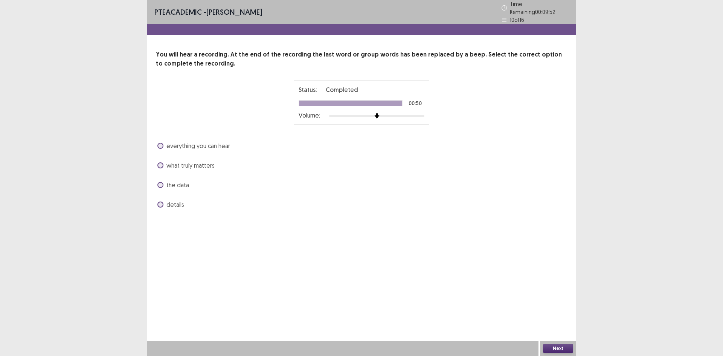
click at [161, 183] on span at bounding box center [160, 185] width 6 height 6
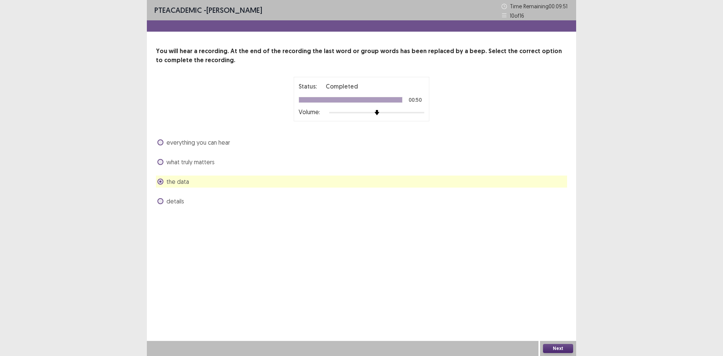
click at [553, 347] on button "Next" at bounding box center [558, 348] width 30 height 9
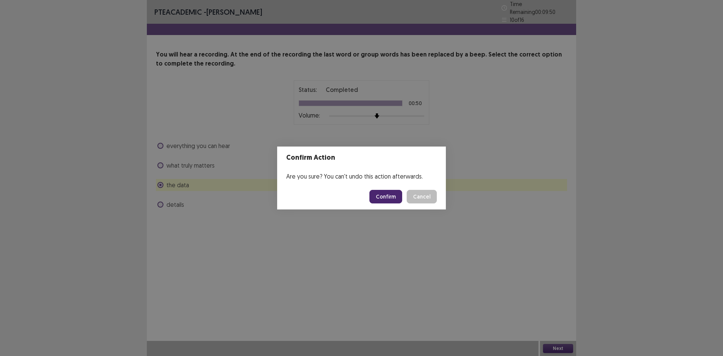
click at [384, 195] on button "Confirm" at bounding box center [385, 197] width 33 height 14
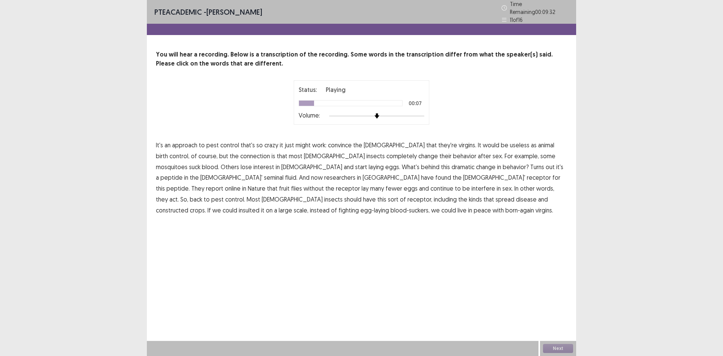
click at [538, 142] on span "animal" at bounding box center [546, 144] width 16 height 9
click at [471, 186] on span "interfere" at bounding box center [483, 188] width 24 height 9
click at [188, 205] on span "constructed" at bounding box center [172, 209] width 32 height 9
click at [259, 205] on span "insulted" at bounding box center [249, 209] width 21 height 9
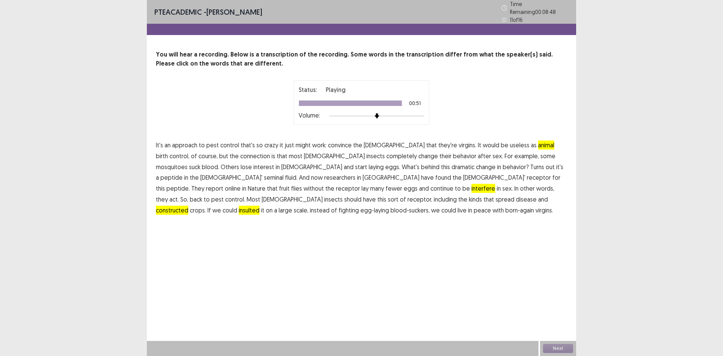
click at [471, 185] on span "interfere" at bounding box center [483, 188] width 24 height 9
click at [565, 345] on button "Next" at bounding box center [558, 348] width 30 height 9
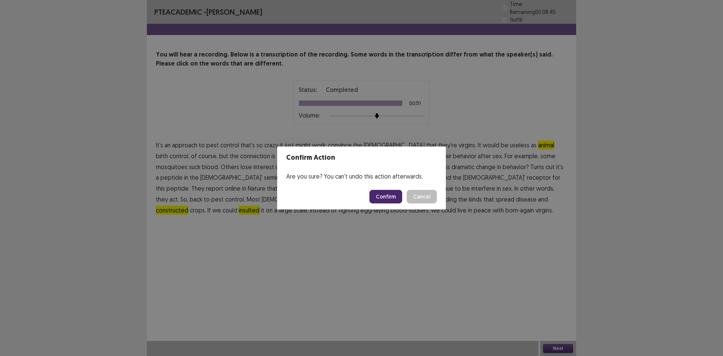
click at [382, 198] on button "Confirm" at bounding box center [385, 197] width 33 height 14
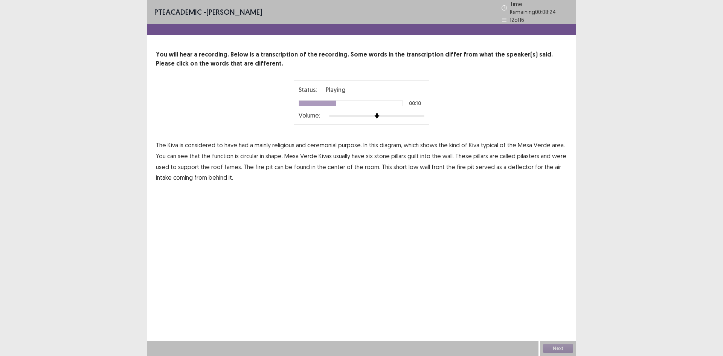
click at [220, 154] on span "function" at bounding box center [222, 155] width 21 height 9
click at [417, 154] on span "guilt" at bounding box center [412, 155] width 11 height 9
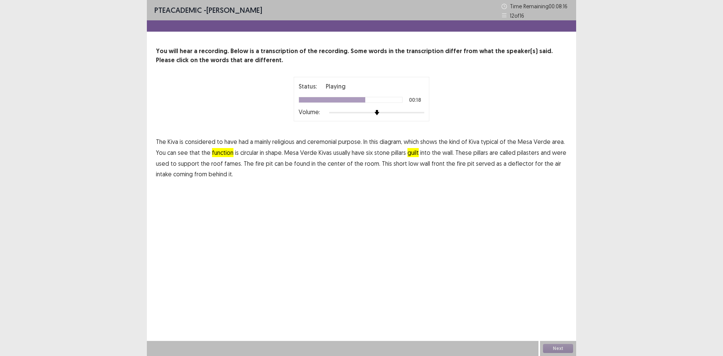
click at [230, 166] on span "fames." at bounding box center [233, 163] width 18 height 9
click at [435, 164] on span "front" at bounding box center [437, 163] width 13 height 9
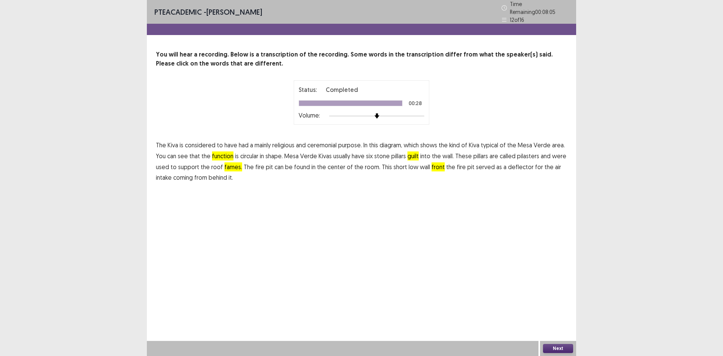
click at [561, 348] on button "Next" at bounding box center [558, 348] width 30 height 9
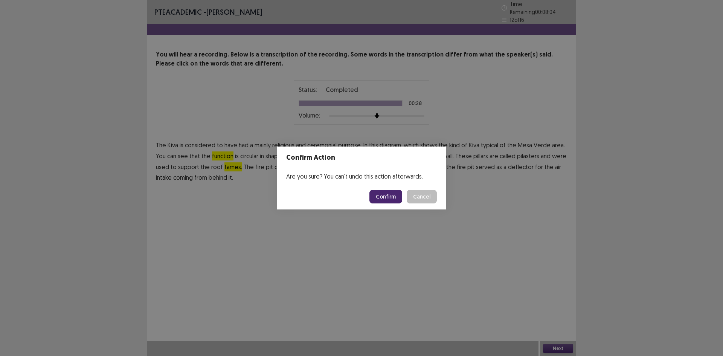
click at [390, 197] on button "Confirm" at bounding box center [385, 197] width 33 height 14
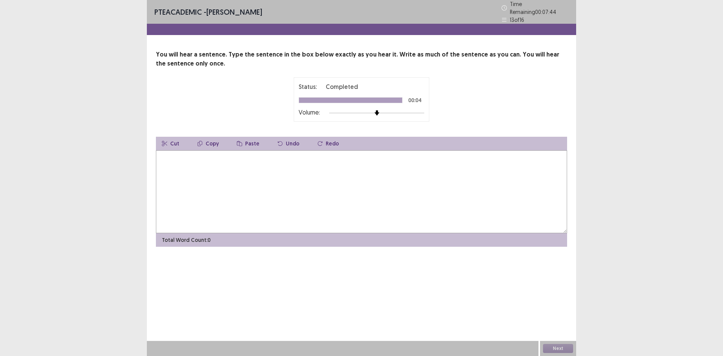
drag, startPoint x: 186, startPoint y: 170, endPoint x: 185, endPoint y: 146, distance: 24.5
click at [185, 155] on textarea at bounding box center [361, 191] width 411 height 83
type textarea "**********"
click at [557, 347] on button "Next" at bounding box center [558, 348] width 30 height 9
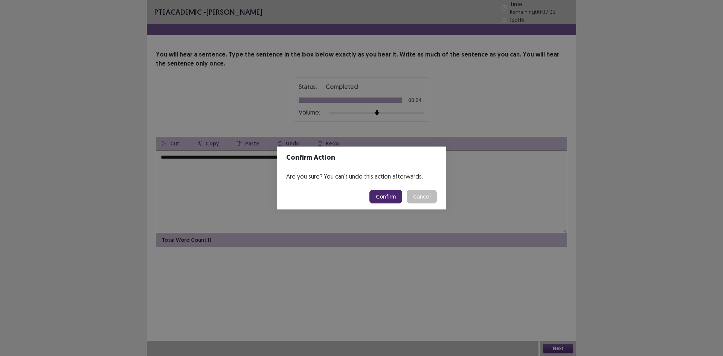
click at [379, 195] on button "Confirm" at bounding box center [385, 197] width 33 height 14
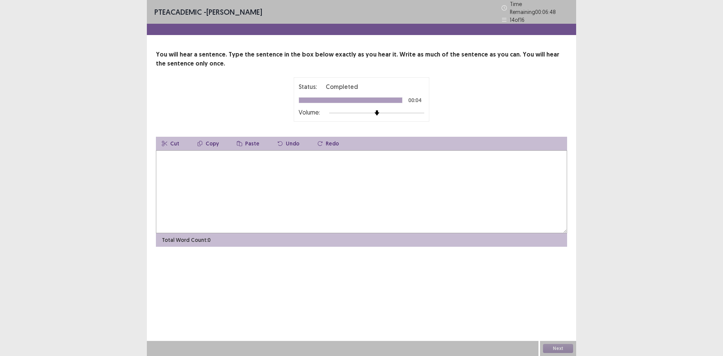
click at [233, 172] on textarea at bounding box center [361, 191] width 411 height 83
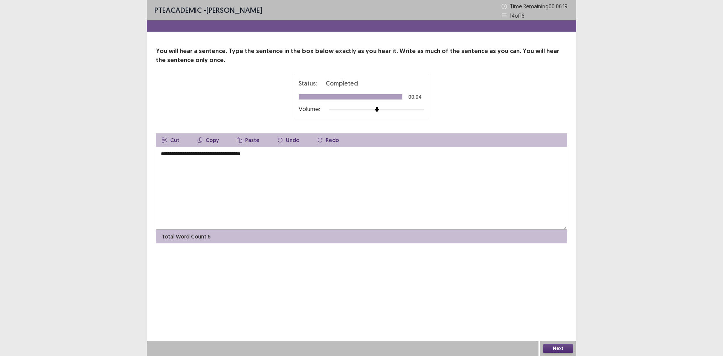
type textarea "**********"
click at [566, 350] on button "Next" at bounding box center [558, 348] width 30 height 9
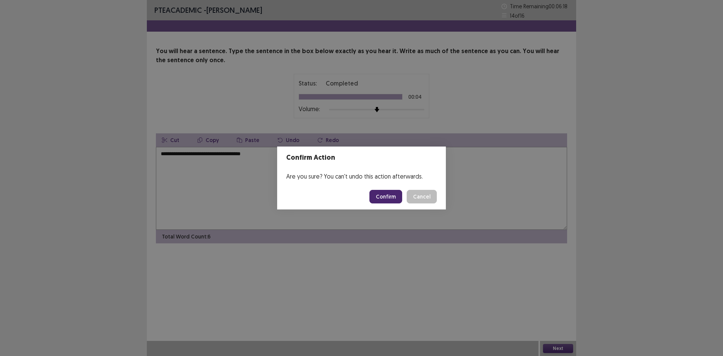
click at [385, 196] on button "Confirm" at bounding box center [385, 197] width 33 height 14
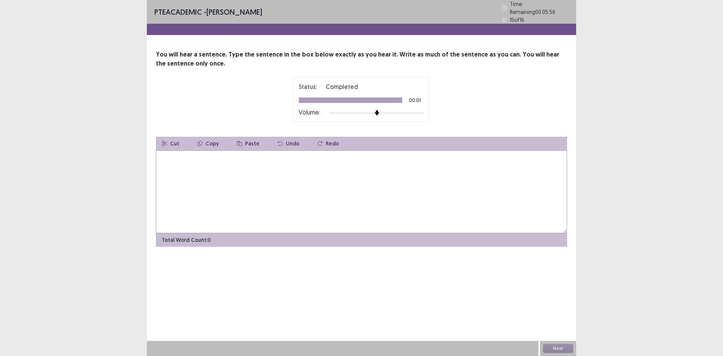
click at [231, 167] on textarea at bounding box center [361, 191] width 411 height 83
type textarea "**********"
click at [557, 348] on button "Next" at bounding box center [558, 348] width 30 height 9
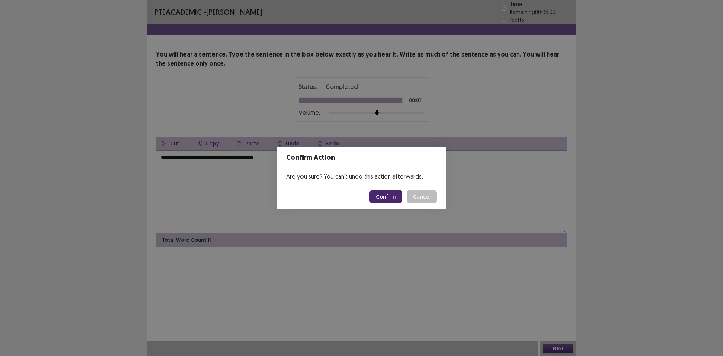
click at [391, 196] on button "Confirm" at bounding box center [385, 197] width 33 height 14
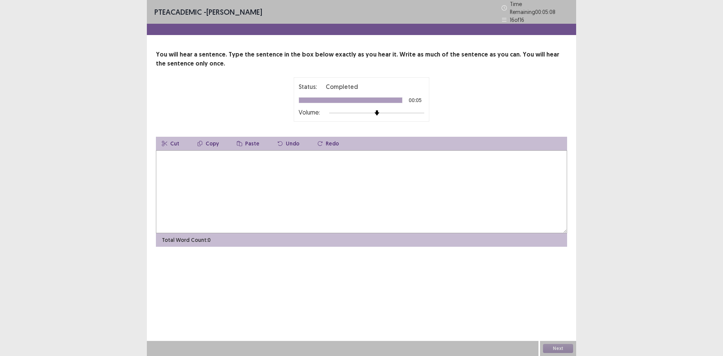
click at [191, 175] on textarea at bounding box center [361, 191] width 411 height 83
click at [327, 159] on textarea "**********" at bounding box center [361, 191] width 411 height 83
type textarea "**********"
click at [559, 349] on button "Next" at bounding box center [558, 348] width 30 height 9
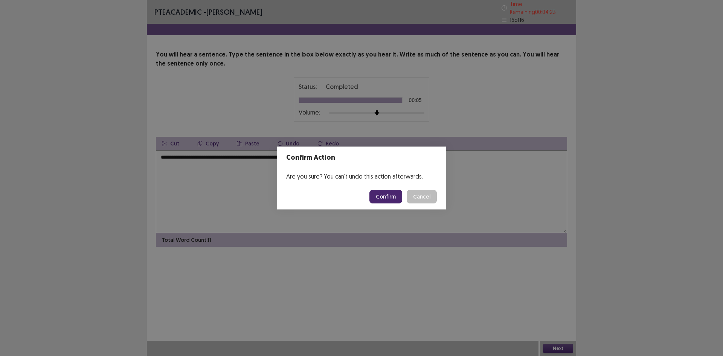
click at [391, 197] on button "Confirm" at bounding box center [385, 197] width 33 height 14
